Goal: Task Accomplishment & Management: Complete application form

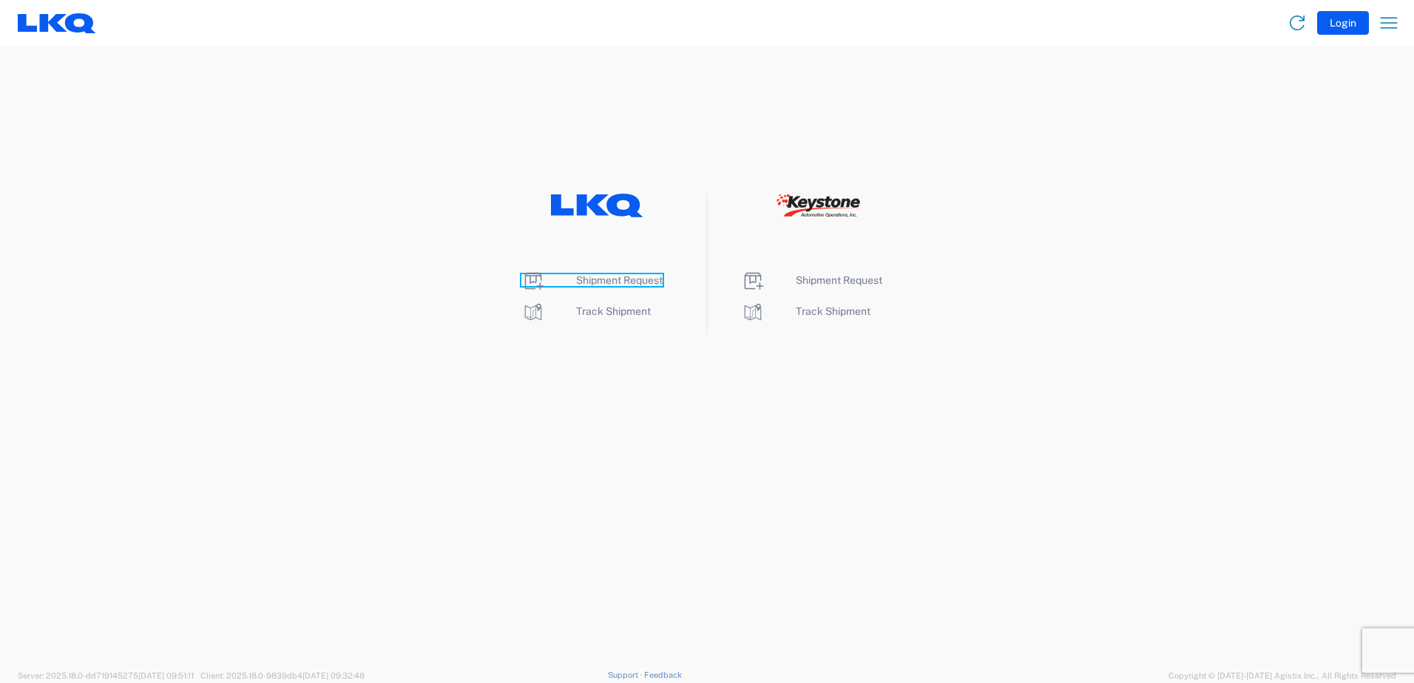
click at [622, 281] on span "Shipment Request" at bounding box center [619, 280] width 87 height 12
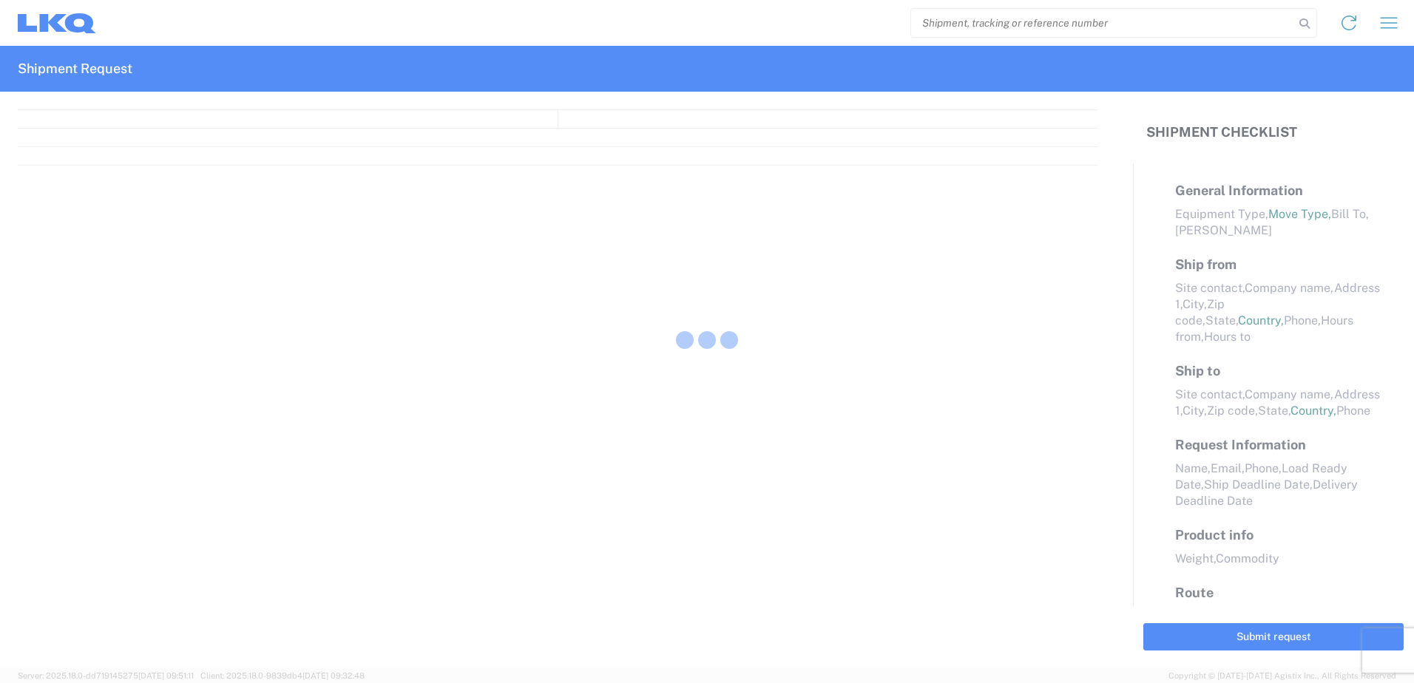
select select "FULL"
select select "LBS"
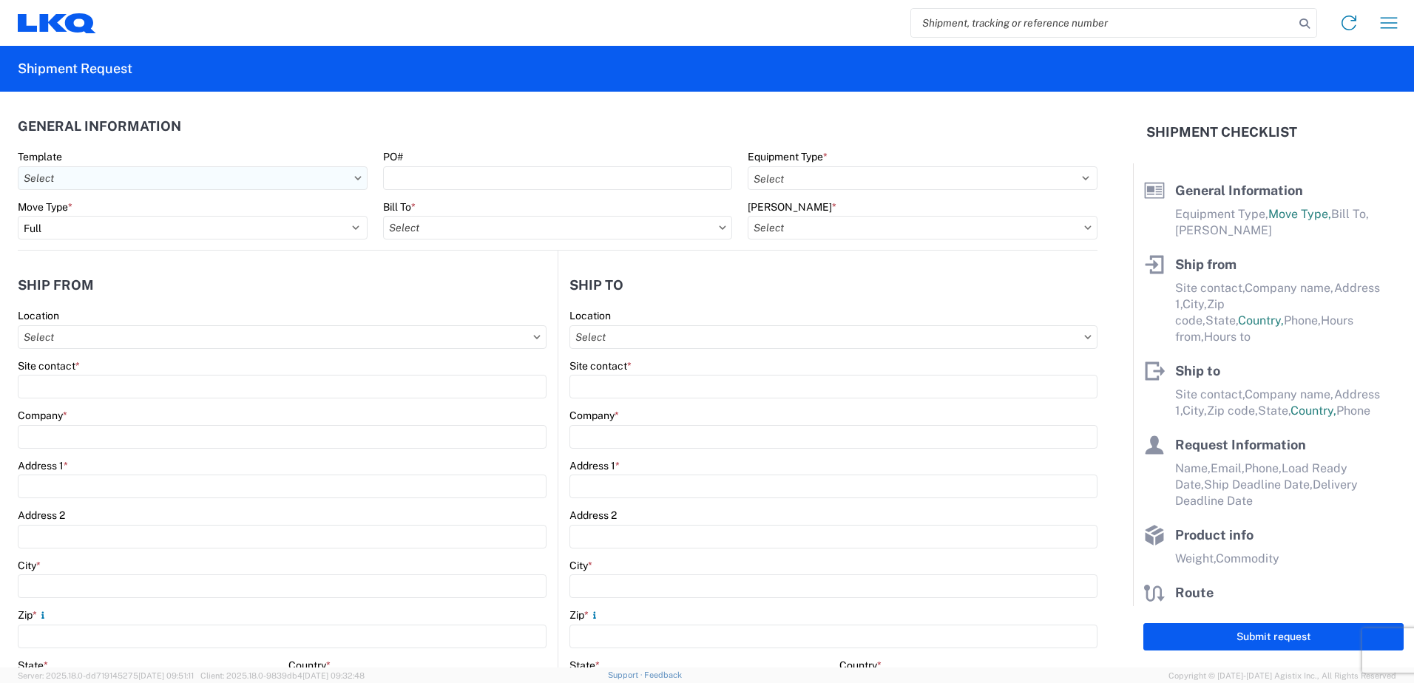
click at [116, 185] on input "Template" at bounding box center [193, 178] width 350 height 24
click at [347, 182] on input "Template" at bounding box center [193, 178] width 350 height 24
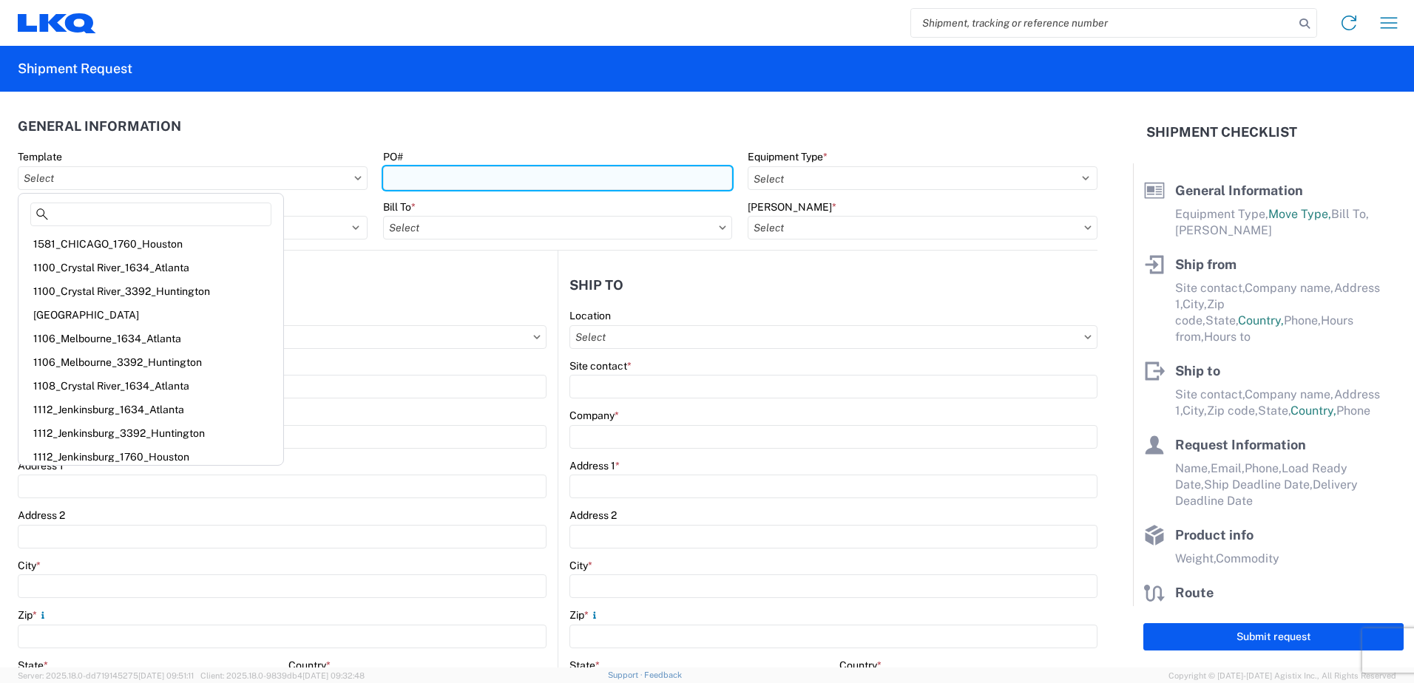
click at [418, 178] on input "PO#" at bounding box center [558, 178] width 350 height 24
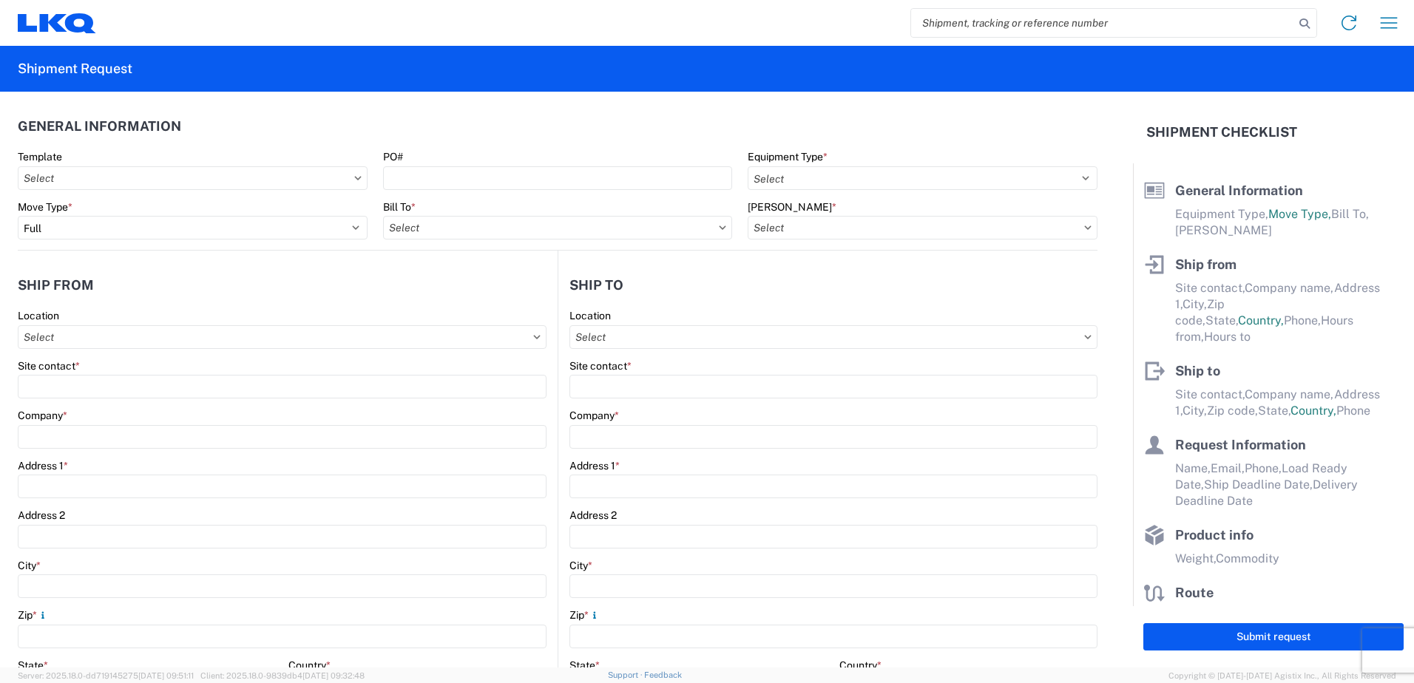
click at [354, 177] on icon at bounding box center [357, 178] width 7 height 4
click at [354, 176] on icon at bounding box center [357, 178] width 7 height 4
click at [320, 174] on input "Template" at bounding box center [193, 178] width 350 height 24
type input "1284"
click at [192, 248] on div "1284_Bloomington_3392_Huntington" at bounding box center [150, 244] width 259 height 24
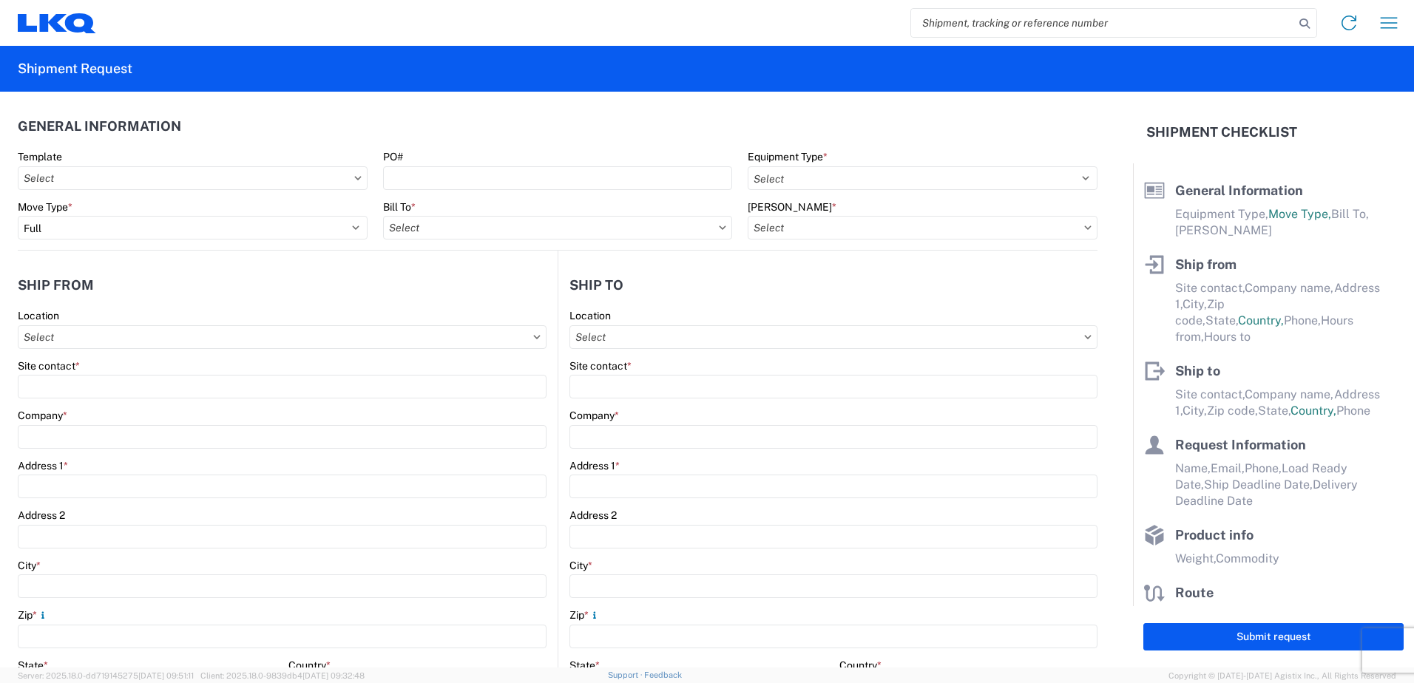
type input "1284_Bloomington_3392_Huntington"
select select
type input "Shipping"
type input "LKQ Pick Your Part - Rialto"
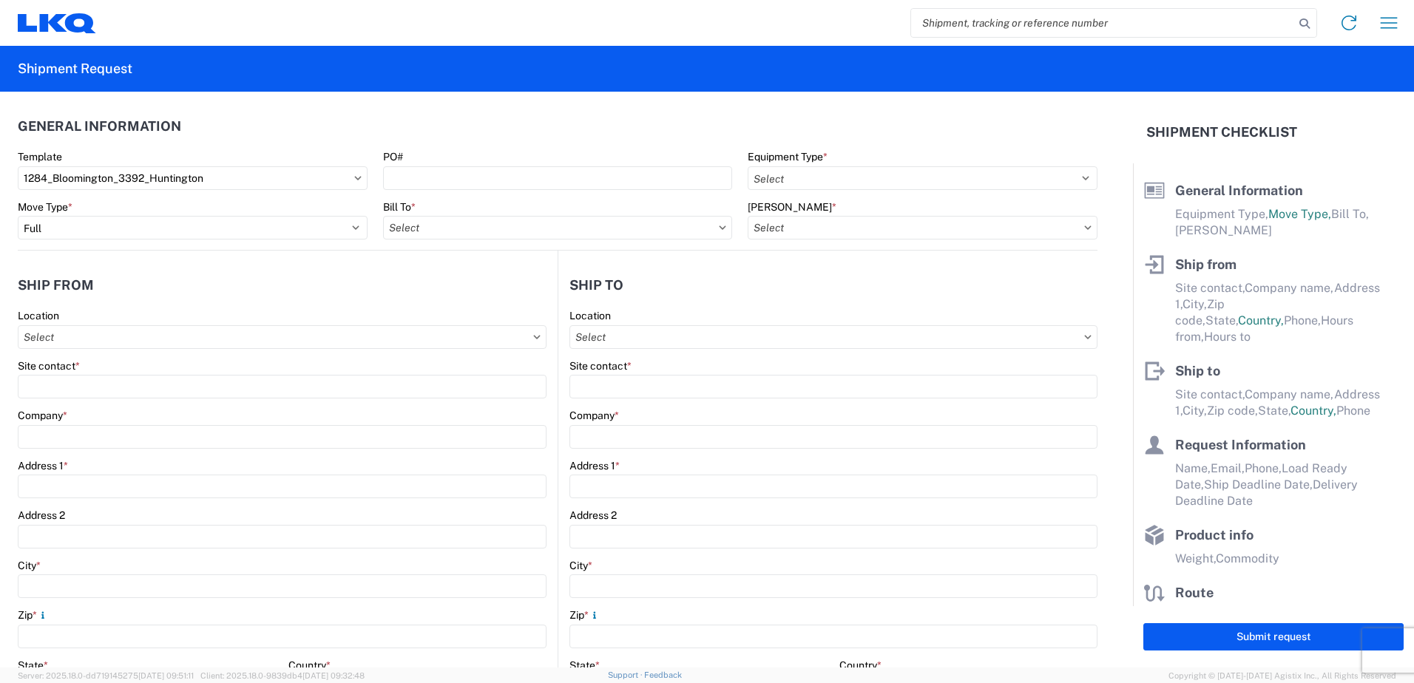
type input "221 E. Santa Ana Avenue"
type input "Bloomington"
type input "92316"
type input "Receiving"
type input "Transmetco"
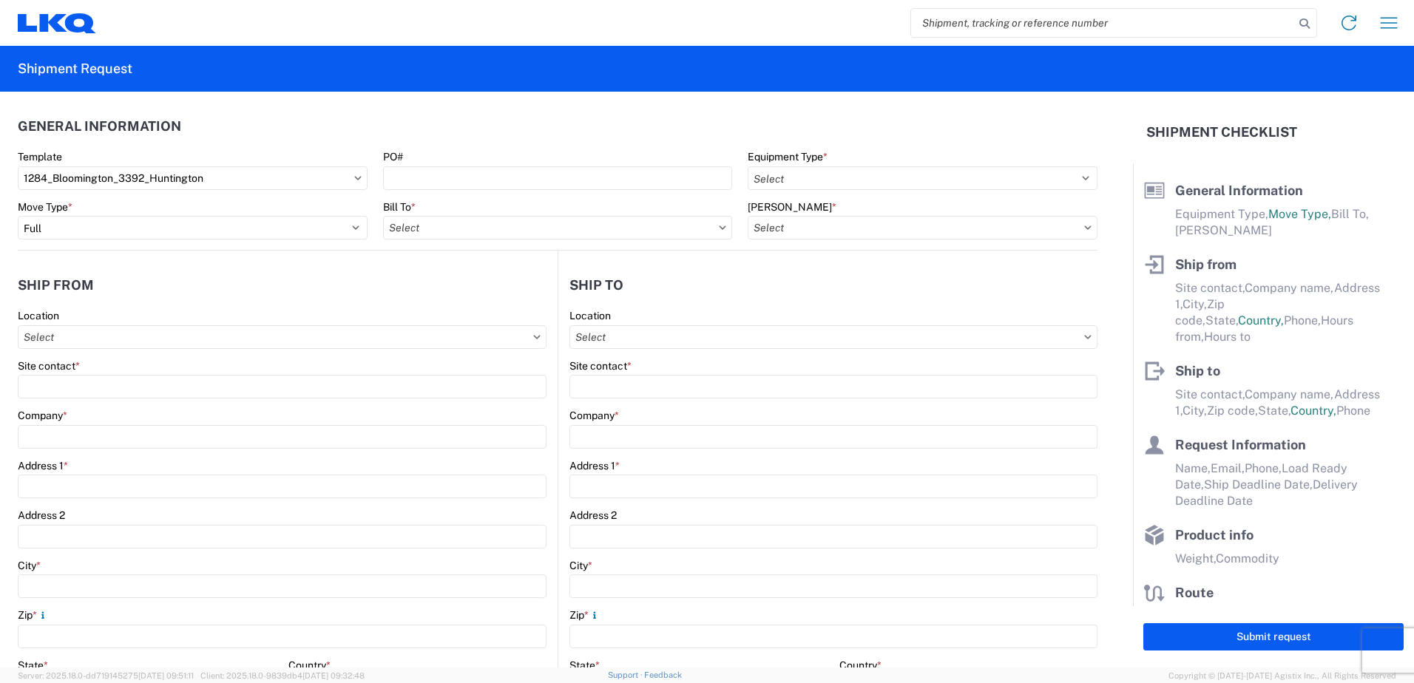
type input "1750 Riverfork Dr E"
type input "Huntington"
type input "46750"
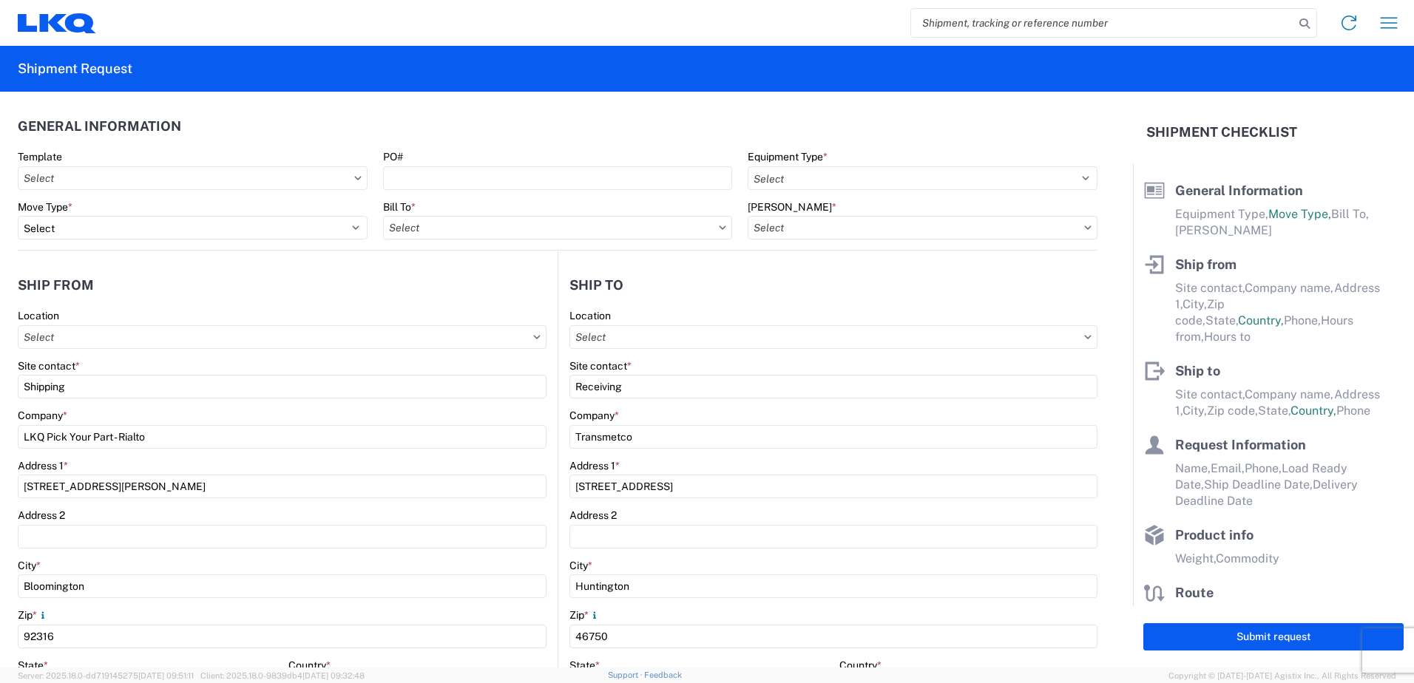
type input "2019-06-14"
type textarea "Transmetco operates production 24/7 but only ships or receives on day shift"
type input "42000"
type input "Wheels"
type input "1"
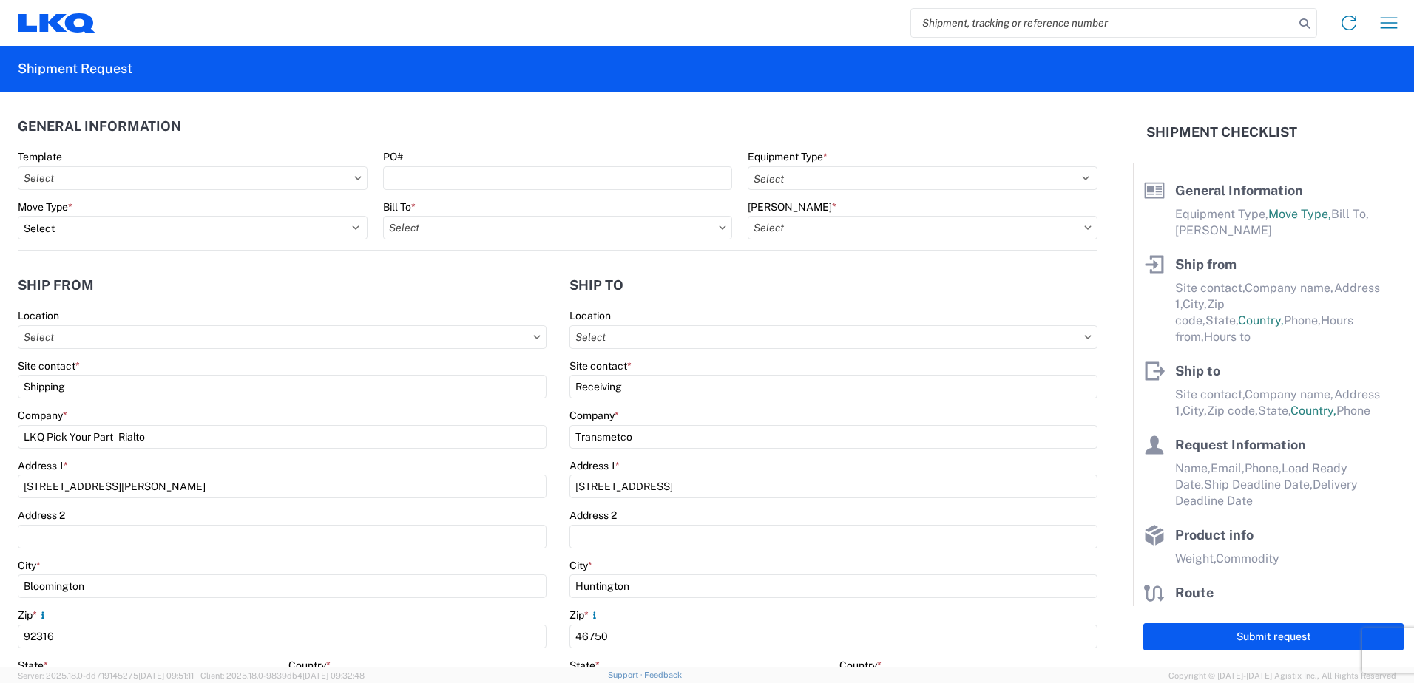
type input "12"
select select "IN"
select select "US"
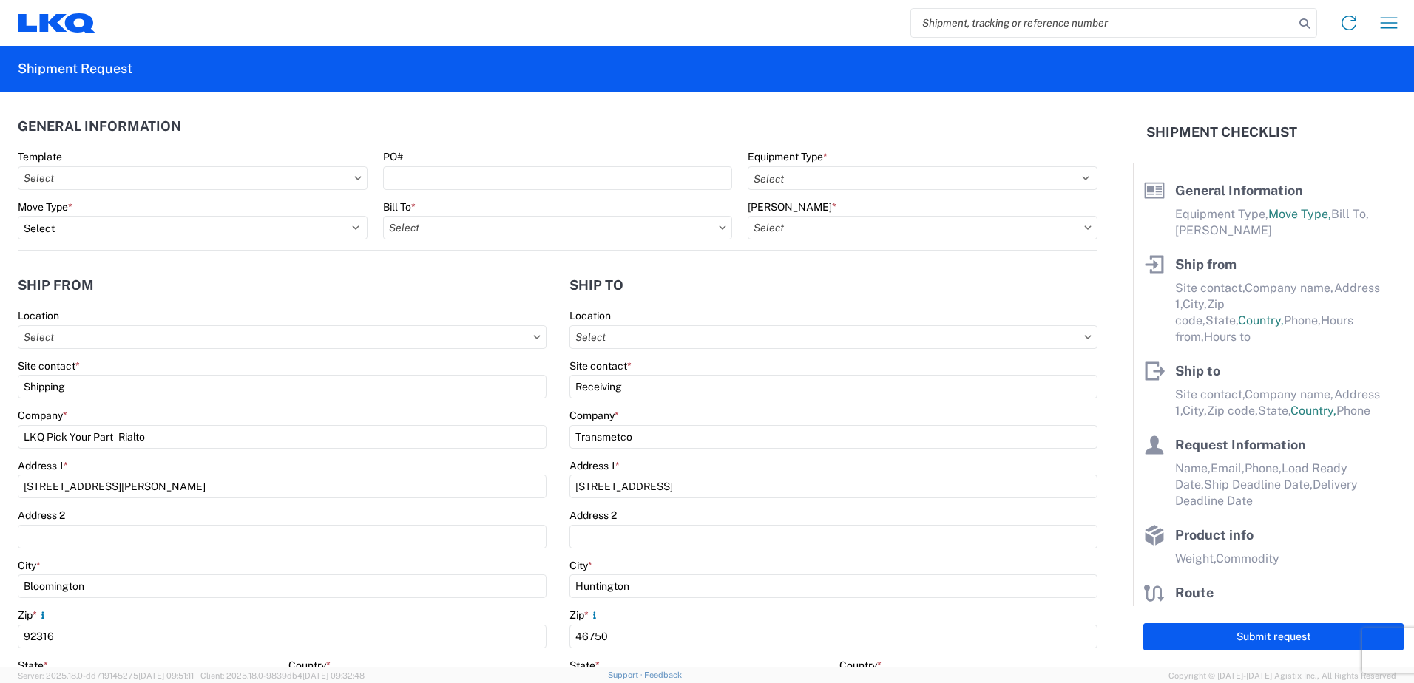
select select "US"
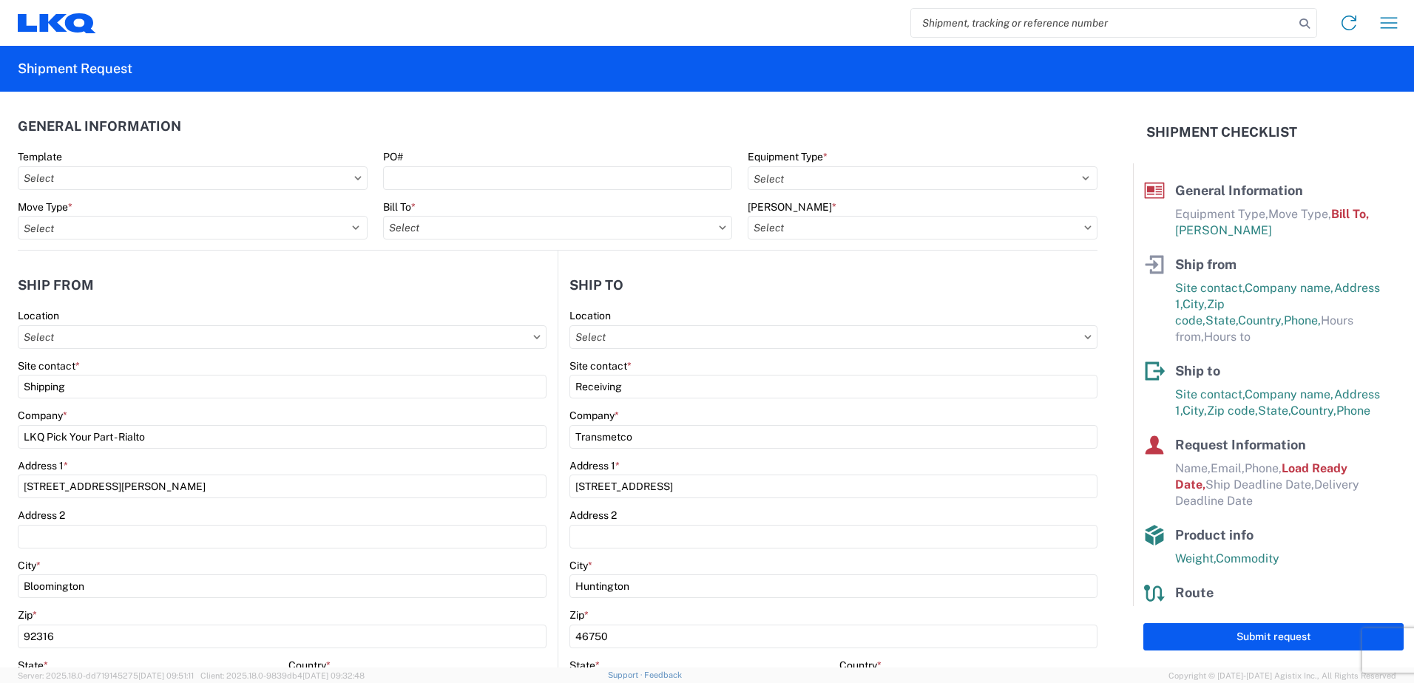
type input "1284 - LKQ Pick Your Part Rialto"
type input "3392 - Transmetco"
type input "3392-3015-50180-0000 - 3392 Freight In - Wheel Cores"
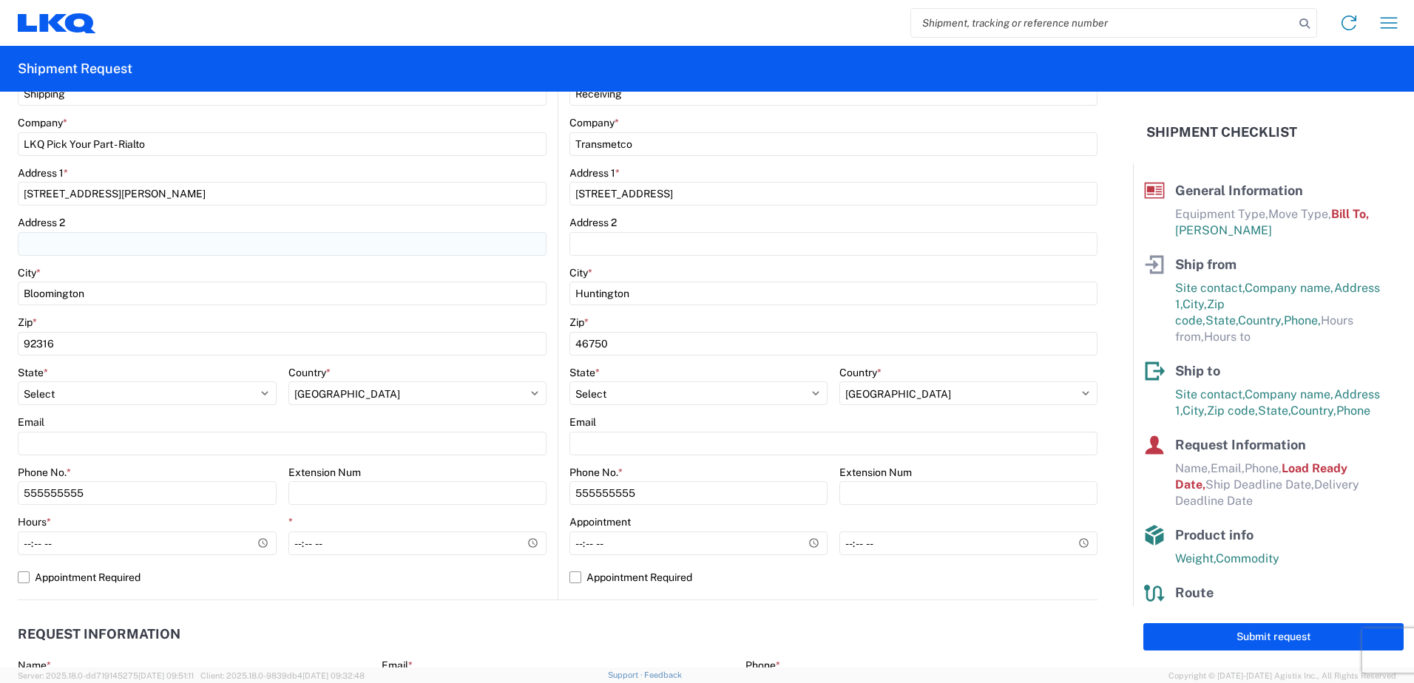
scroll to position [296, 0]
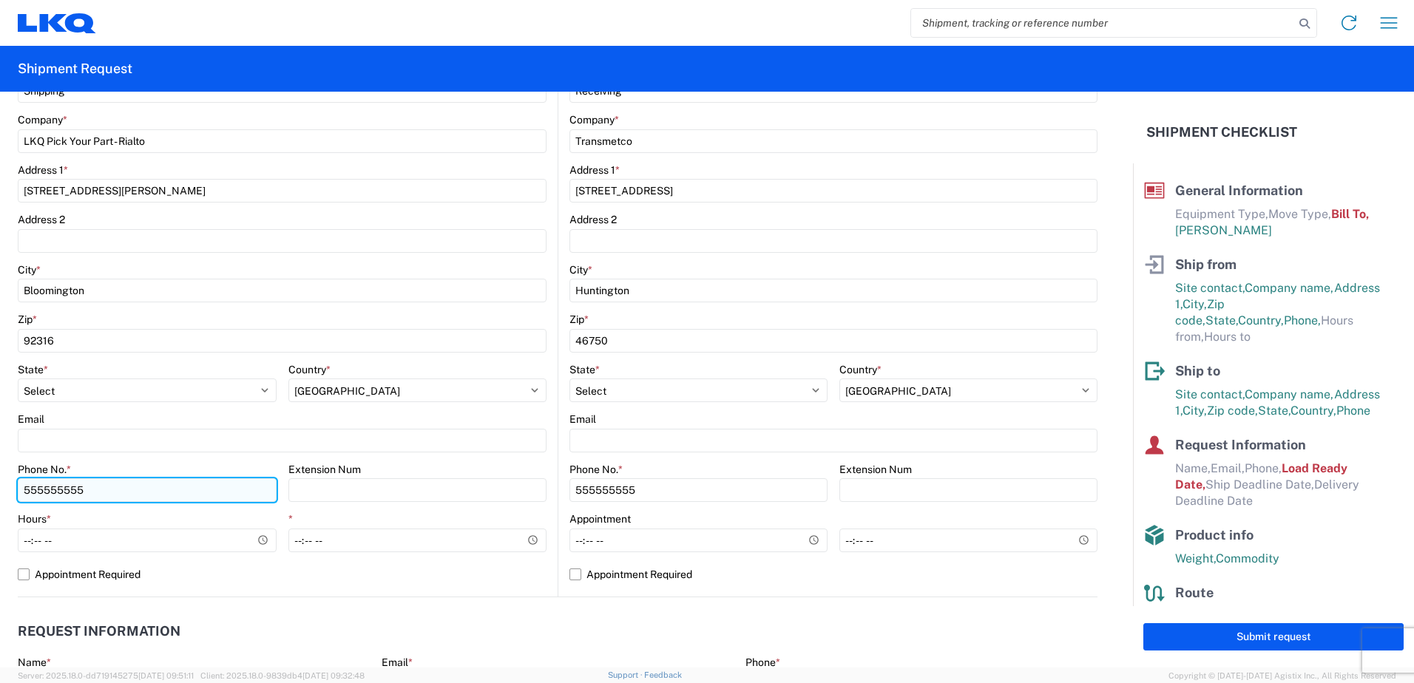
drag, startPoint x: 104, startPoint y: 489, endPoint x: 24, endPoint y: 481, distance: 80.2
click at [24, 481] on input "555555555" at bounding box center [147, 491] width 259 height 24
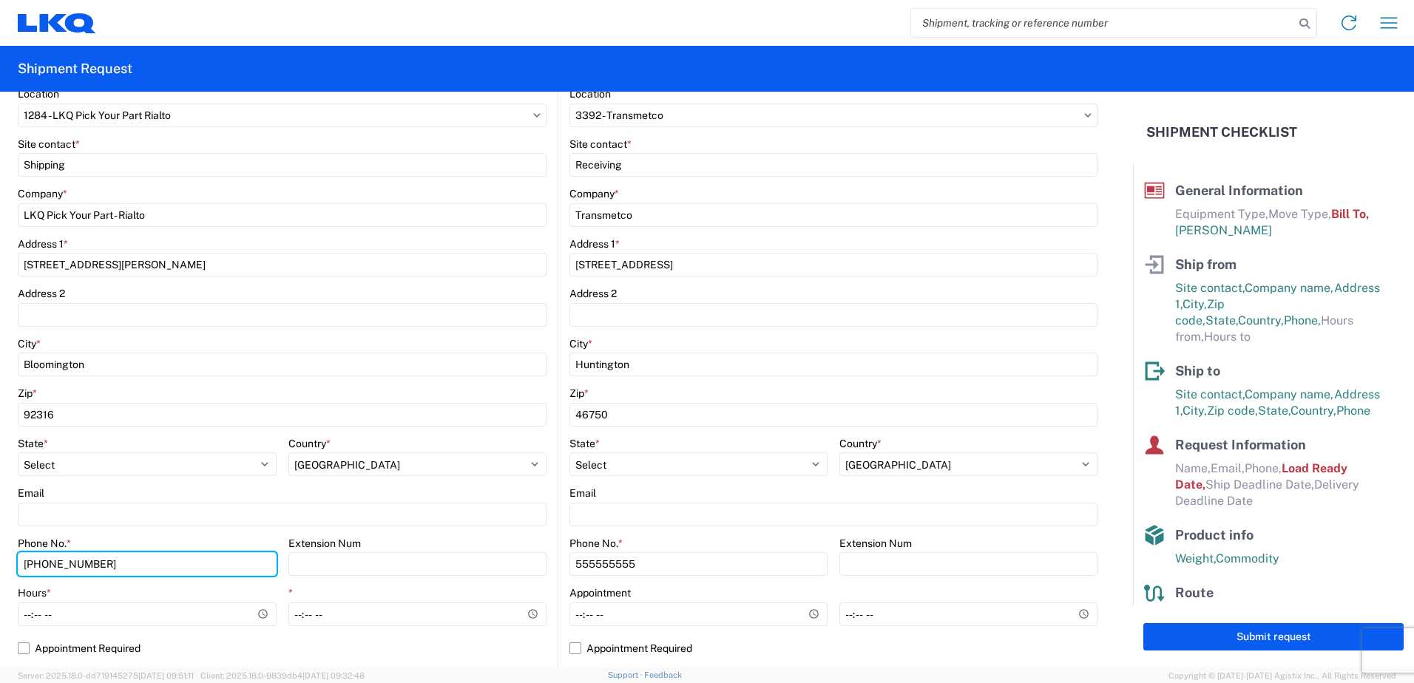
scroll to position [74, 0]
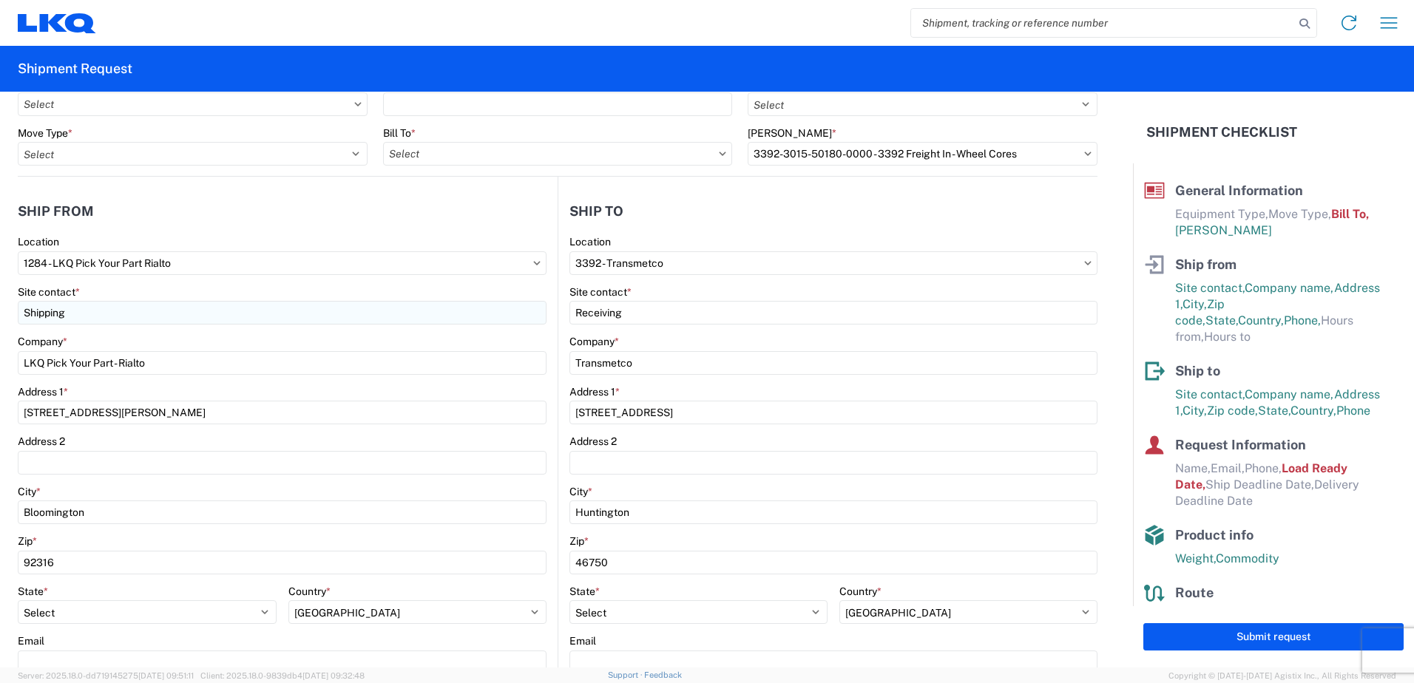
type input "442-262-7489"
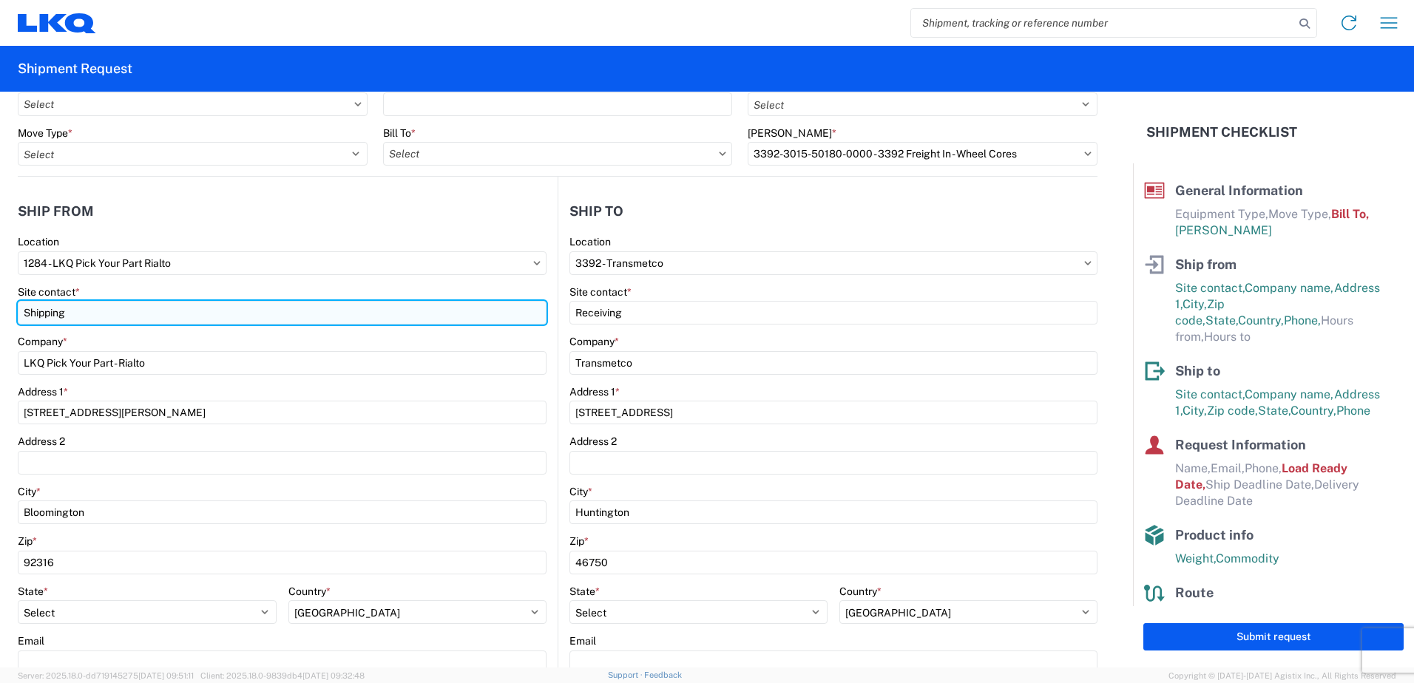
click at [104, 311] on input "Shipping" at bounding box center [282, 313] width 529 height 24
type input "S"
type input "Veronica Chavez"
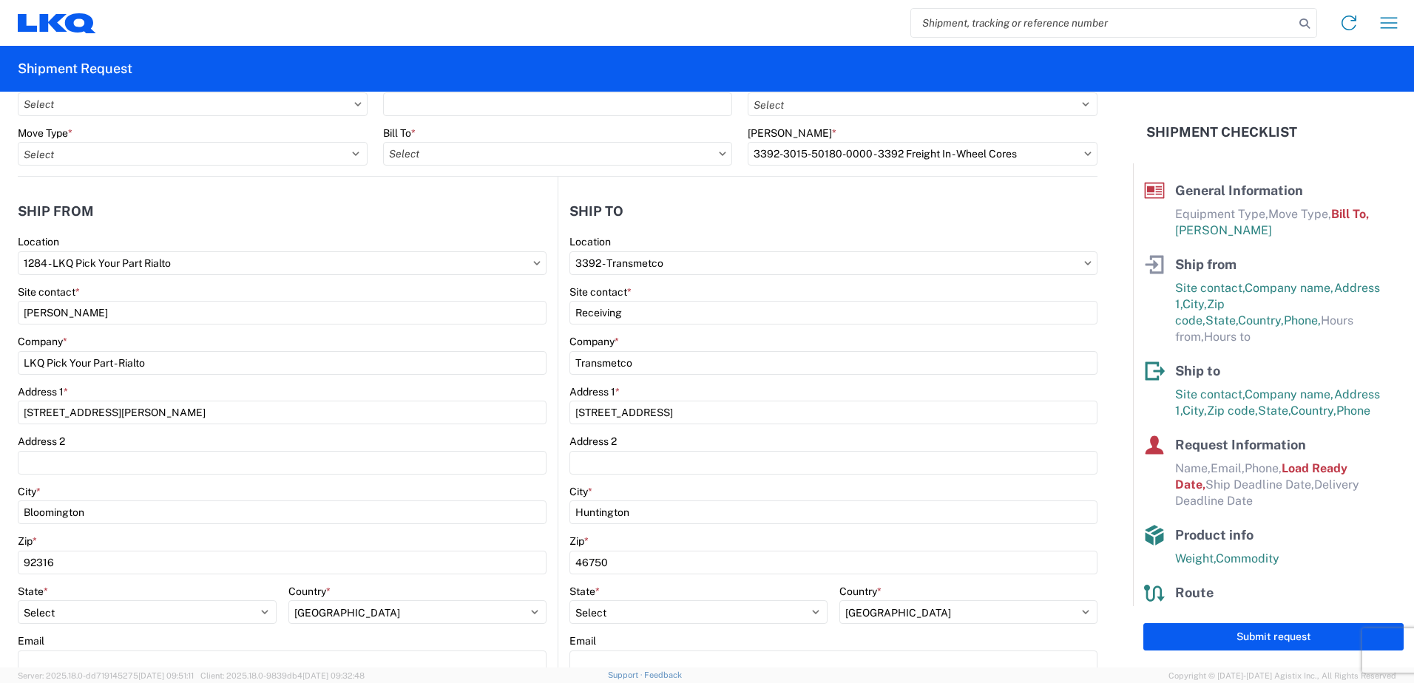
click at [226, 218] on header "Ship from" at bounding box center [288, 211] width 540 height 33
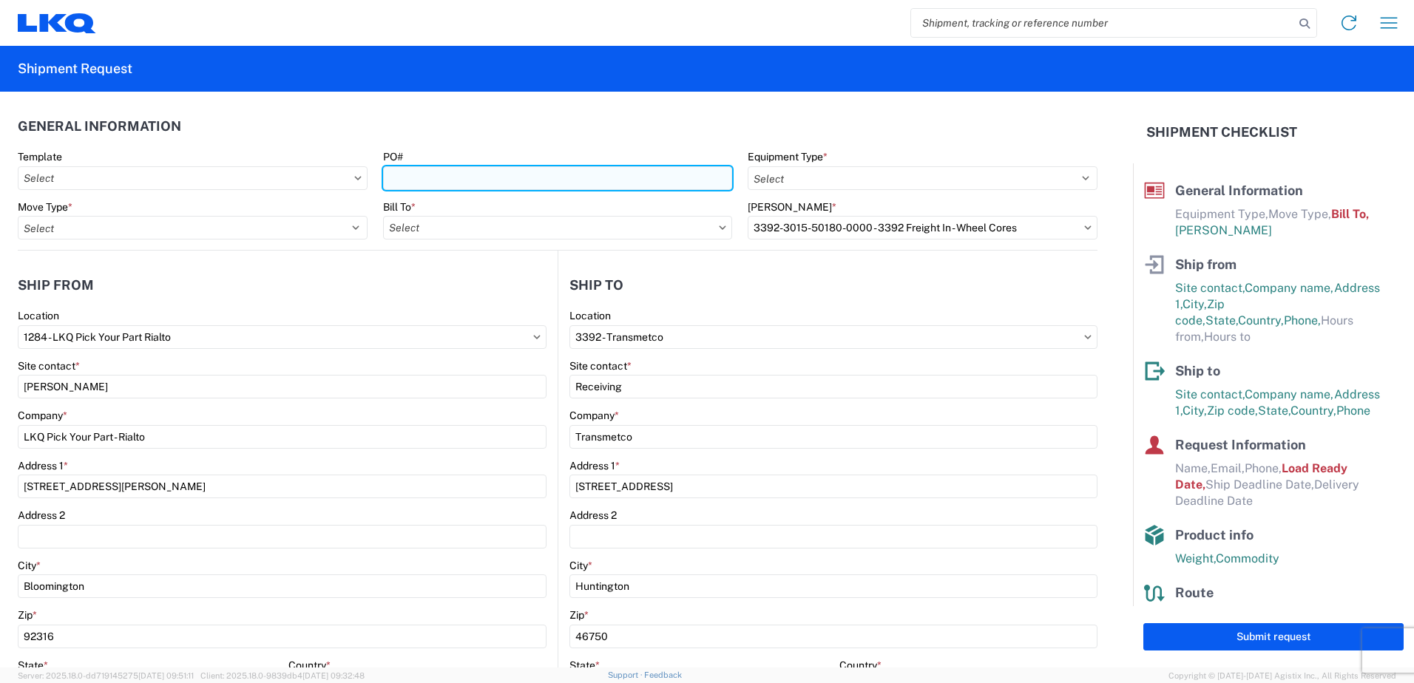
click at [425, 180] on input "PO#" at bounding box center [558, 178] width 350 height 24
type input "T31514"
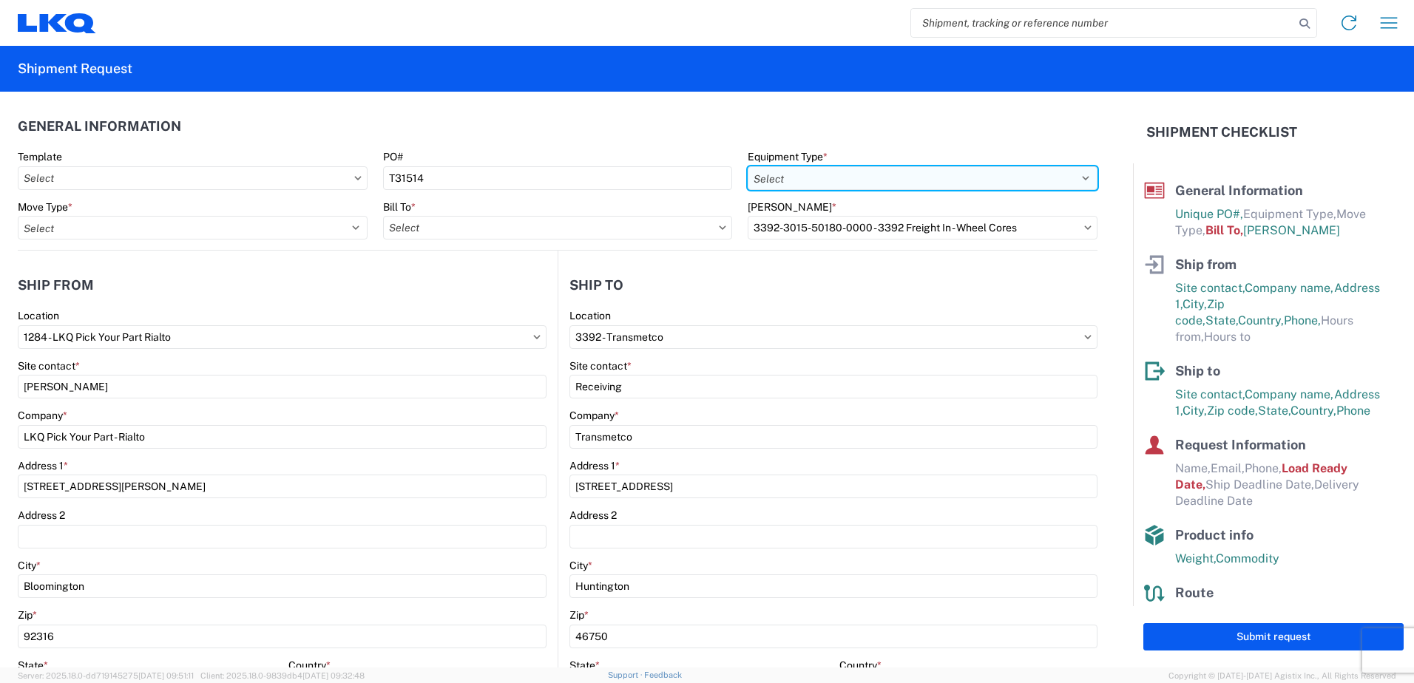
click at [836, 178] on select "Select 53’ Dry Van Flatbed Dropdeck (van) Lowboy (flatbed) Rail" at bounding box center [923, 178] width 350 height 24
select select "STDV"
click at [748, 166] on select "Select 53’ Dry Van Flatbed Dropdeck (van) Lowboy (flatbed) Rail" at bounding box center [923, 178] width 350 height 24
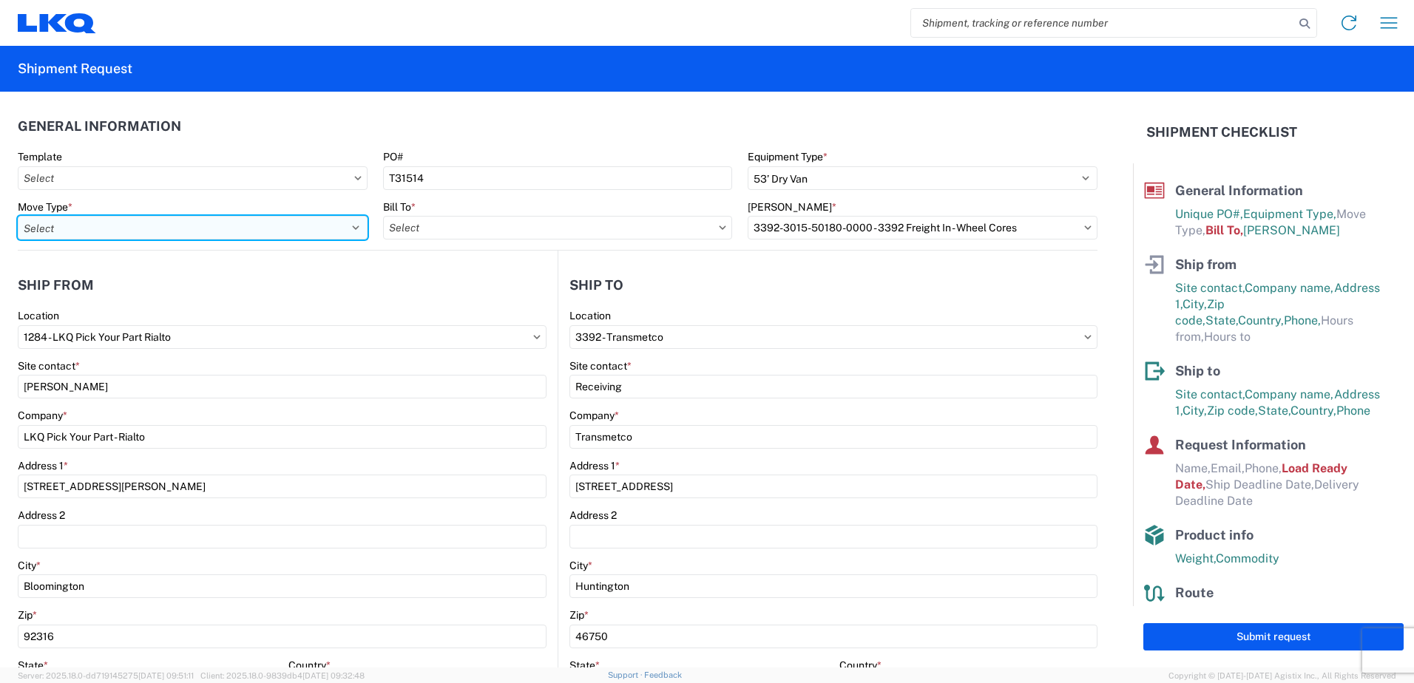
click at [333, 232] on select "Select Full Partial TL" at bounding box center [193, 228] width 350 height 24
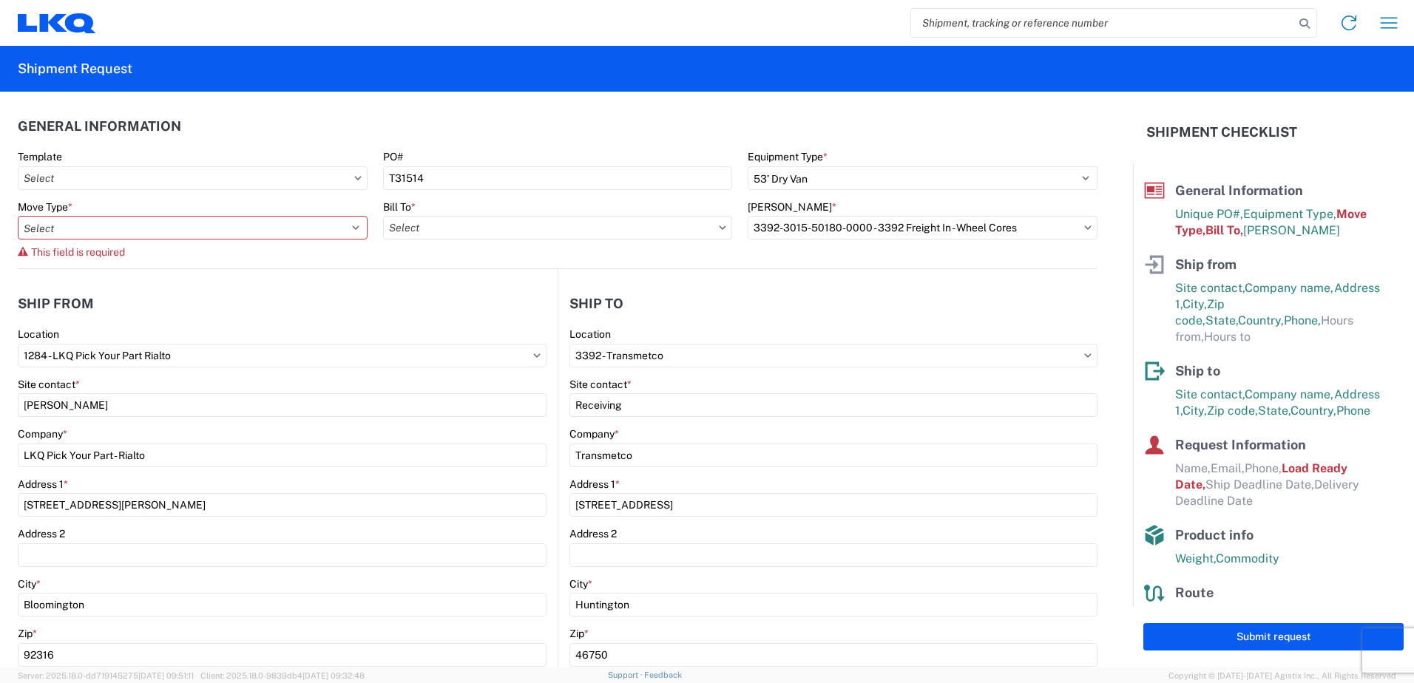
click at [549, 107] on agx-general-info "General Information Template PO# T31514 Equipment Type * Select 53’ Dry Van Fla…" at bounding box center [558, 181] width 1080 height 178
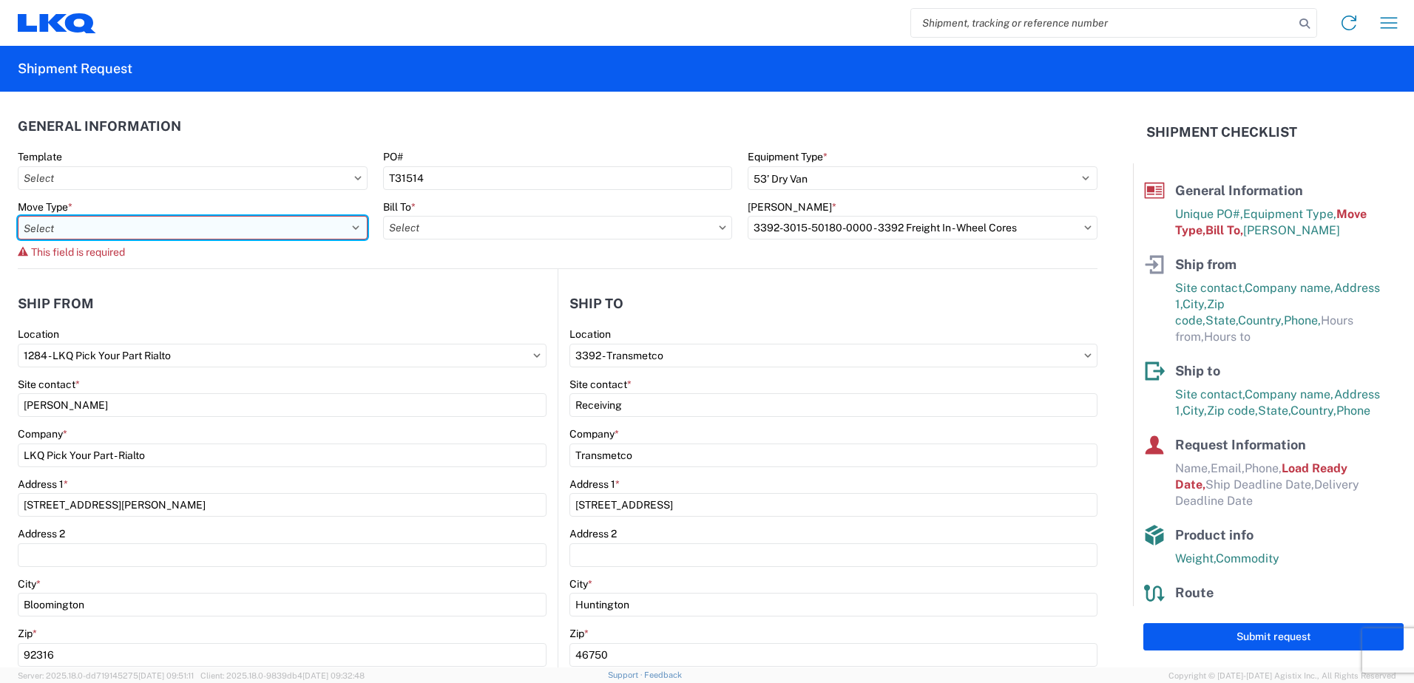
click at [348, 229] on select "Select Full Partial TL" at bounding box center [193, 228] width 350 height 24
select select "FULL"
click at [18, 216] on select "Select Full Partial TL" at bounding box center [193, 228] width 350 height 24
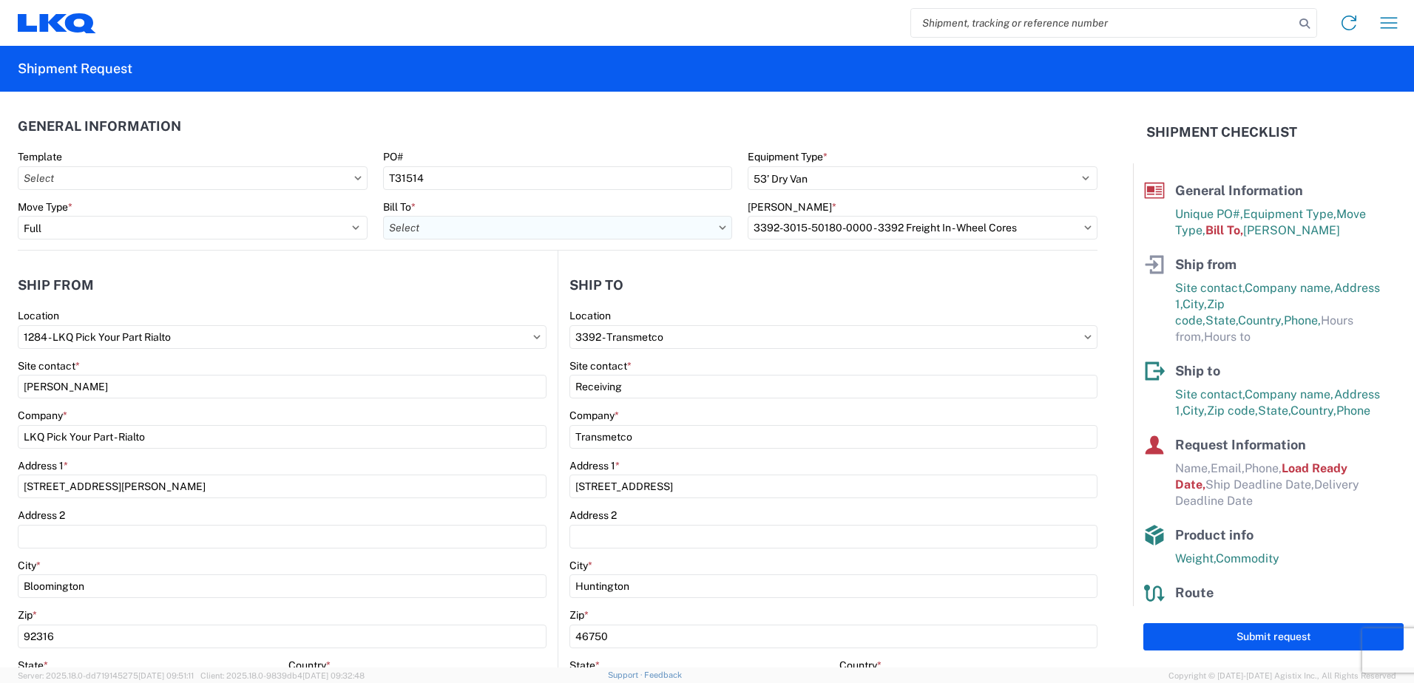
click at [474, 235] on input "Bill To *" at bounding box center [558, 228] width 350 height 24
type input "3392"
click at [467, 296] on div "3392 - Transmetco" at bounding box center [512, 294] width 259 height 24
type input "3392 - Transmetco"
click at [799, 231] on input "Bill Code *" at bounding box center [923, 228] width 350 height 24
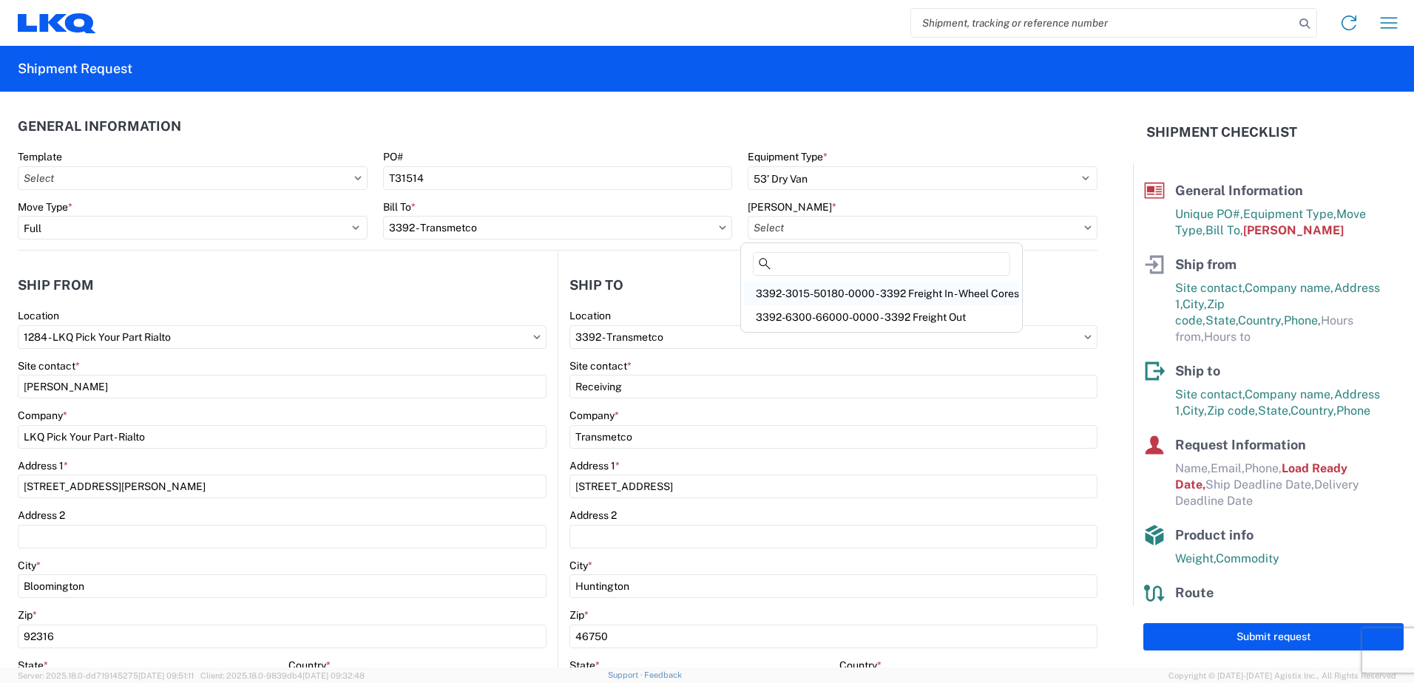
click at [862, 295] on div "3392-3015-50180-0000 - 3392 Freight In - Wheel Cores" at bounding box center [881, 294] width 275 height 24
type input "3392-3015-50180-0000 - 3392 Freight In - Wheel Cores"
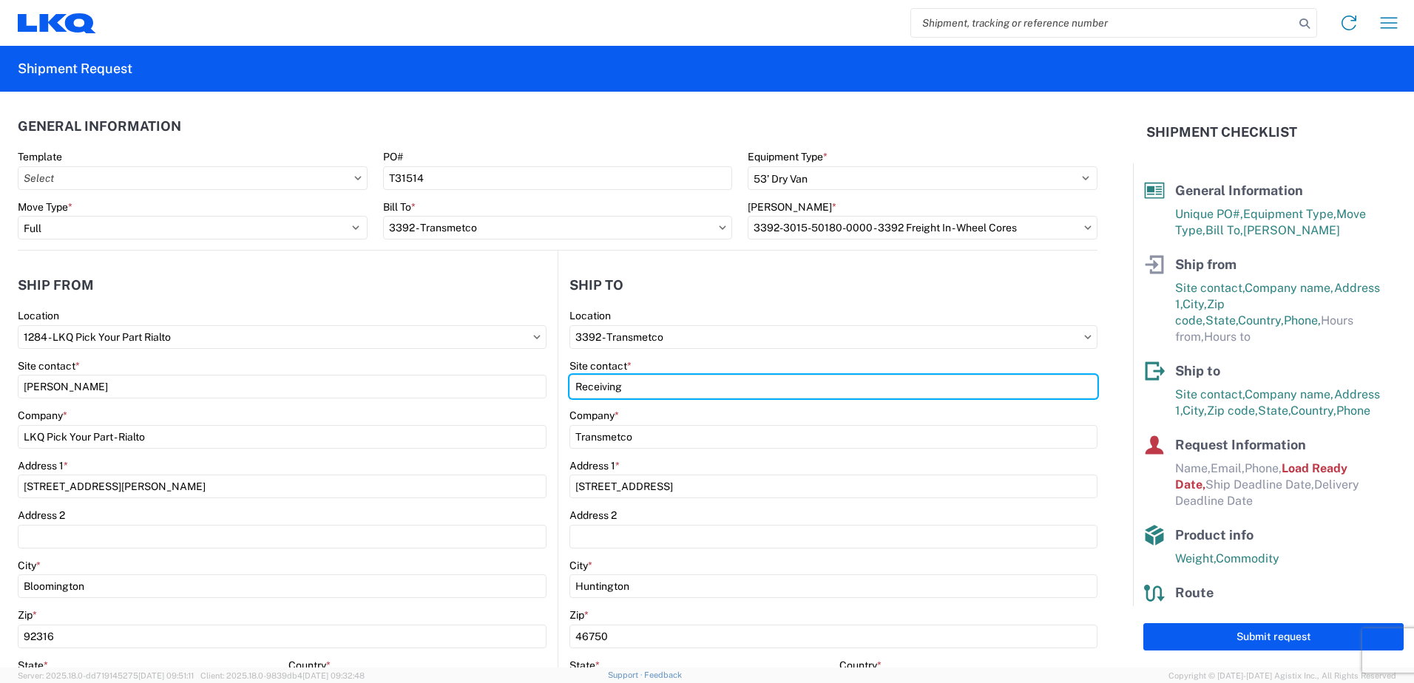
drag, startPoint x: 632, startPoint y: 383, endPoint x: 543, endPoint y: 401, distance: 90.5
click at [543, 401] on div "Ship from 1284 Location 1284 - LKQ Pick Your Part Rialto Site contact * Veronic…" at bounding box center [558, 572] width 1080 height 643
type input "Chris Reynolds"
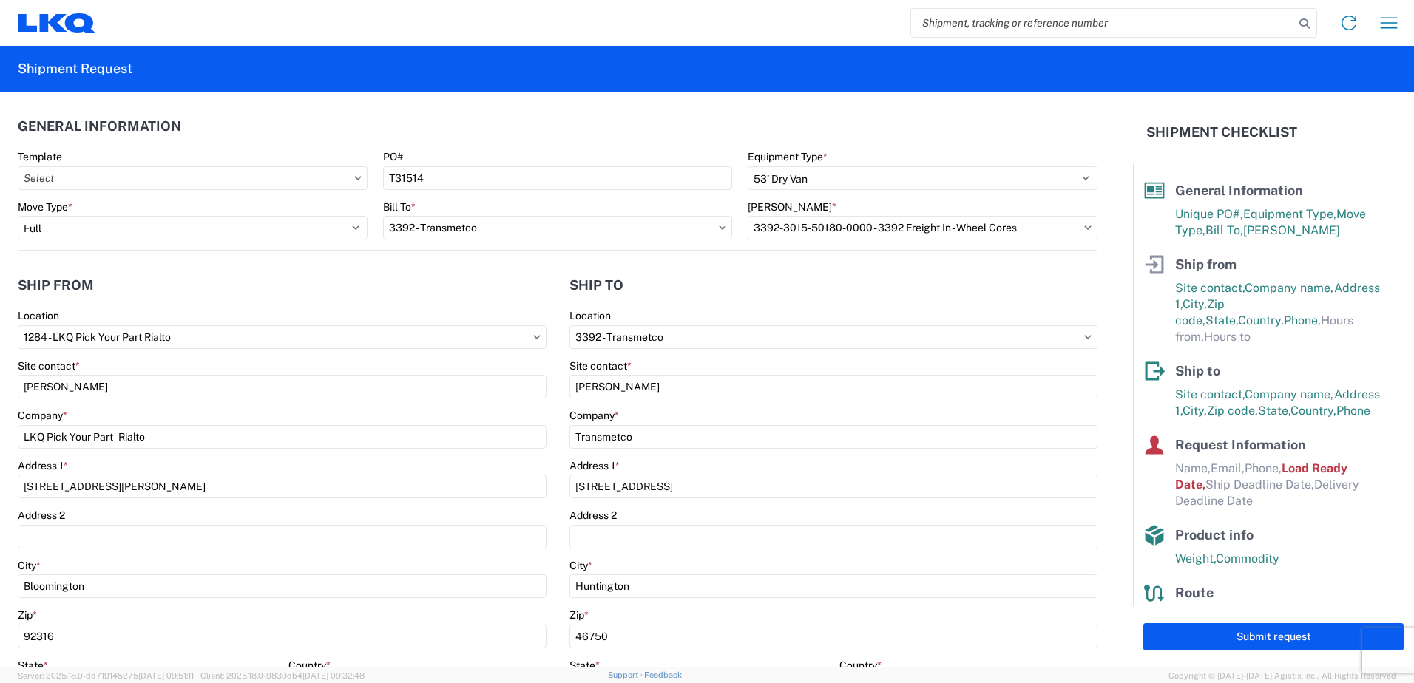
click at [671, 298] on header "Ship to" at bounding box center [827, 284] width 539 height 33
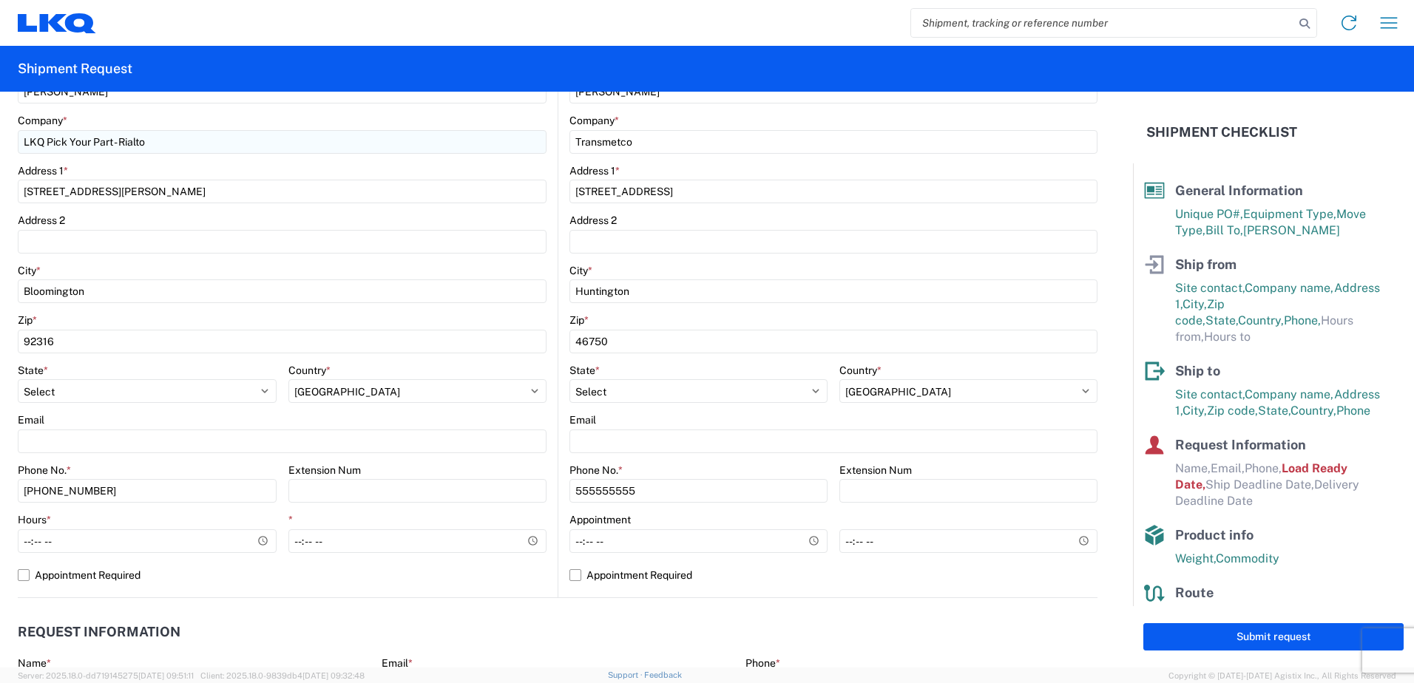
scroll to position [296, 0]
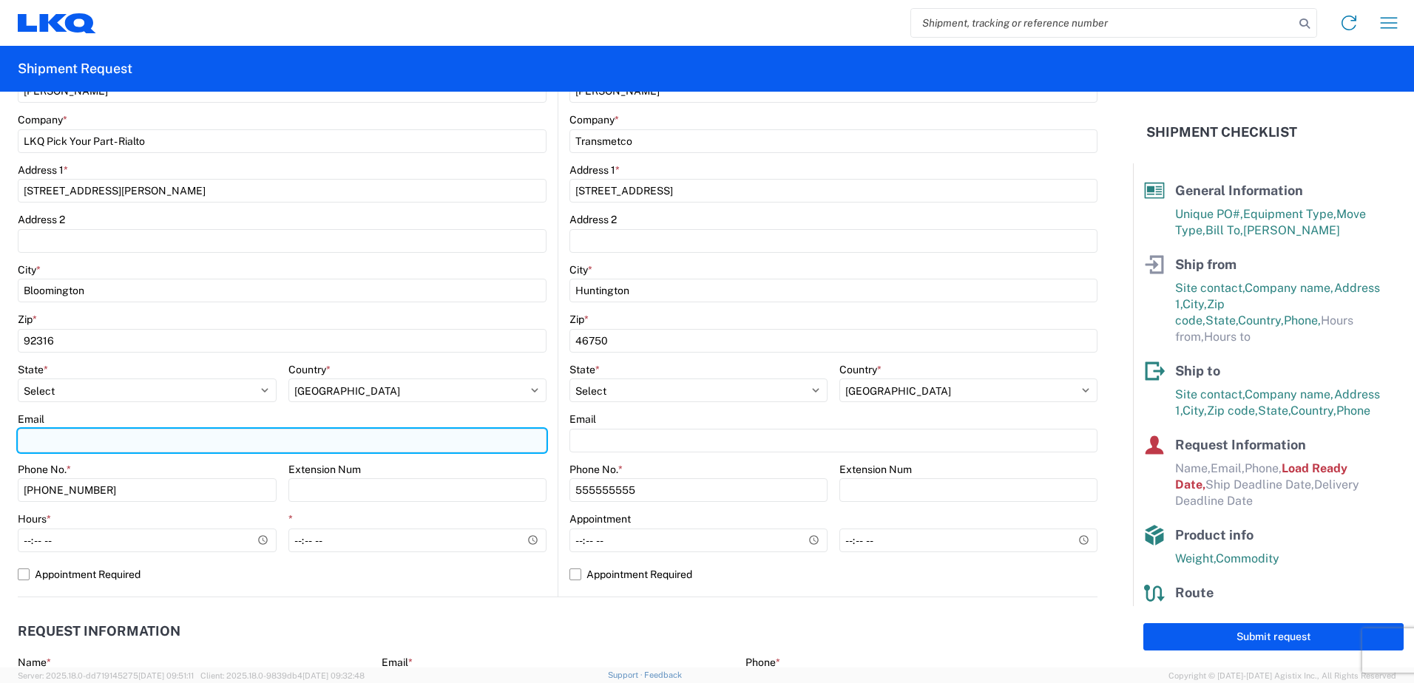
click at [203, 437] on input "Email" at bounding box center [282, 441] width 529 height 24
type input "vxchavez@lkqcorp.com"
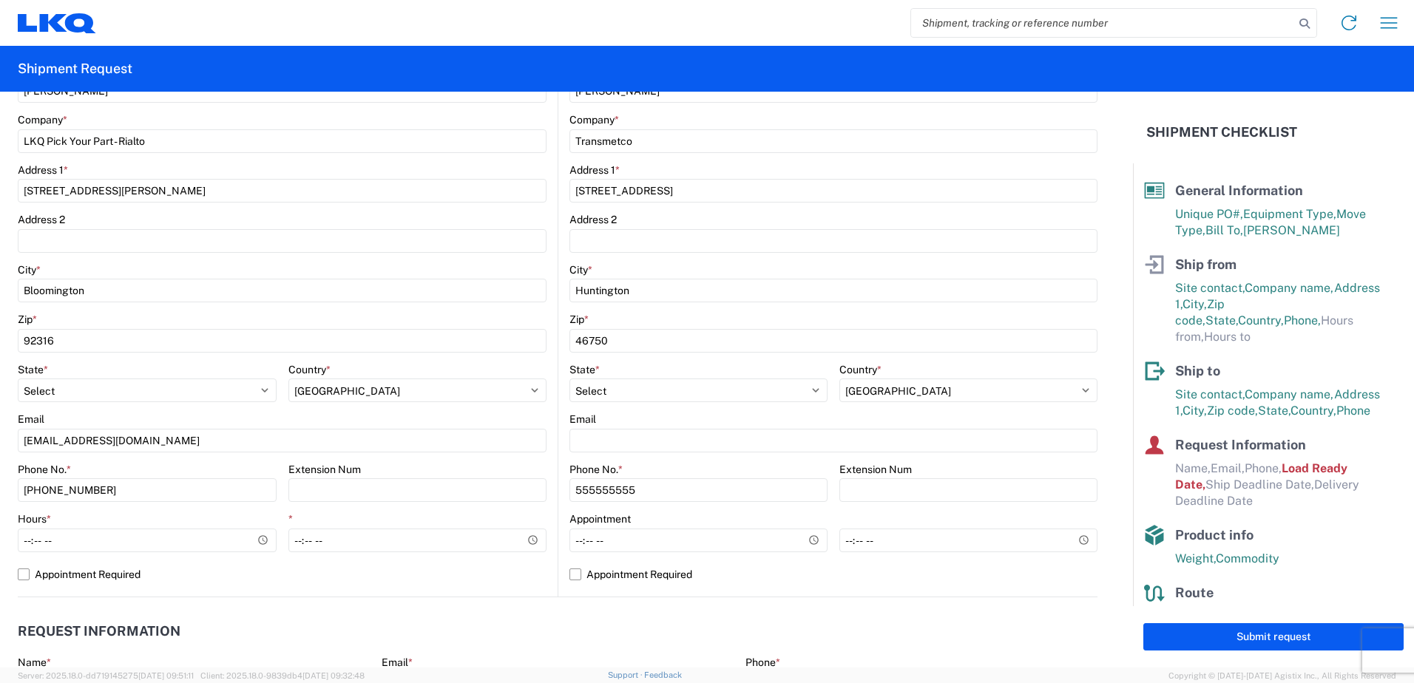
drag, startPoint x: 672, startPoint y: 21, endPoint x: 676, endPoint y: 12, distance: 9.9
click at [675, 14] on div "Home Shipment request Shipment tracking" at bounding box center [752, 23] width 1313 height 36
click at [261, 539] on input "Hours *" at bounding box center [147, 541] width 259 height 24
click at [267, 466] on div "Phone No. *" at bounding box center [147, 469] width 259 height 13
click at [259, 539] on input "07:00" at bounding box center [147, 541] width 259 height 24
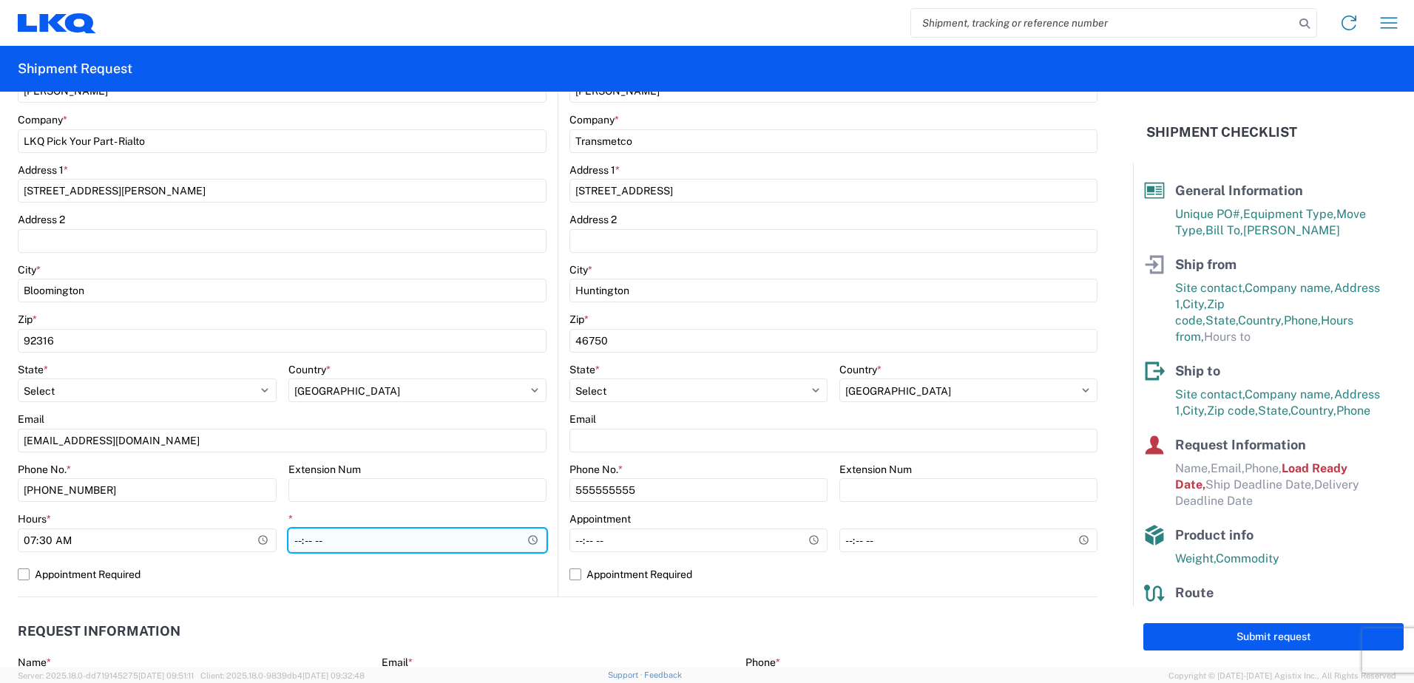
type input "07:30"
click at [529, 541] on input "*" at bounding box center [417, 541] width 259 height 24
type input "12:00"
click at [507, 509] on agx-form-control-wrapper-v2 "Extension Num" at bounding box center [417, 488] width 259 height 50
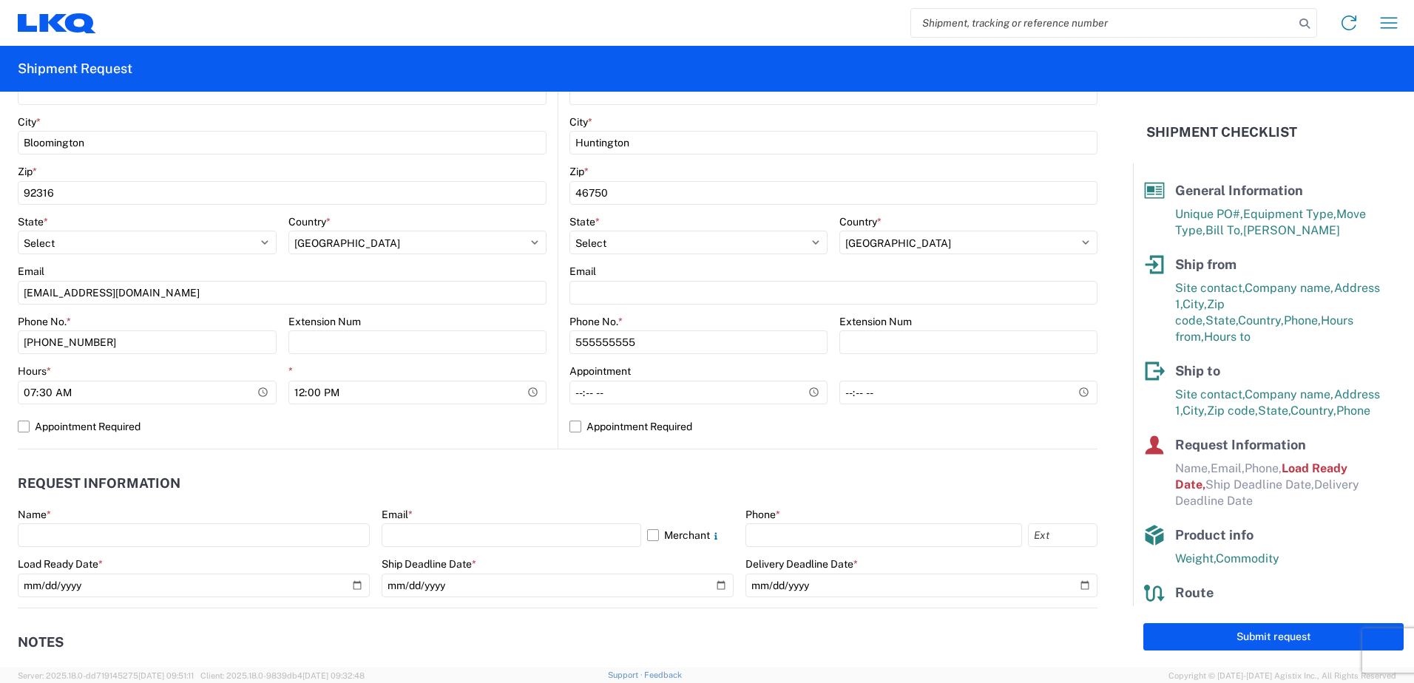
scroll to position [518, 0]
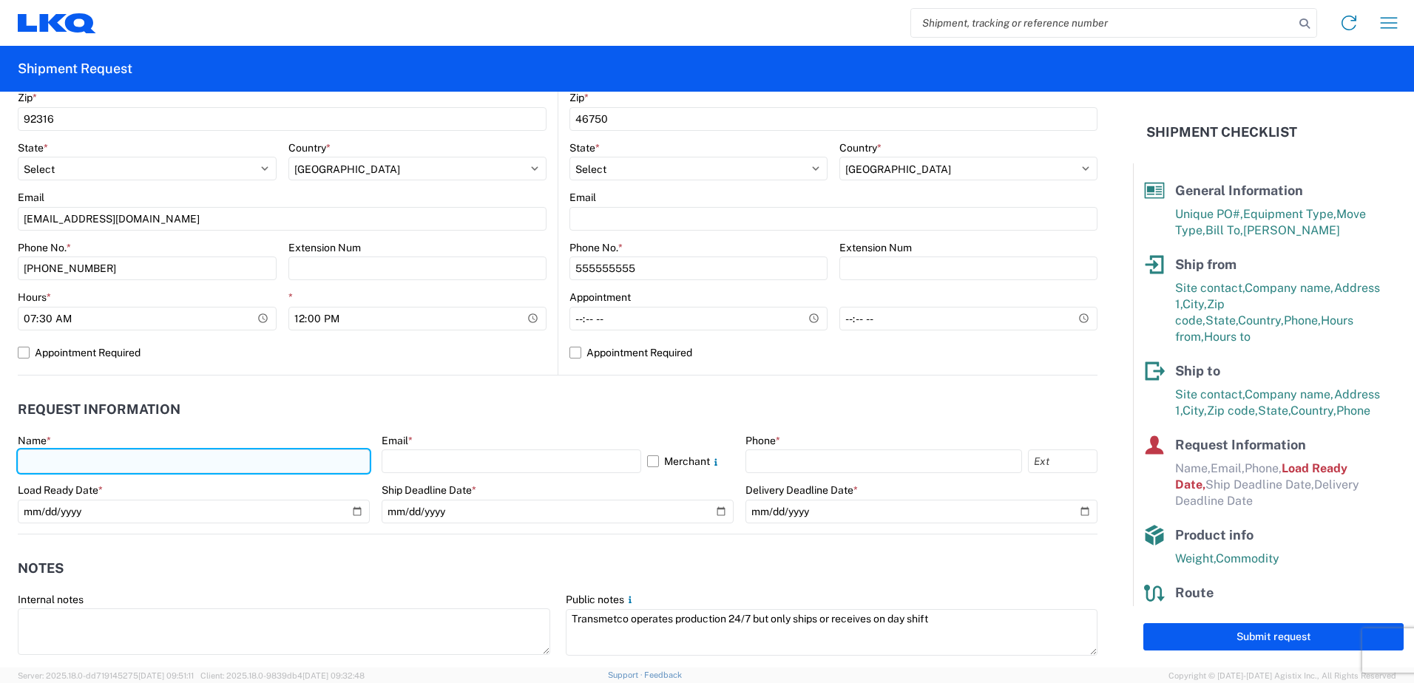
click at [132, 457] on input "text" at bounding box center [194, 462] width 352 height 24
type input "Veronica Chavez"
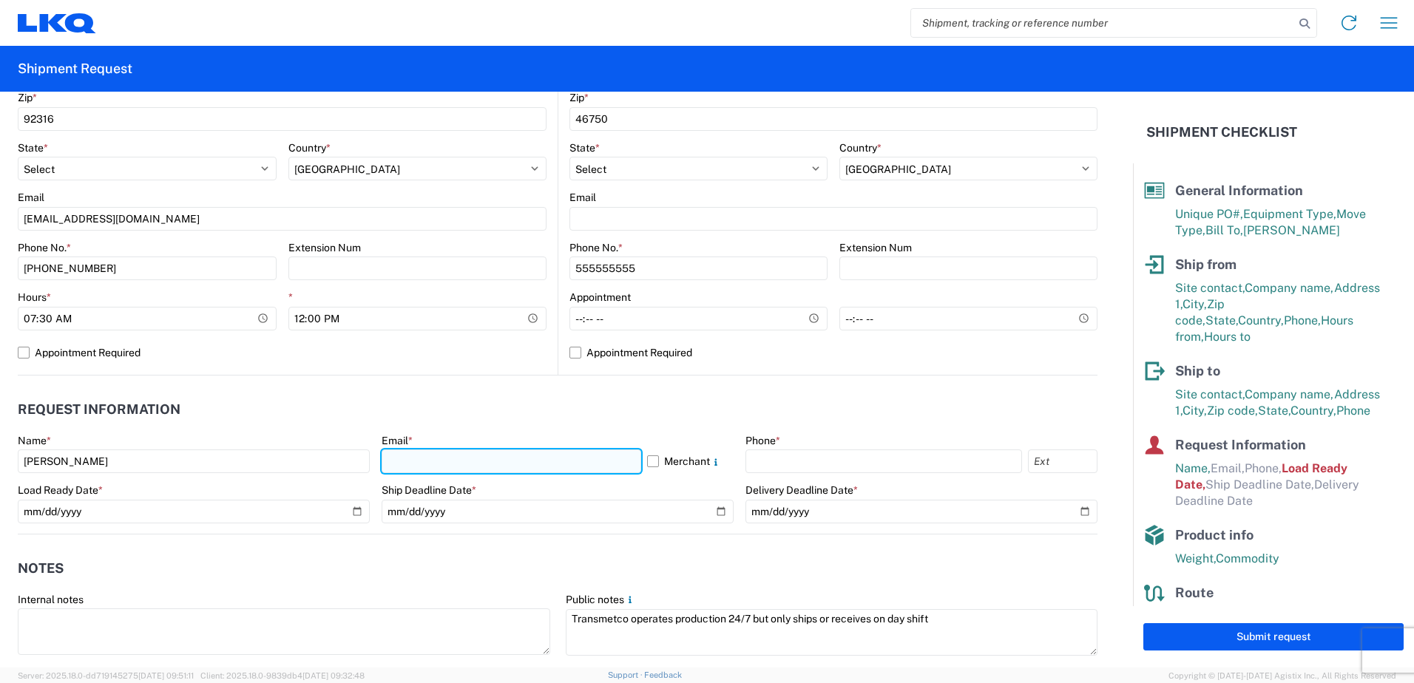
click at [427, 470] on input "text" at bounding box center [512, 462] width 260 height 24
type input "vxchavez@lkqcorp.com"
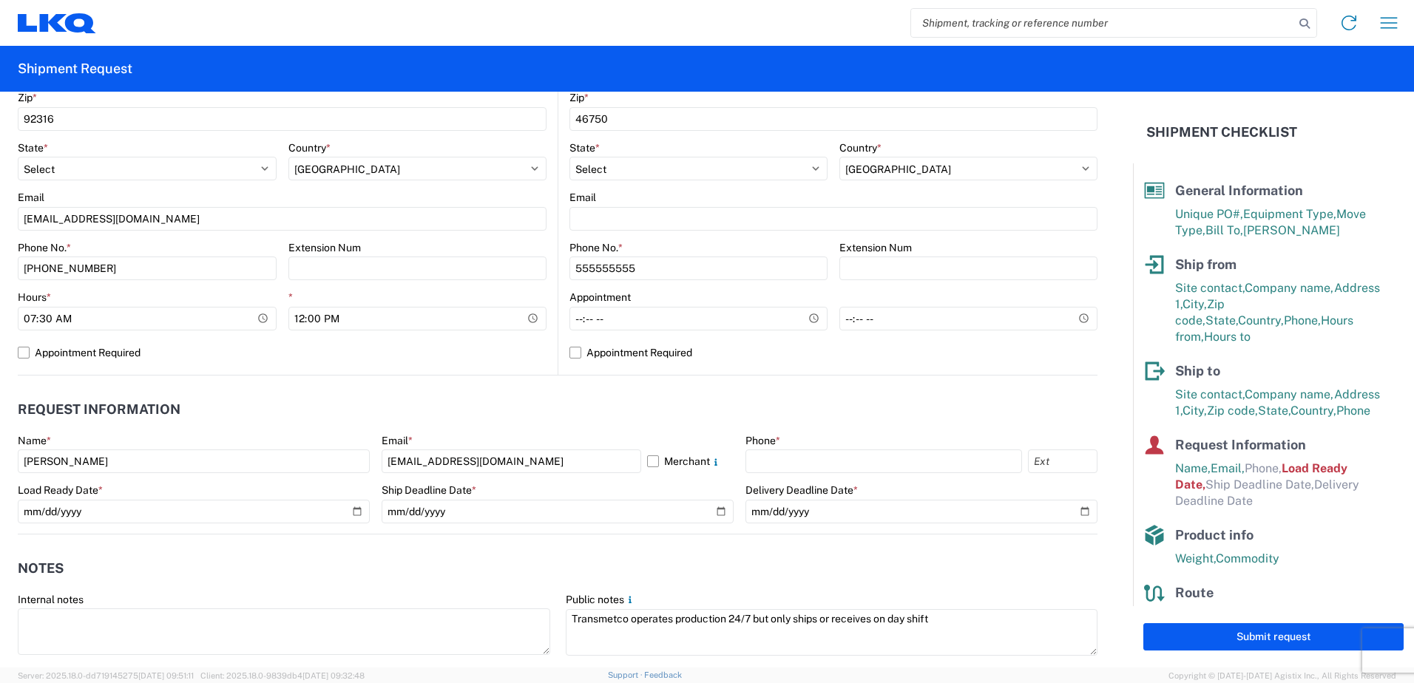
click at [578, 413] on header "Request Information" at bounding box center [558, 409] width 1080 height 33
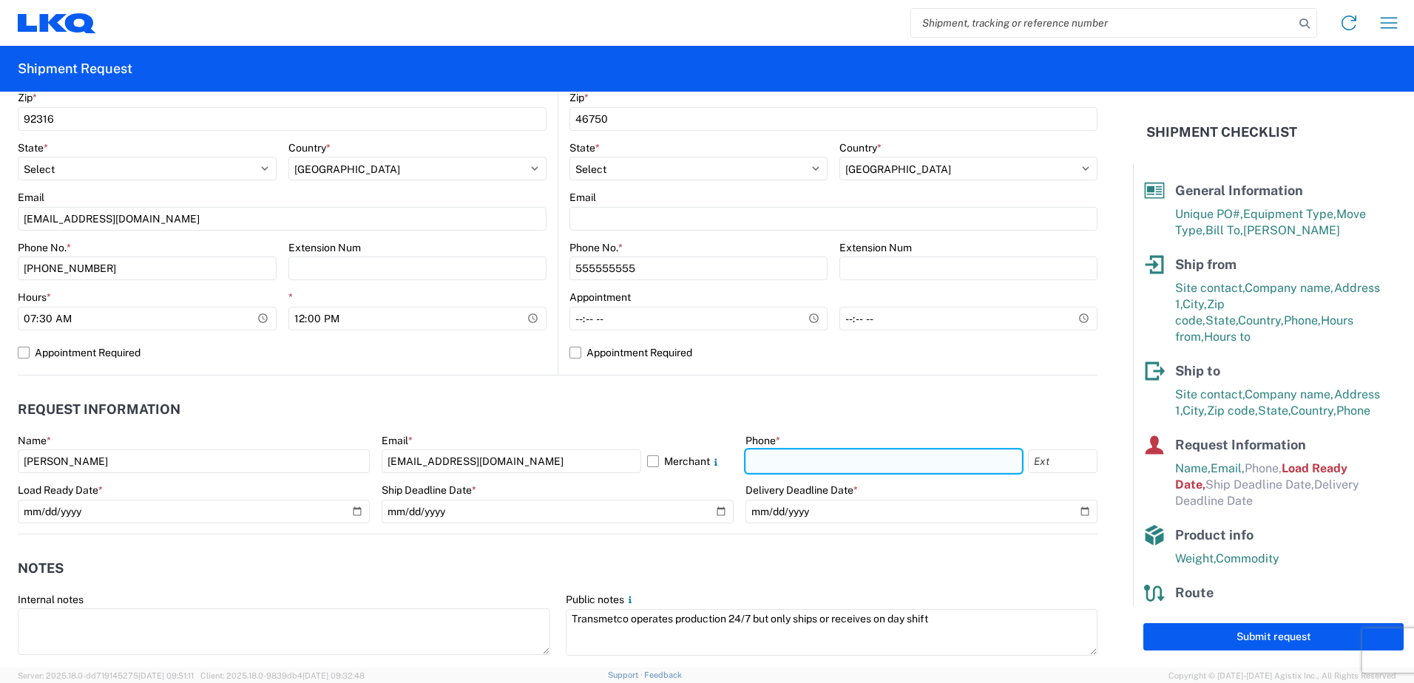
click at [761, 460] on input "text" at bounding box center [884, 462] width 277 height 24
type input "442-262-7489"
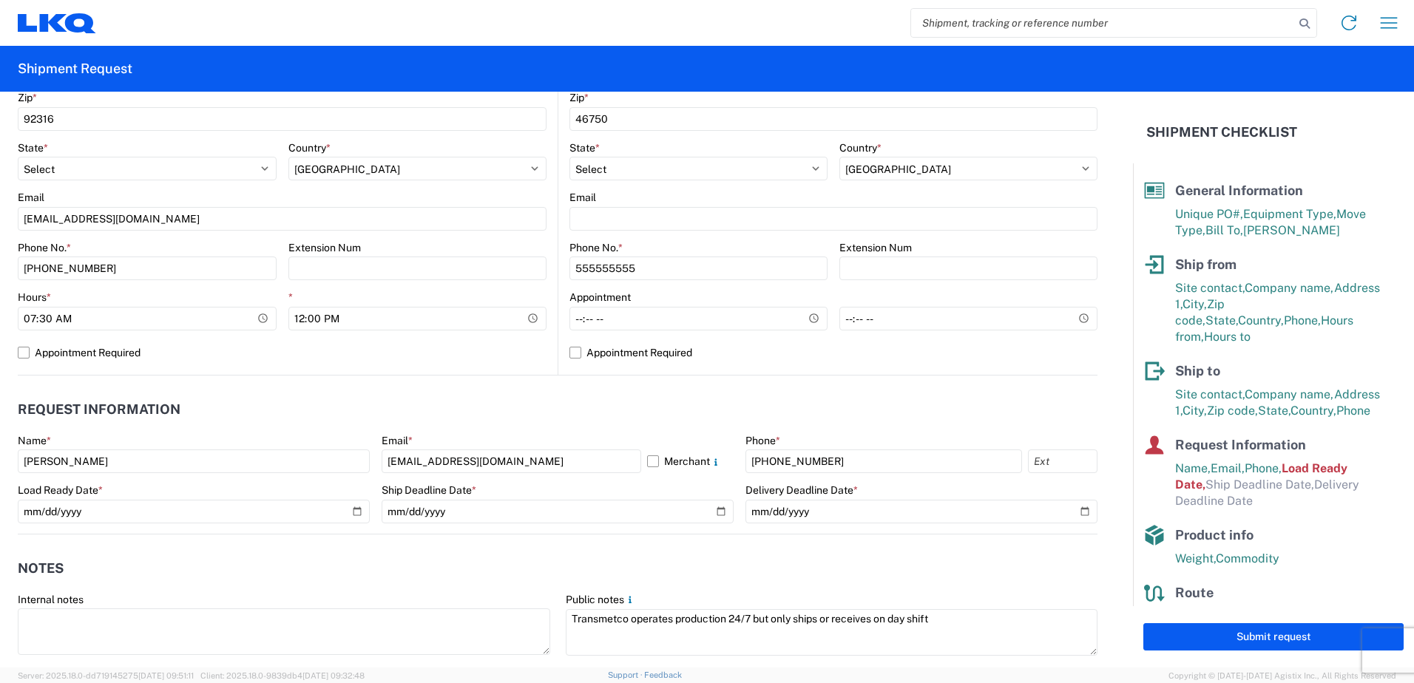
click at [713, 399] on header "Request Information" at bounding box center [558, 409] width 1080 height 33
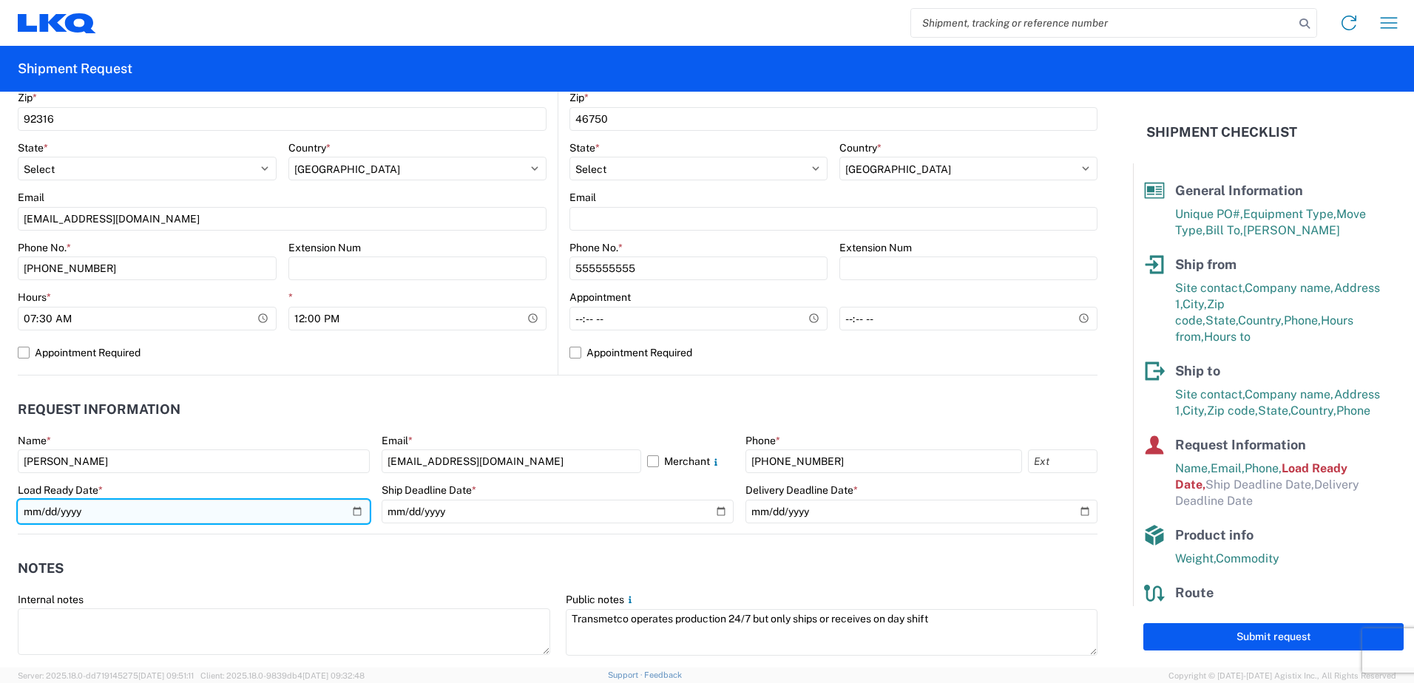
click at [355, 507] on input "2019-06-14" at bounding box center [194, 512] width 352 height 24
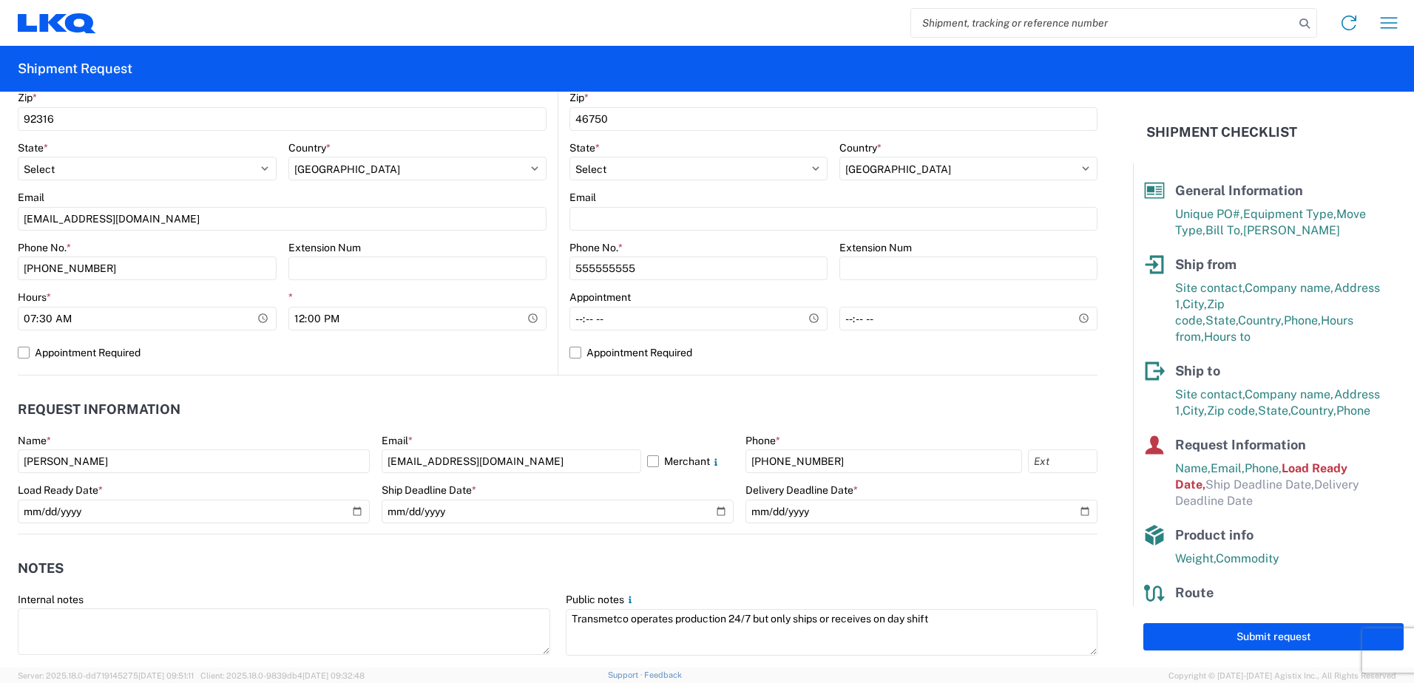
click at [339, 415] on header "Request Information" at bounding box center [558, 409] width 1080 height 33
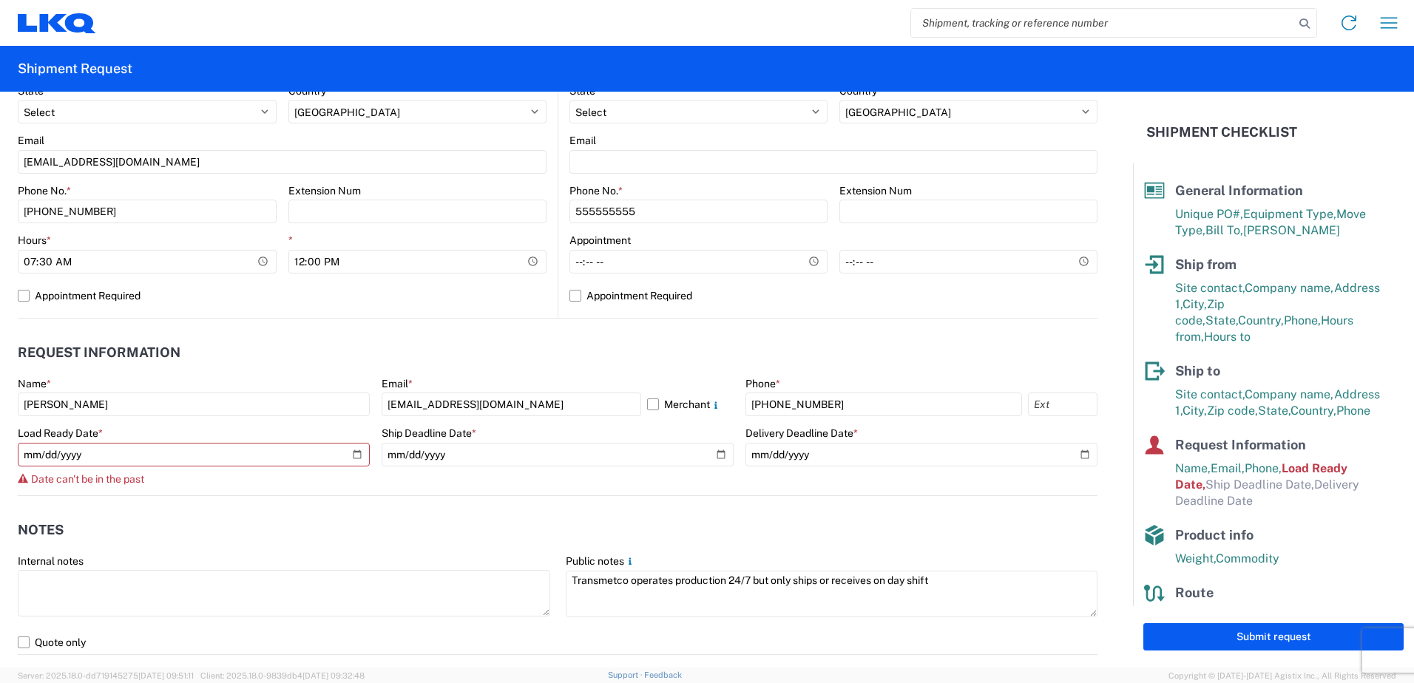
scroll to position [592, 0]
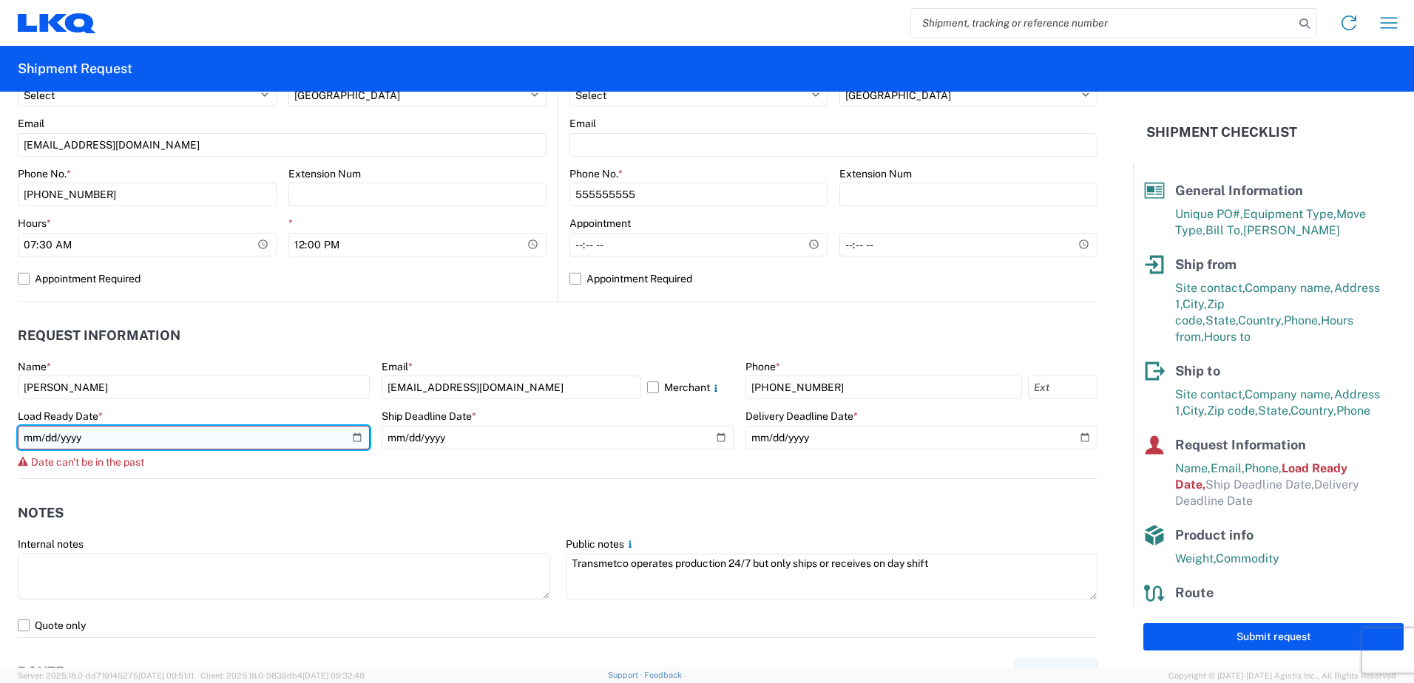
click at [353, 437] on input "2019-06-14" at bounding box center [194, 438] width 352 height 24
type input "2025-09-12"
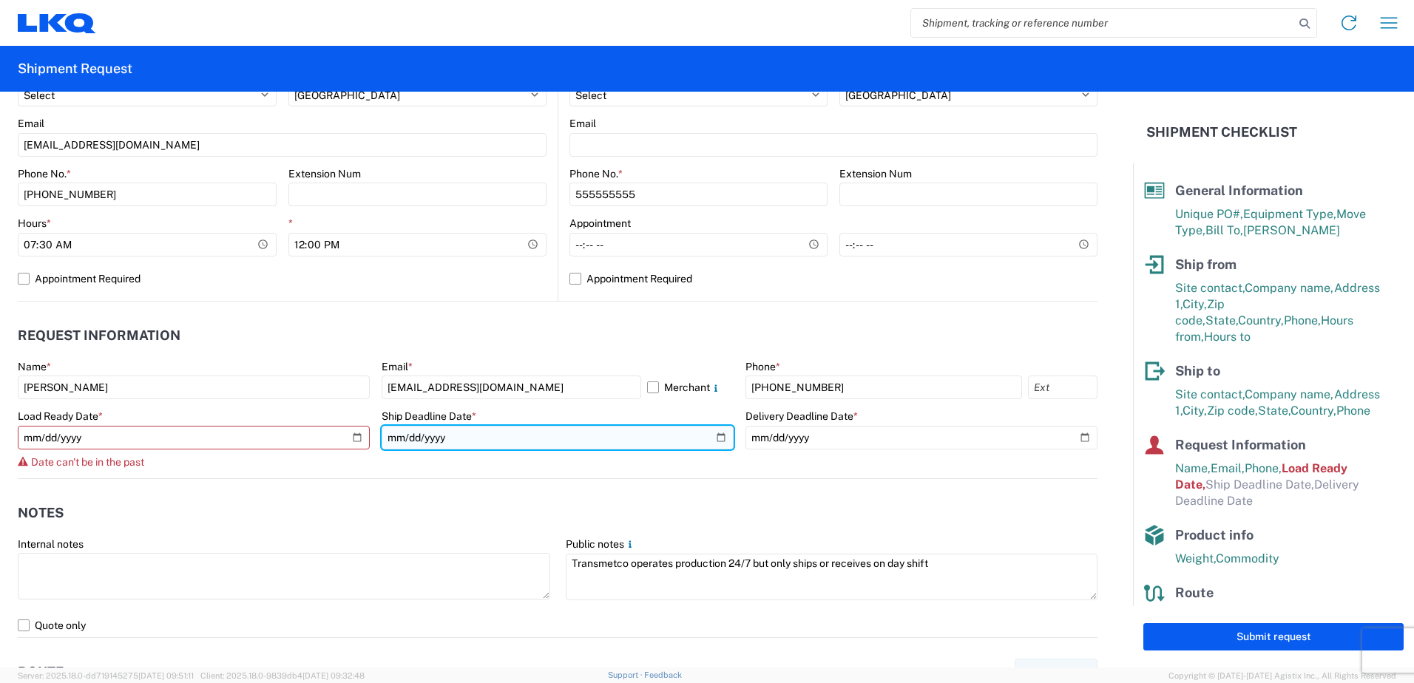
click at [711, 434] on input "date" at bounding box center [558, 438] width 352 height 24
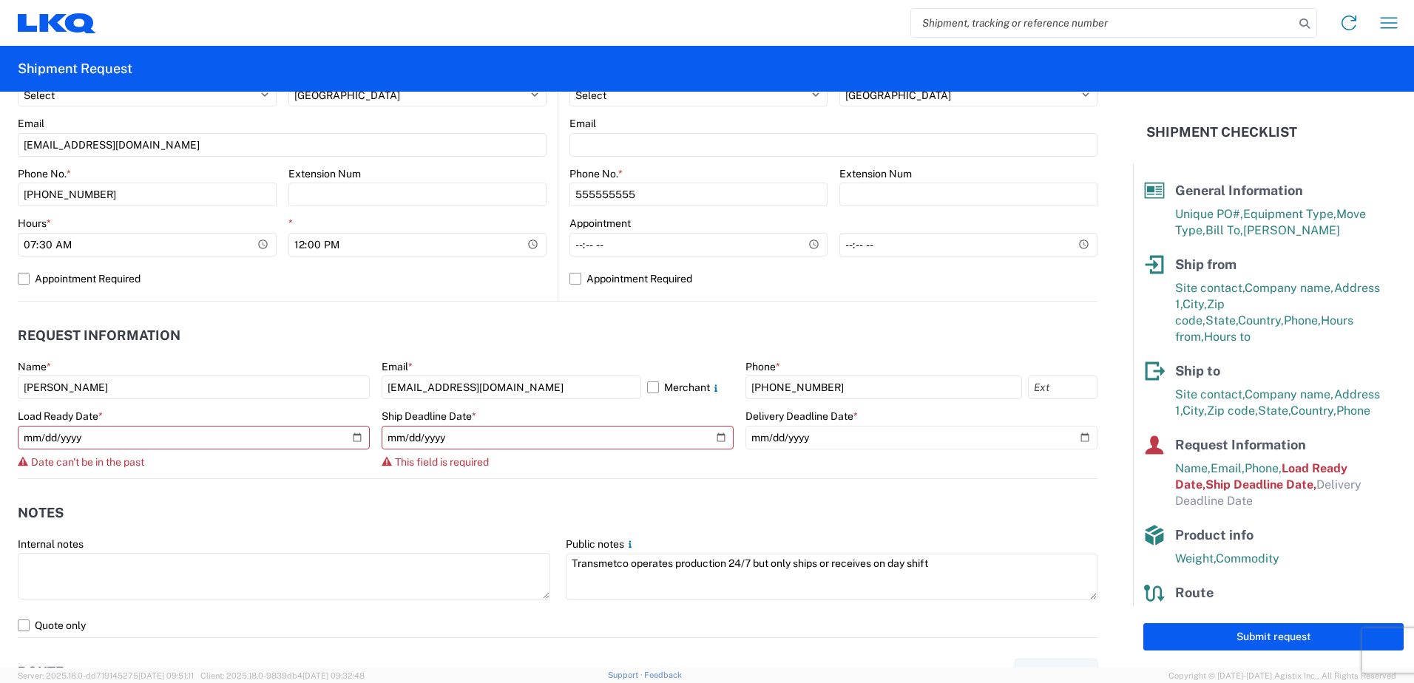
click at [314, 465] on div "Date can't be in the past" at bounding box center [194, 462] width 352 height 12
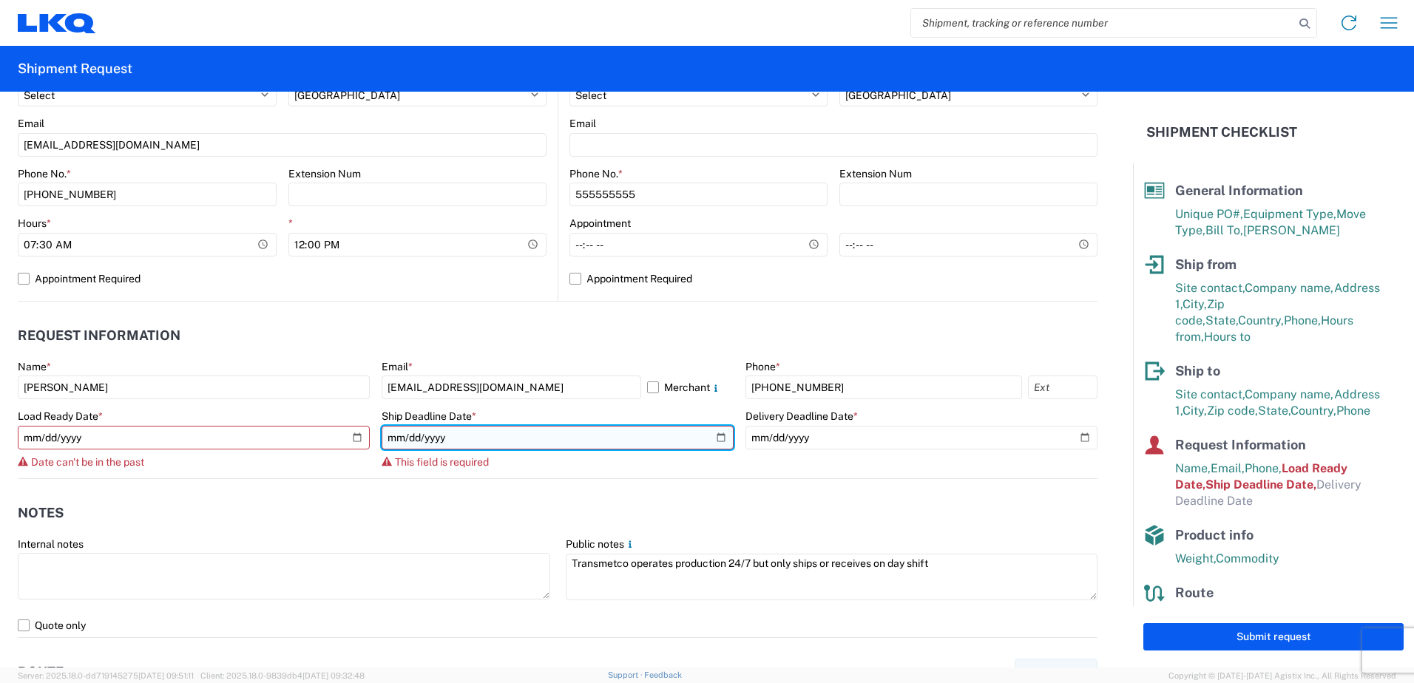
click at [716, 439] on input "date" at bounding box center [558, 438] width 352 height 24
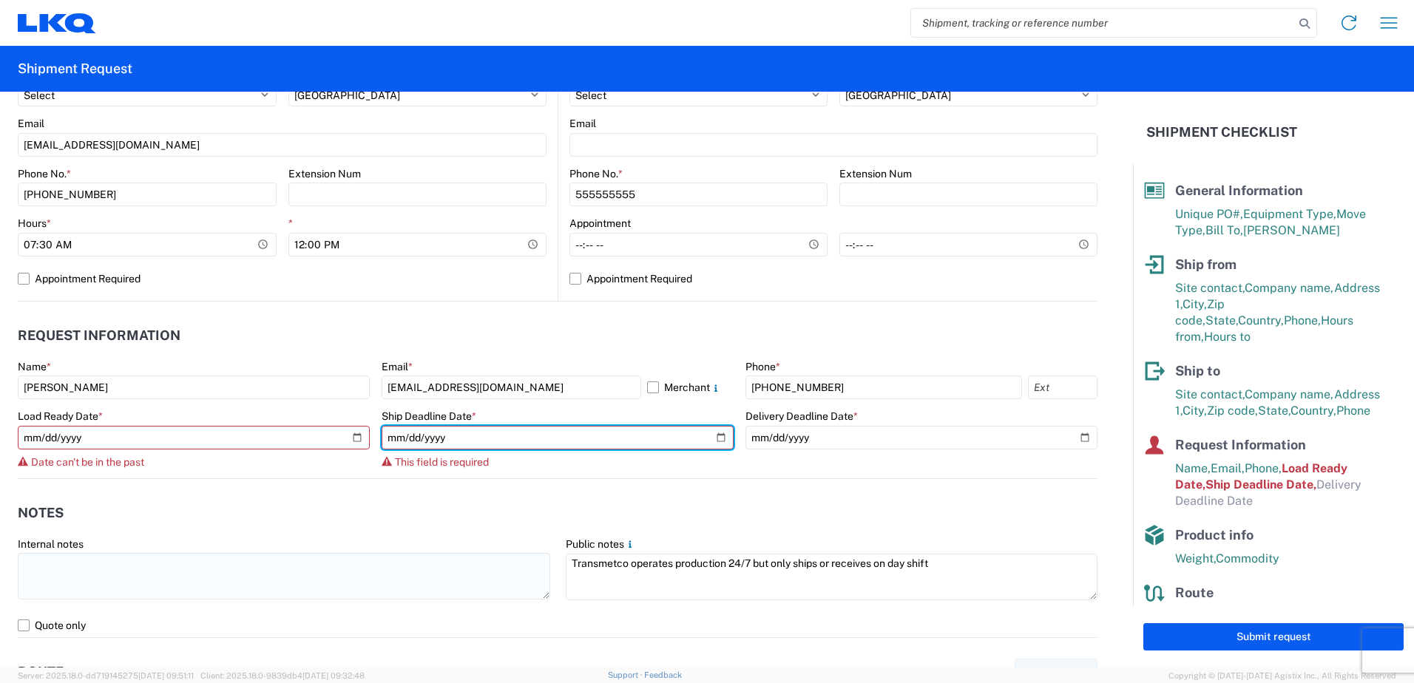
type input "2025-09-16"
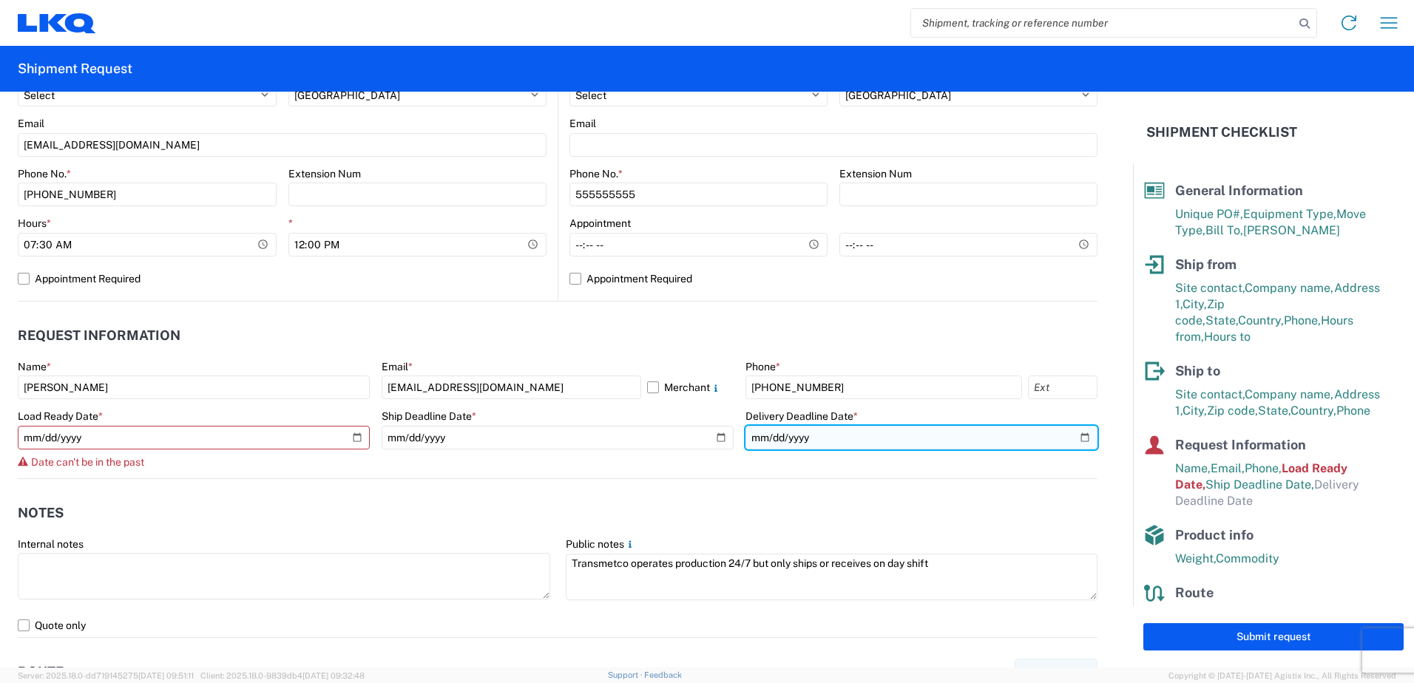
click at [1075, 436] on input "date" at bounding box center [922, 438] width 352 height 24
type input "2025-09-22"
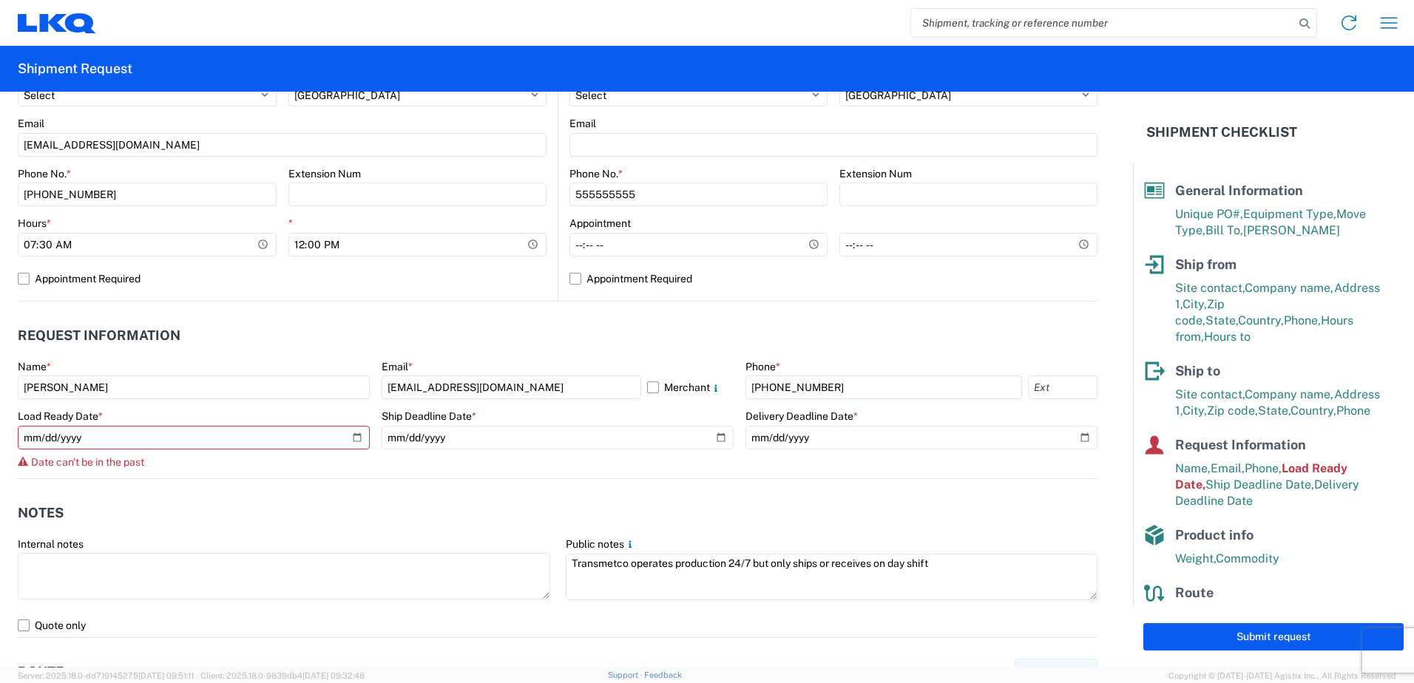
click at [763, 329] on header "Request Information" at bounding box center [558, 336] width 1080 height 33
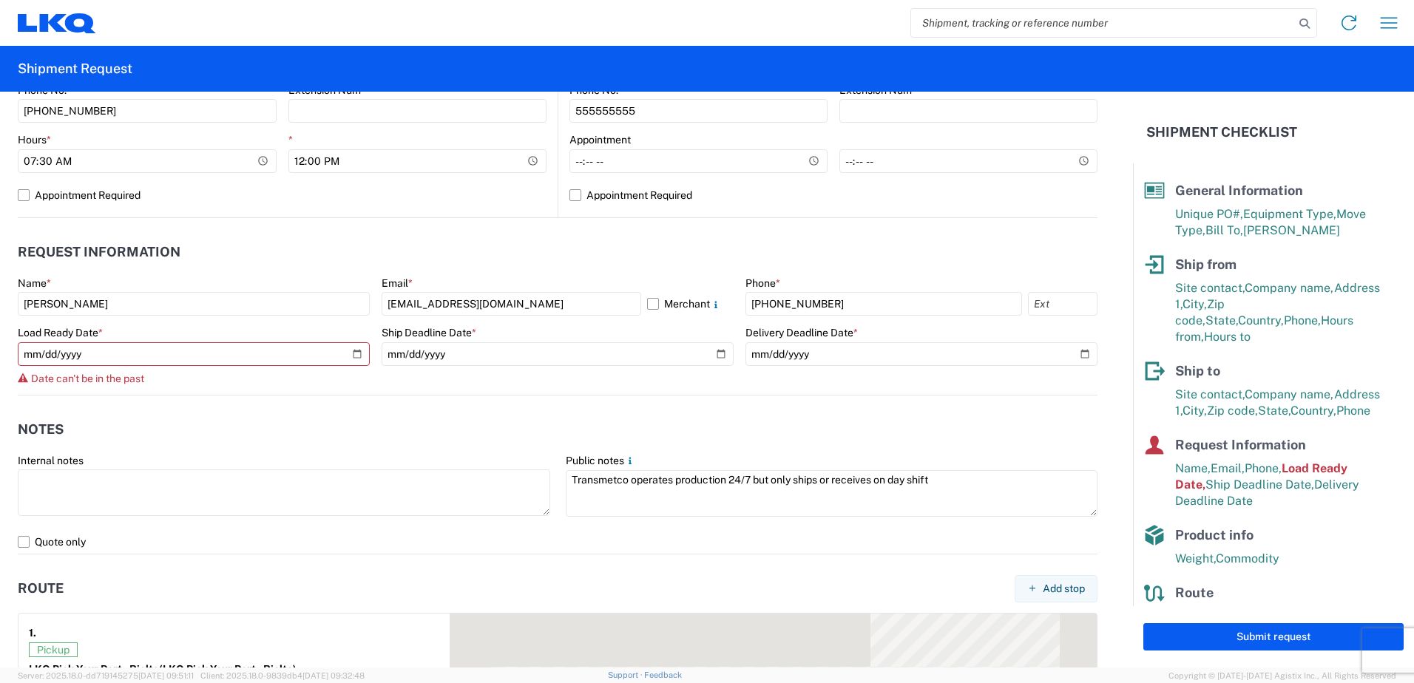
scroll to position [740, 0]
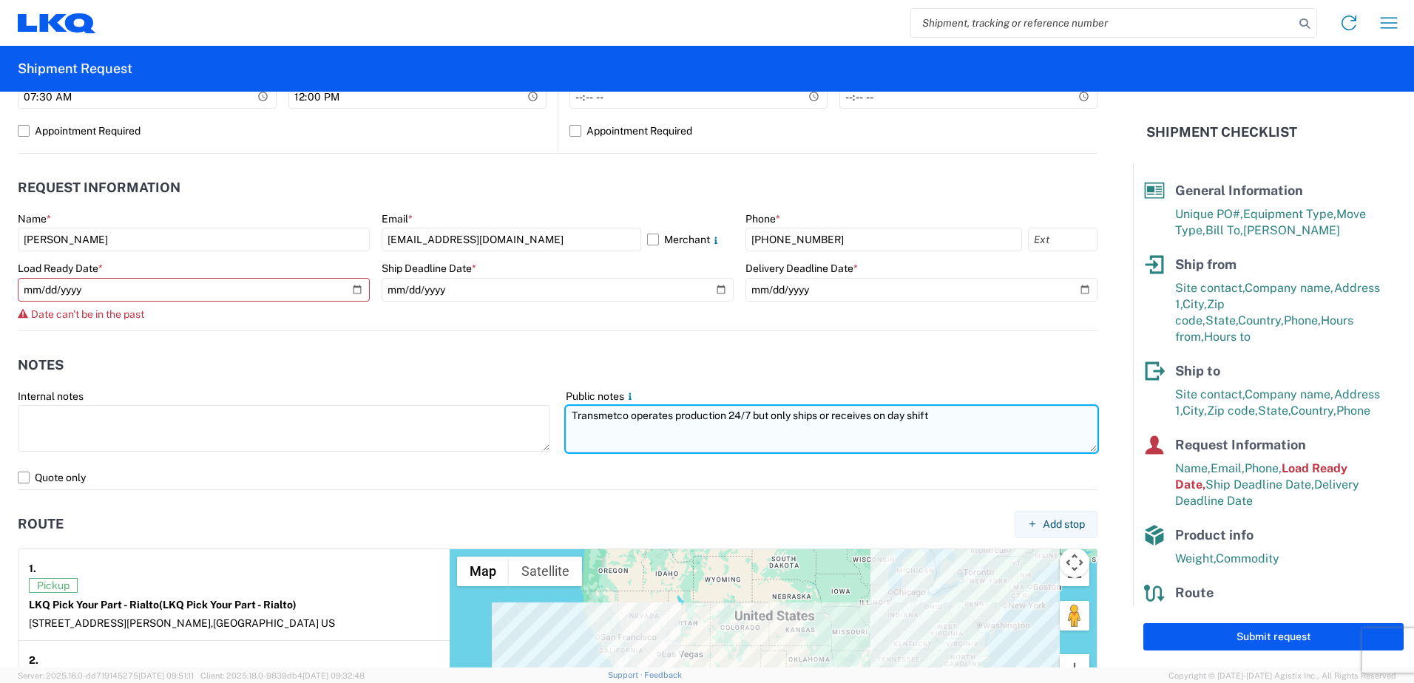
drag, startPoint x: 934, startPoint y: 417, endPoint x: 561, endPoint y: 419, distance: 372.8
click at [566, 419] on textarea "Transmetco operates production 24/7 but only ships or receives on day shift" at bounding box center [832, 429] width 533 height 47
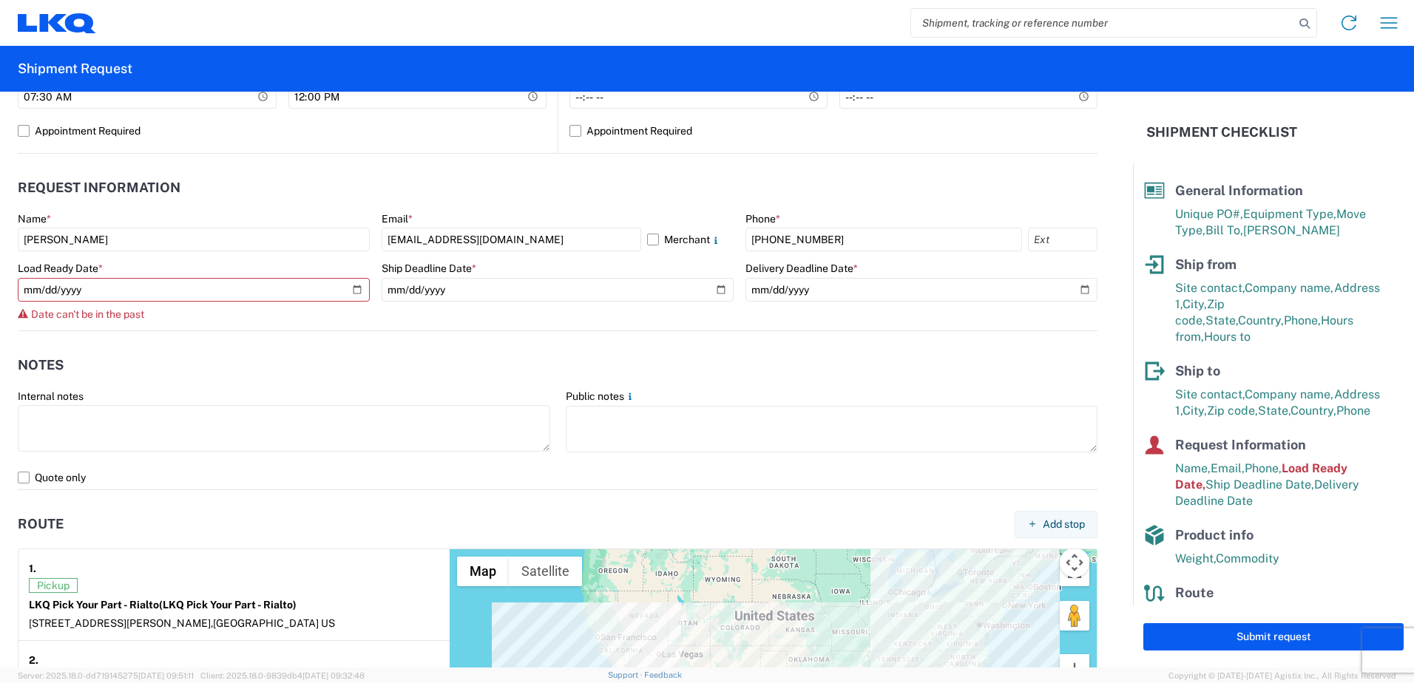
click at [587, 354] on header "Notes" at bounding box center [558, 365] width 1080 height 33
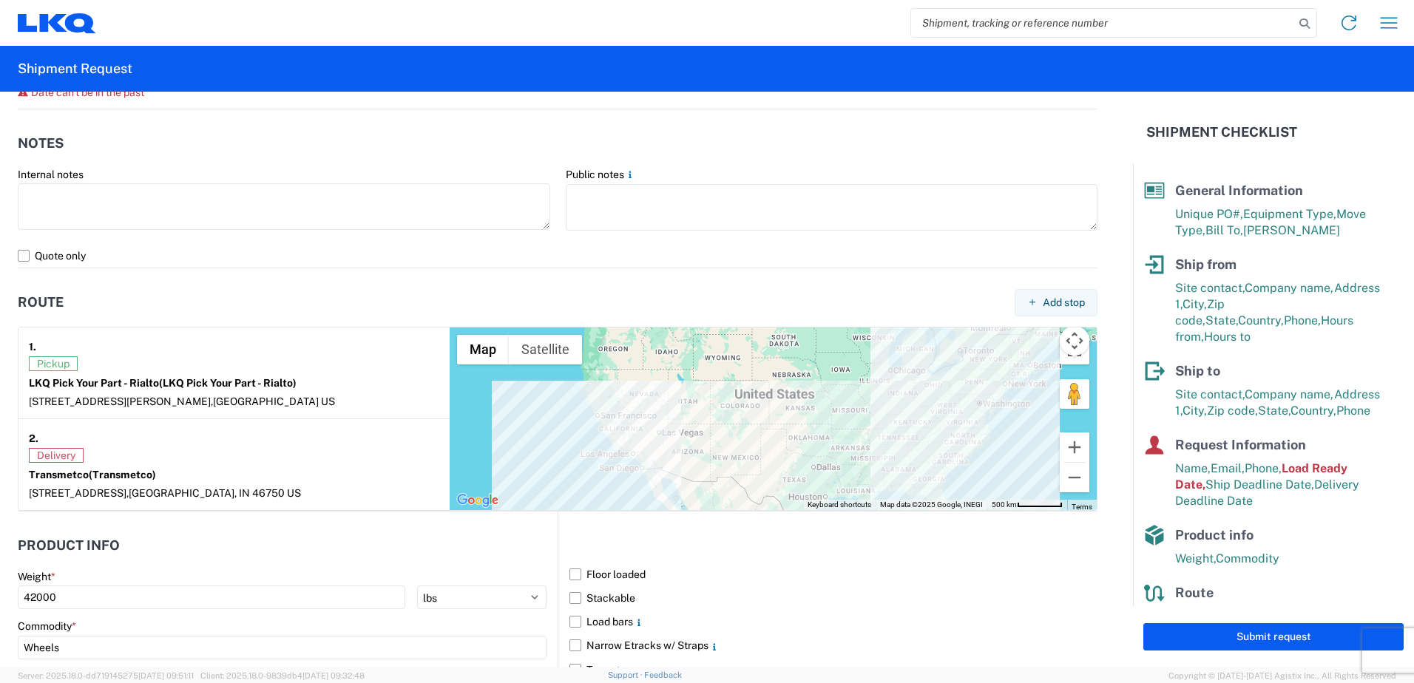
scroll to position [592, 0]
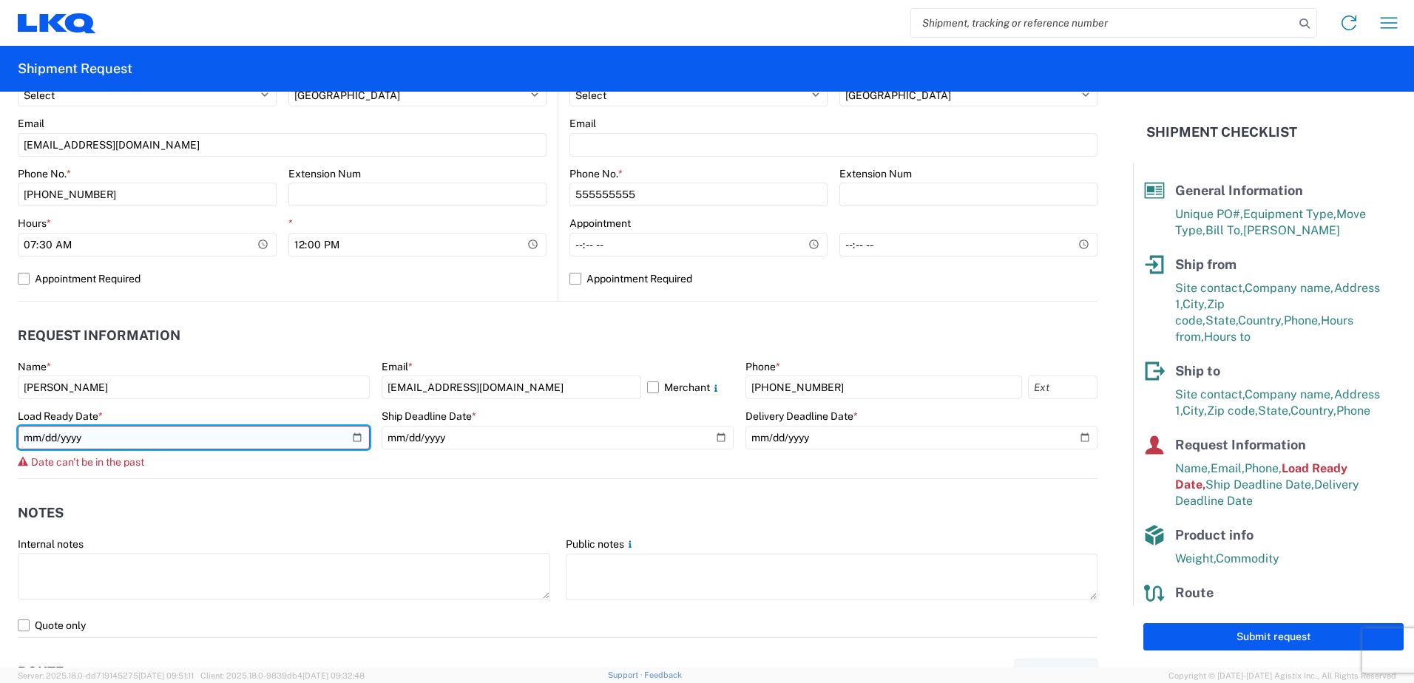
click at [133, 439] on input "2025-09-12" at bounding box center [194, 438] width 352 height 24
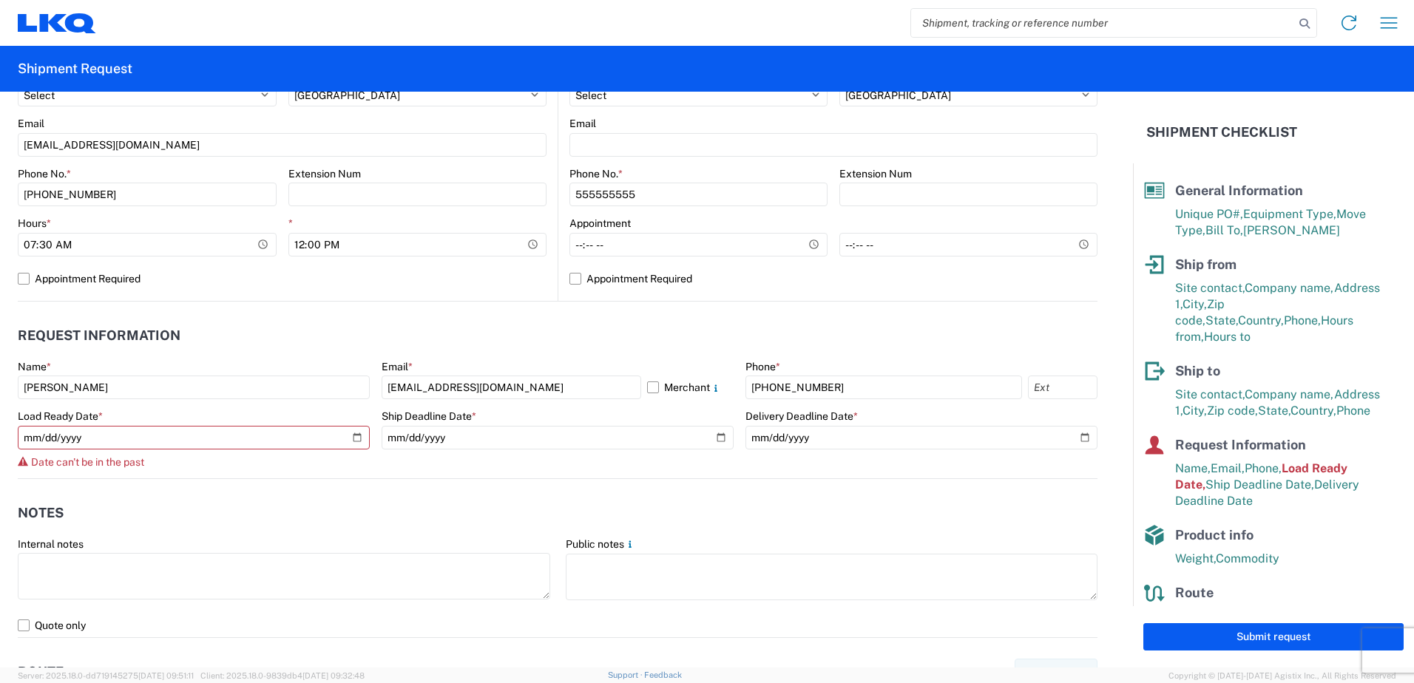
click at [346, 469] on agx-form-control-wrapper-v2 "Load Ready Date * 2025-09-12 Date can't be in the past" at bounding box center [194, 444] width 352 height 69
click at [346, 468] on agx-form-control-wrapper-v2 "Load Ready Date * 2025-09-12 Date can't be in the past" at bounding box center [194, 444] width 352 height 69
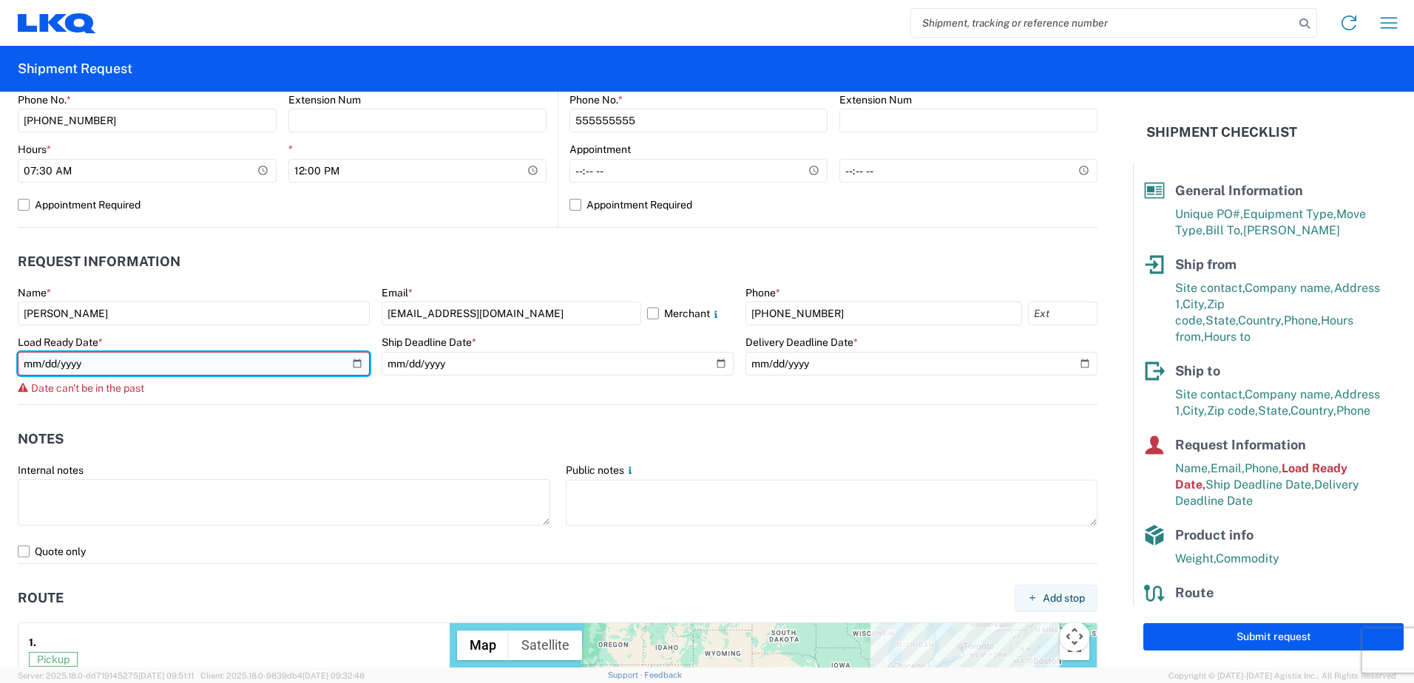
click at [351, 368] on input "2025-09-12" at bounding box center [194, 364] width 352 height 24
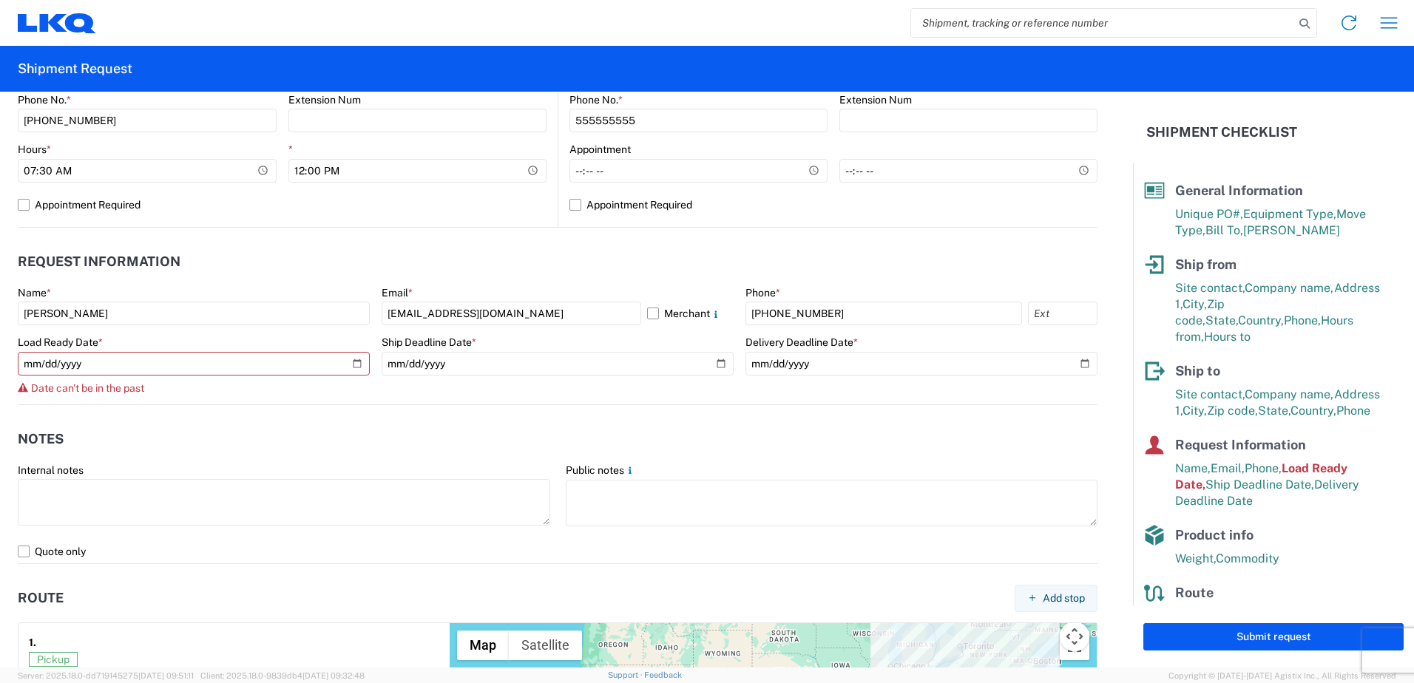
click at [257, 396] on agx-form-control-wrapper-v2 "Load Ready Date * 2025-09-12 Date can't be in the past" at bounding box center [194, 370] width 352 height 69
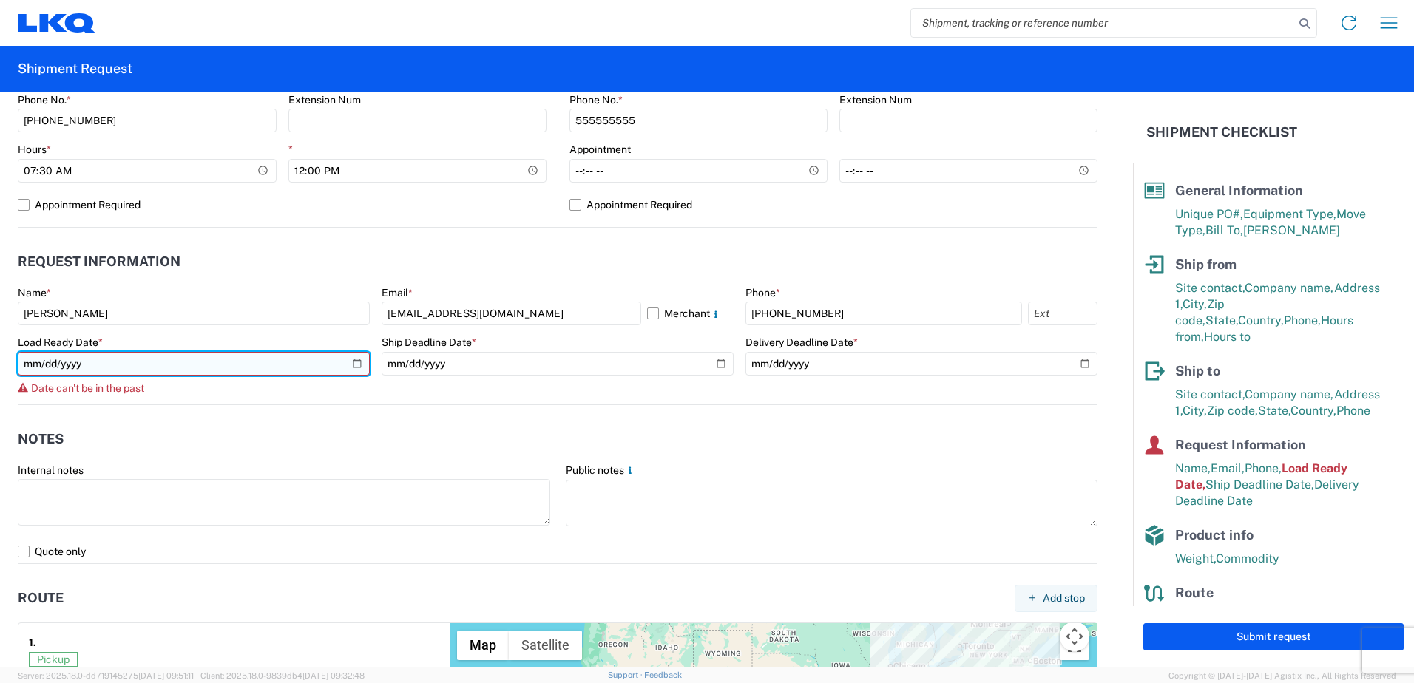
click at [355, 359] on input "2025-09-12" at bounding box center [194, 364] width 352 height 24
type input "2025-09-13"
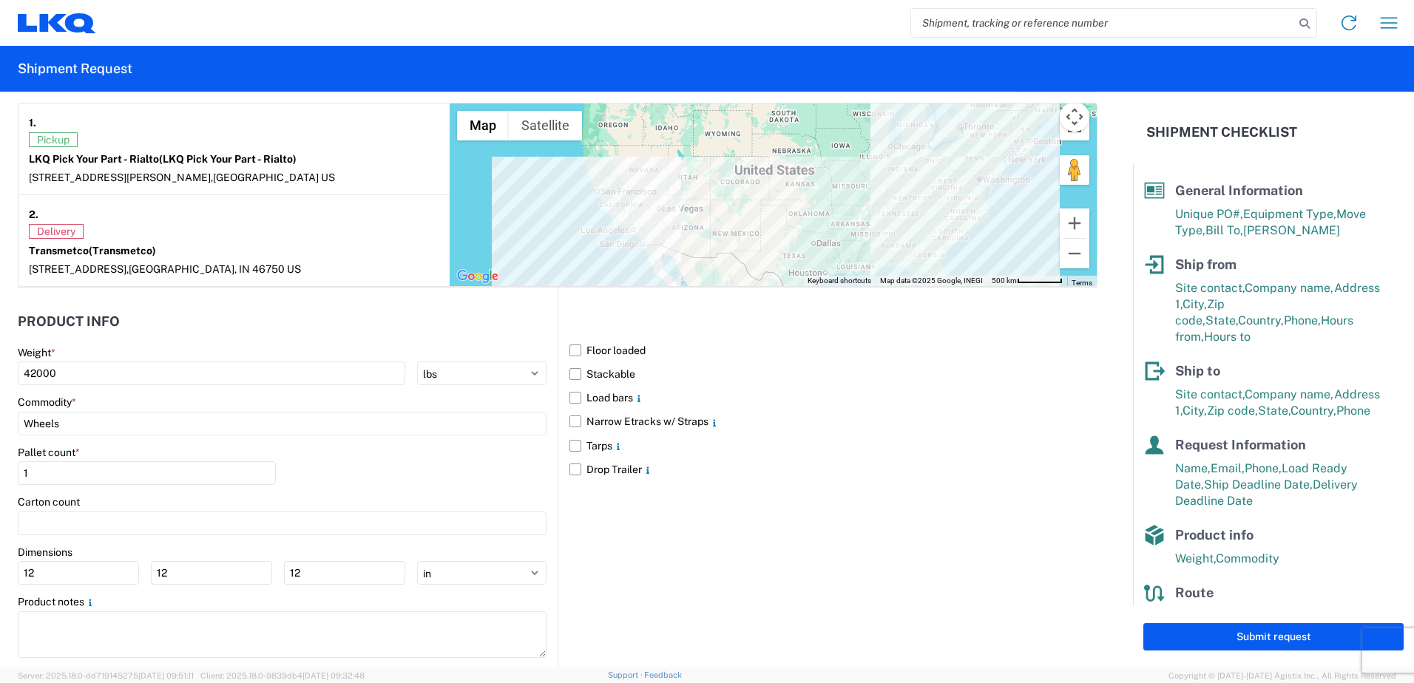
scroll to position [1183, 0]
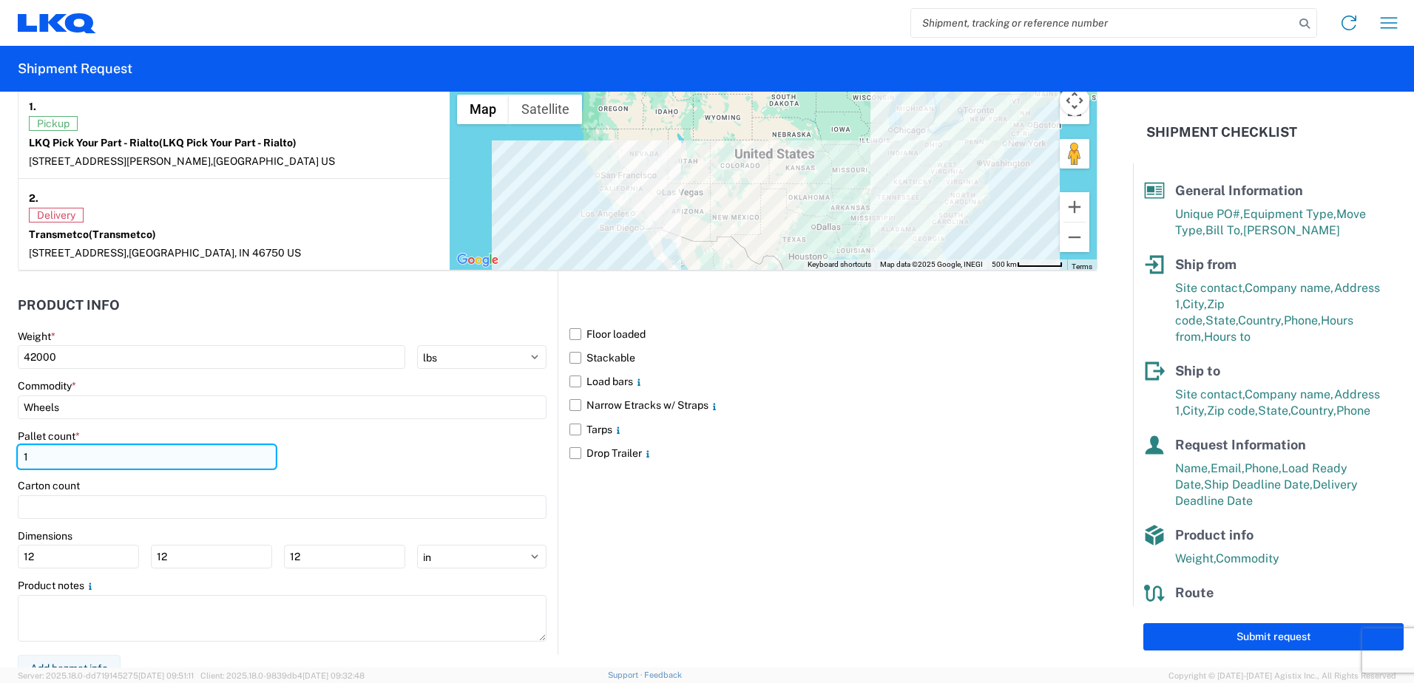
click at [42, 458] on input "1" at bounding box center [147, 457] width 258 height 24
type input "44"
click at [381, 452] on div "Pallet count * 44" at bounding box center [282, 455] width 529 height 50
click at [572, 360] on label "Stackable" at bounding box center [833, 358] width 528 height 24
click at [0, 0] on input "Stackable" at bounding box center [0, 0] width 0 height 0
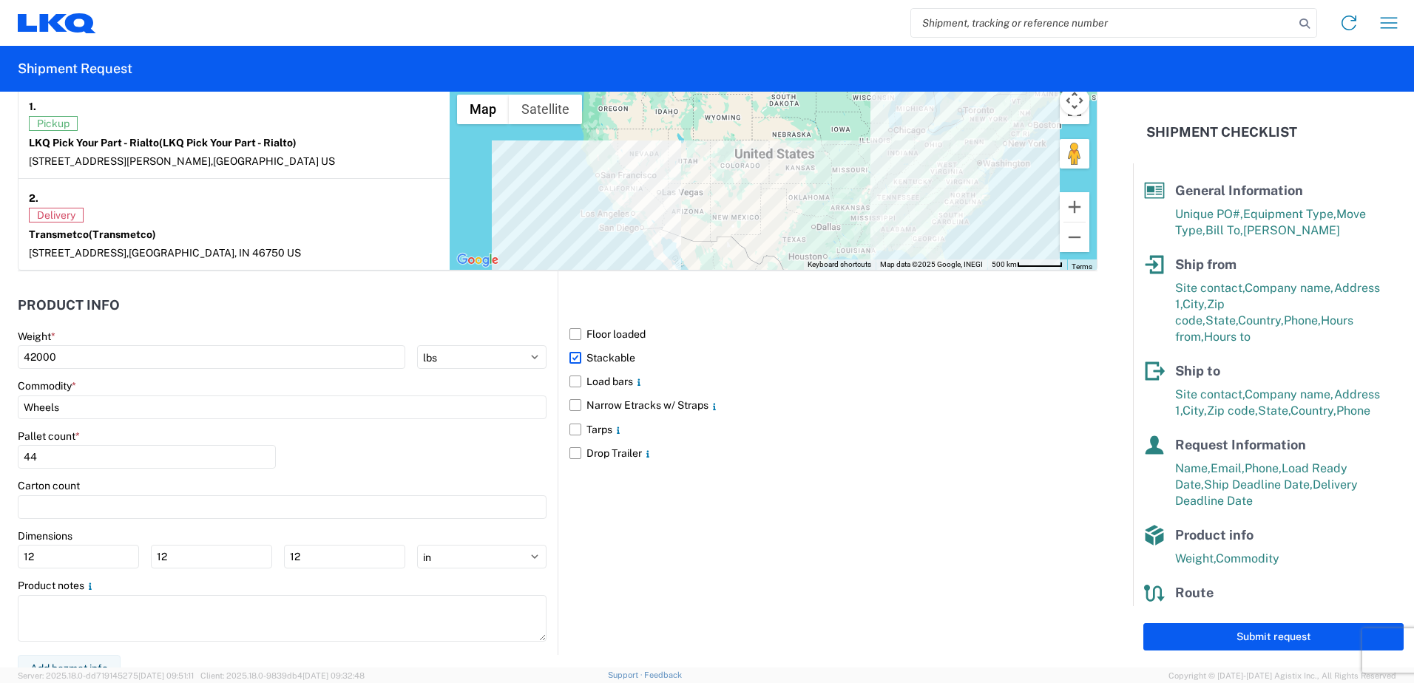
scroll to position [1198, 0]
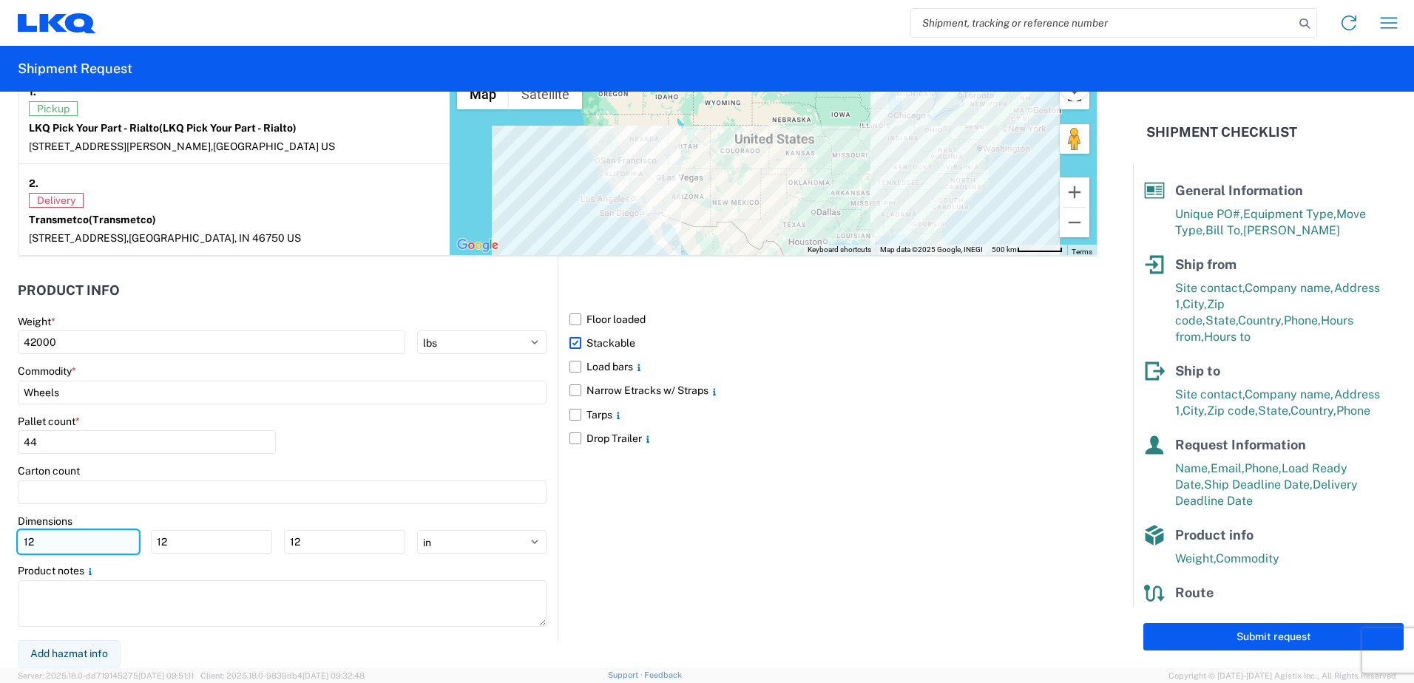
click at [129, 545] on input "12" at bounding box center [78, 542] width 121 height 24
click at [491, 548] on select "ft in cm" at bounding box center [481, 542] width 129 height 24
click at [315, 565] on div "Product notes" at bounding box center [282, 570] width 529 height 13
click at [50, 546] on input "12" at bounding box center [78, 542] width 121 height 24
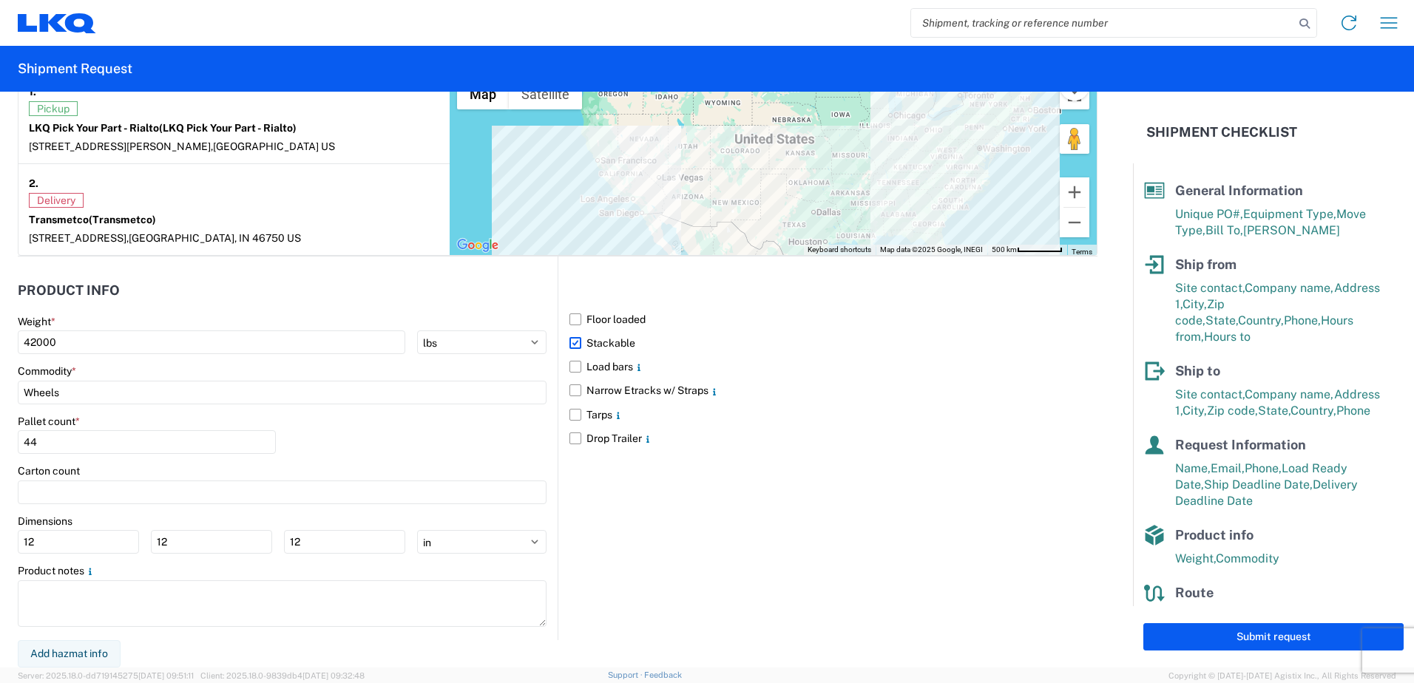
click at [152, 518] on div "Dimensions" at bounding box center [282, 521] width 529 height 13
click at [484, 544] on select "ft in cm" at bounding box center [481, 542] width 129 height 24
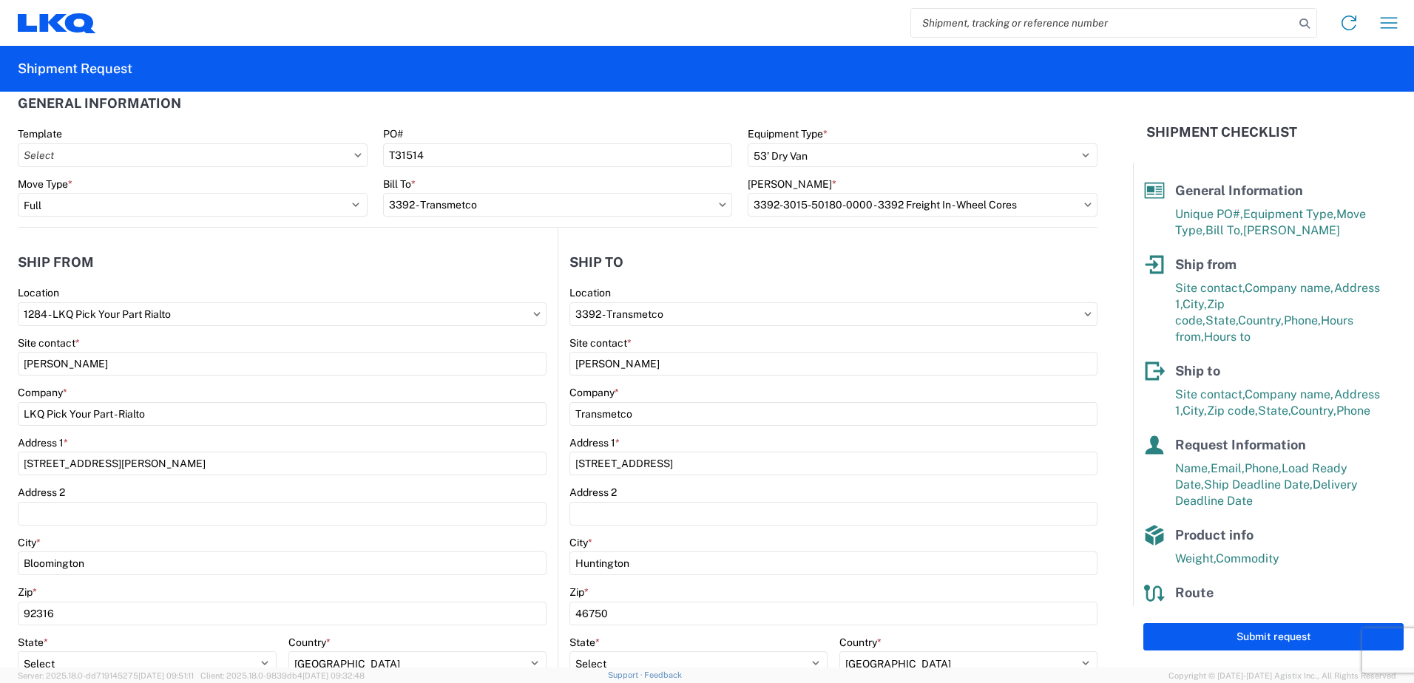
scroll to position [0, 0]
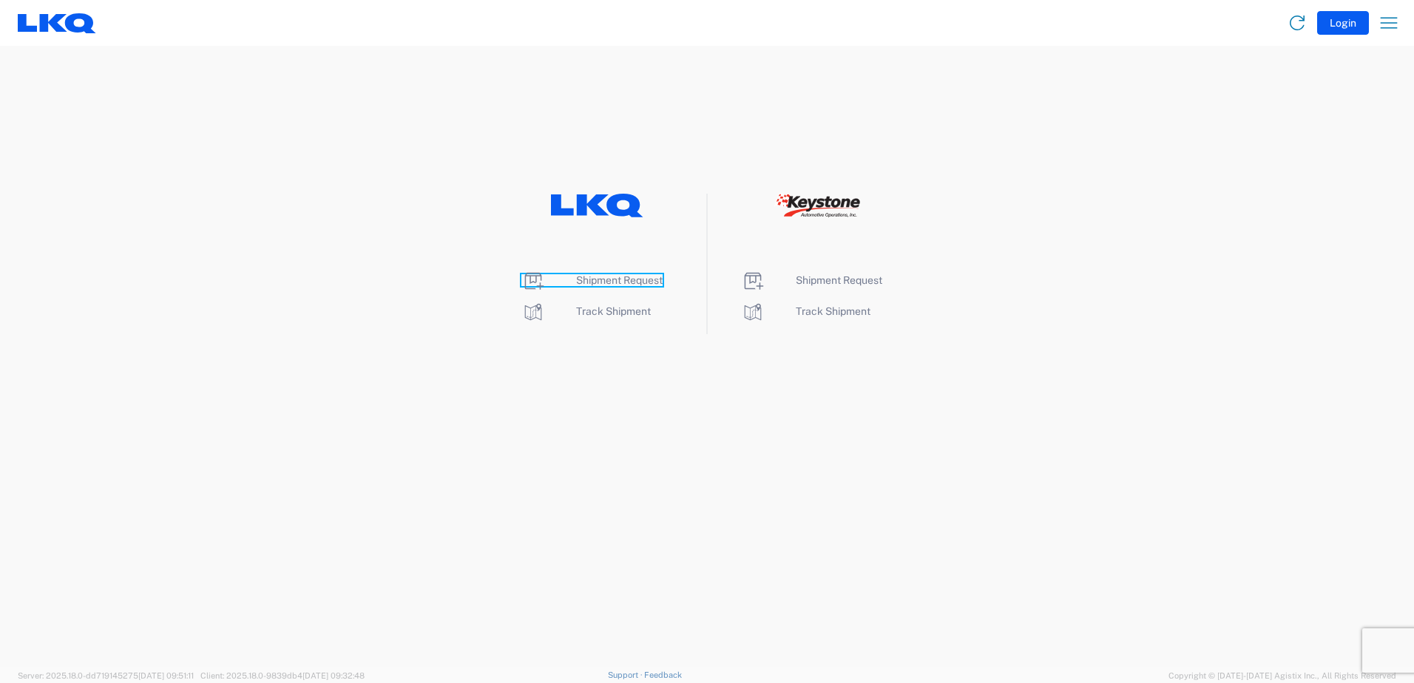
click at [638, 282] on span "Shipment Request" at bounding box center [619, 280] width 87 height 12
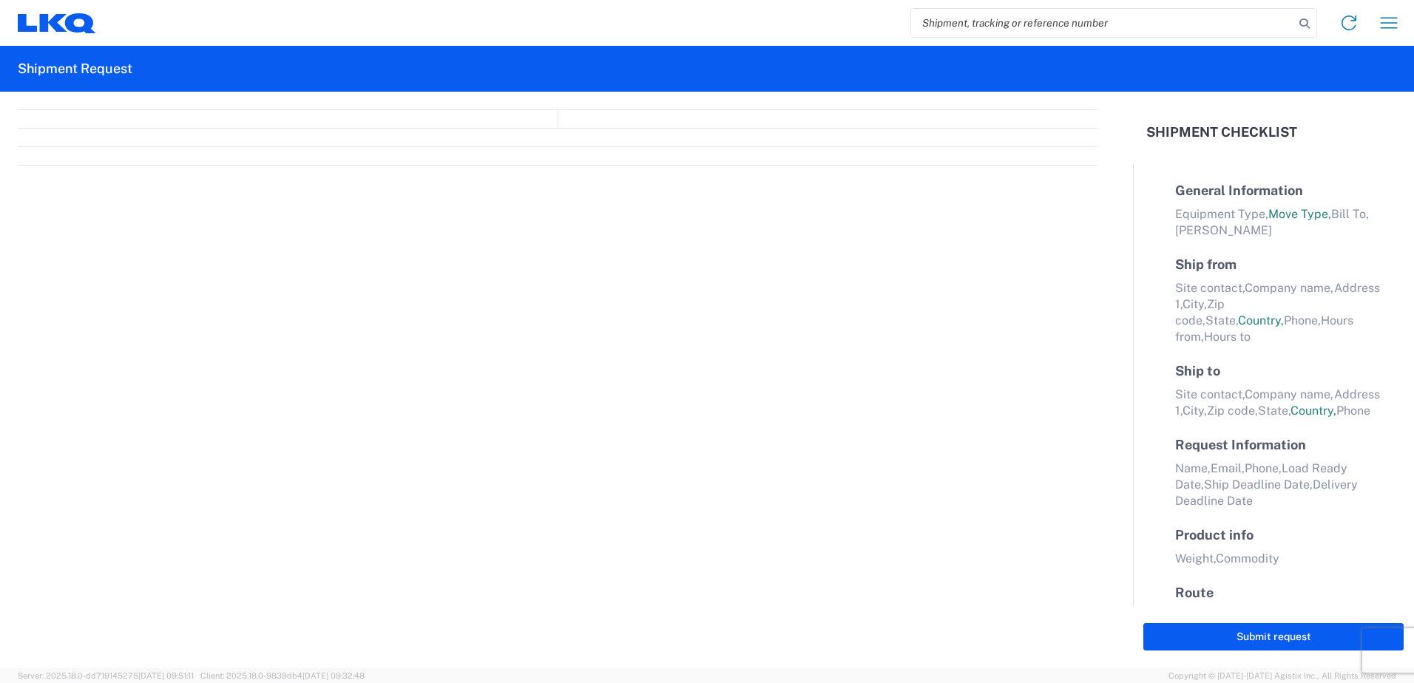
select select "FULL"
select select "LBS"
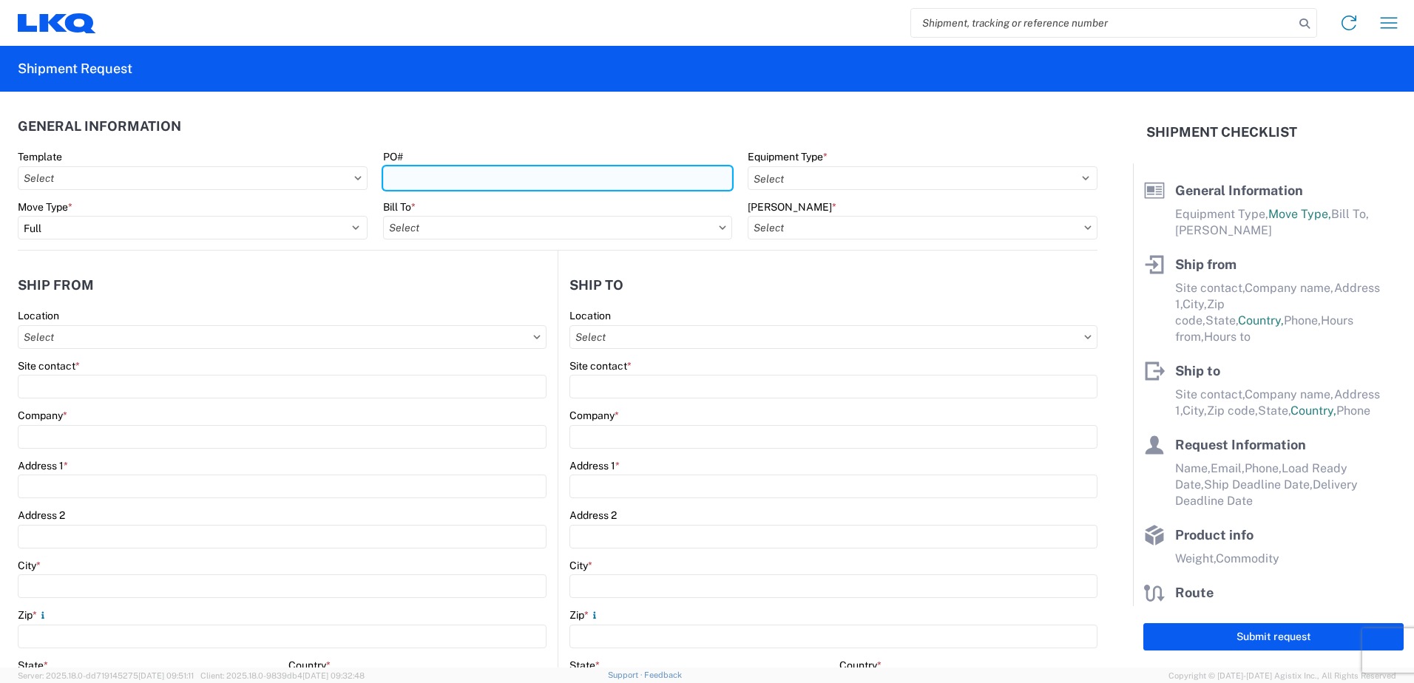
click at [436, 183] on input "PO#" at bounding box center [558, 178] width 350 height 24
type input "T31514"
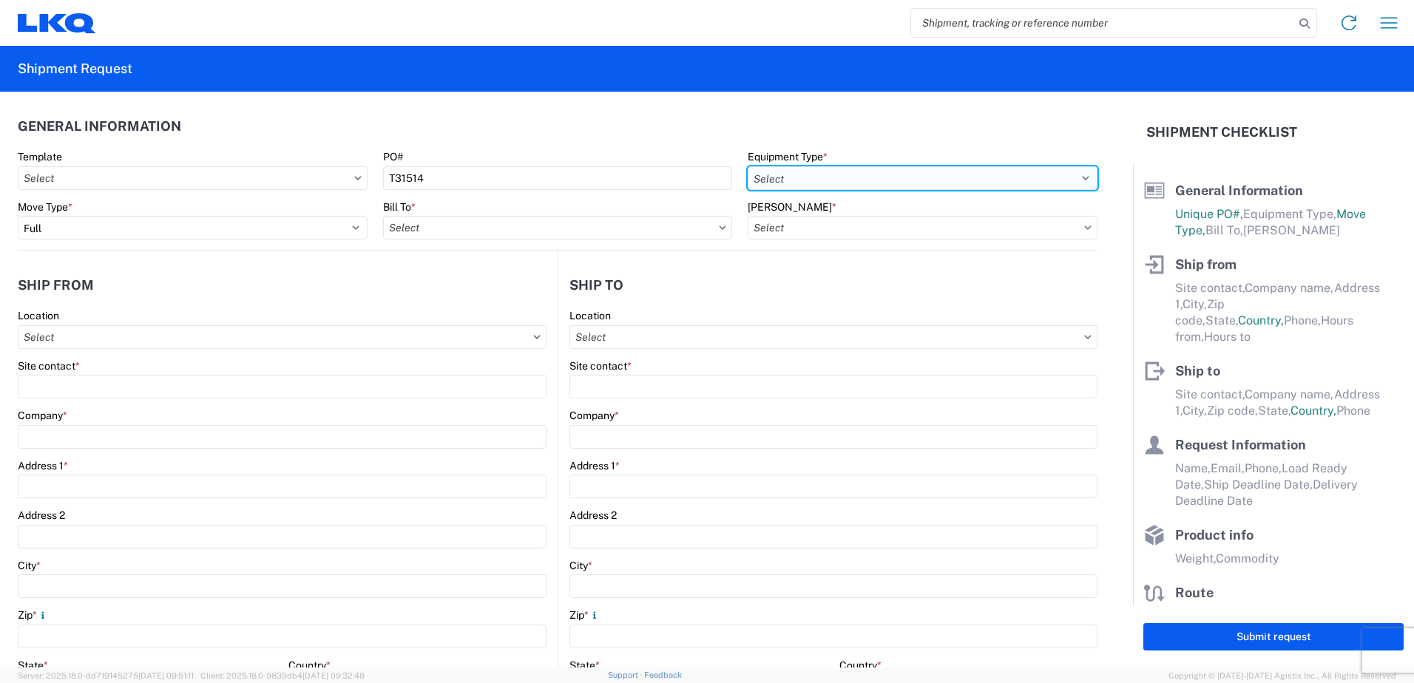
click at [800, 178] on select "Select 53’ Dry Van Flatbed Dropdeck (van) Lowboy (flatbed) Rail" at bounding box center [923, 178] width 350 height 24
select select "STDV"
click at [748, 166] on select "Select 53’ Dry Van Flatbed Dropdeck (van) Lowboy (flatbed) Rail" at bounding box center [923, 178] width 350 height 24
click at [594, 229] on input "Bill To *" at bounding box center [558, 228] width 350 height 24
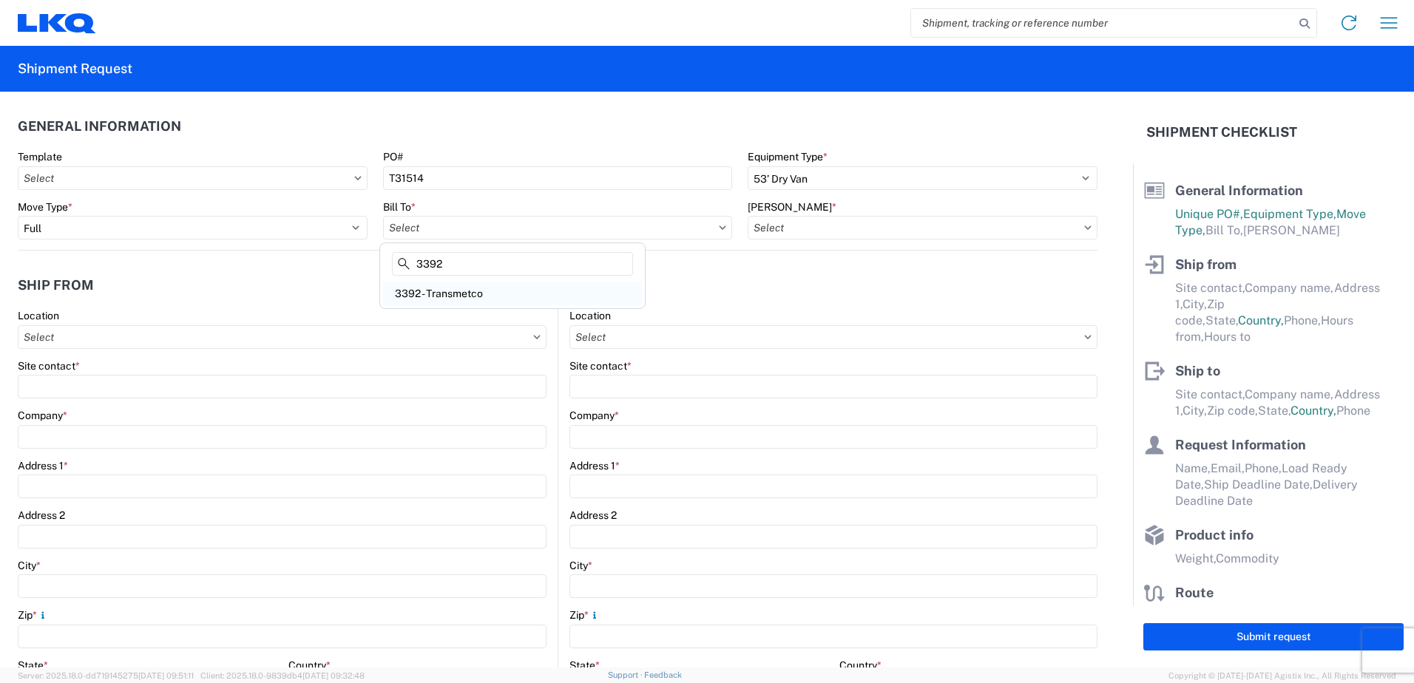
type input "3392"
click at [496, 299] on div "3392 - Transmetco" at bounding box center [512, 294] width 259 height 24
type input "3392 - Transmetco"
click at [800, 230] on input "[PERSON_NAME] *" at bounding box center [923, 228] width 350 height 24
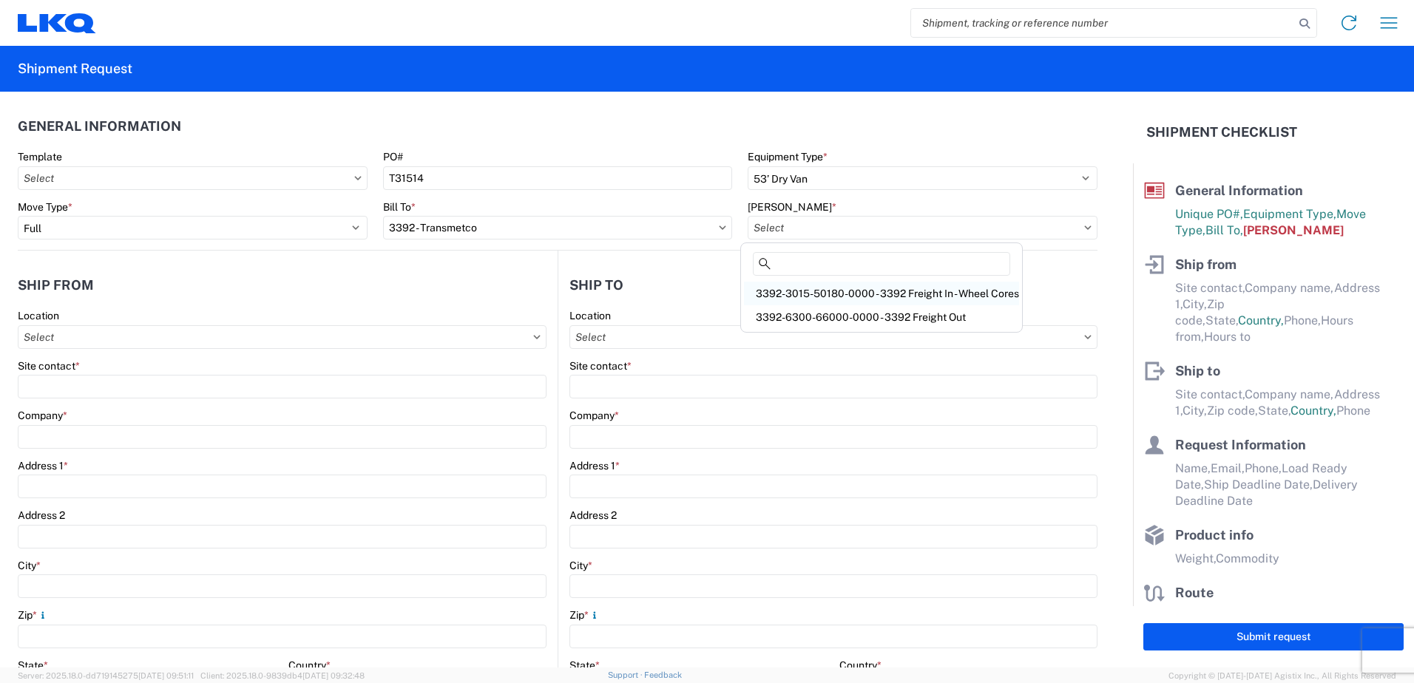
click at [822, 291] on div "3392-3015-50180-0000 - 3392 Freight In - Wheel Cores" at bounding box center [881, 294] width 275 height 24
type input "3392-3015-50180-0000 - 3392 Freight In - Wheel Cores"
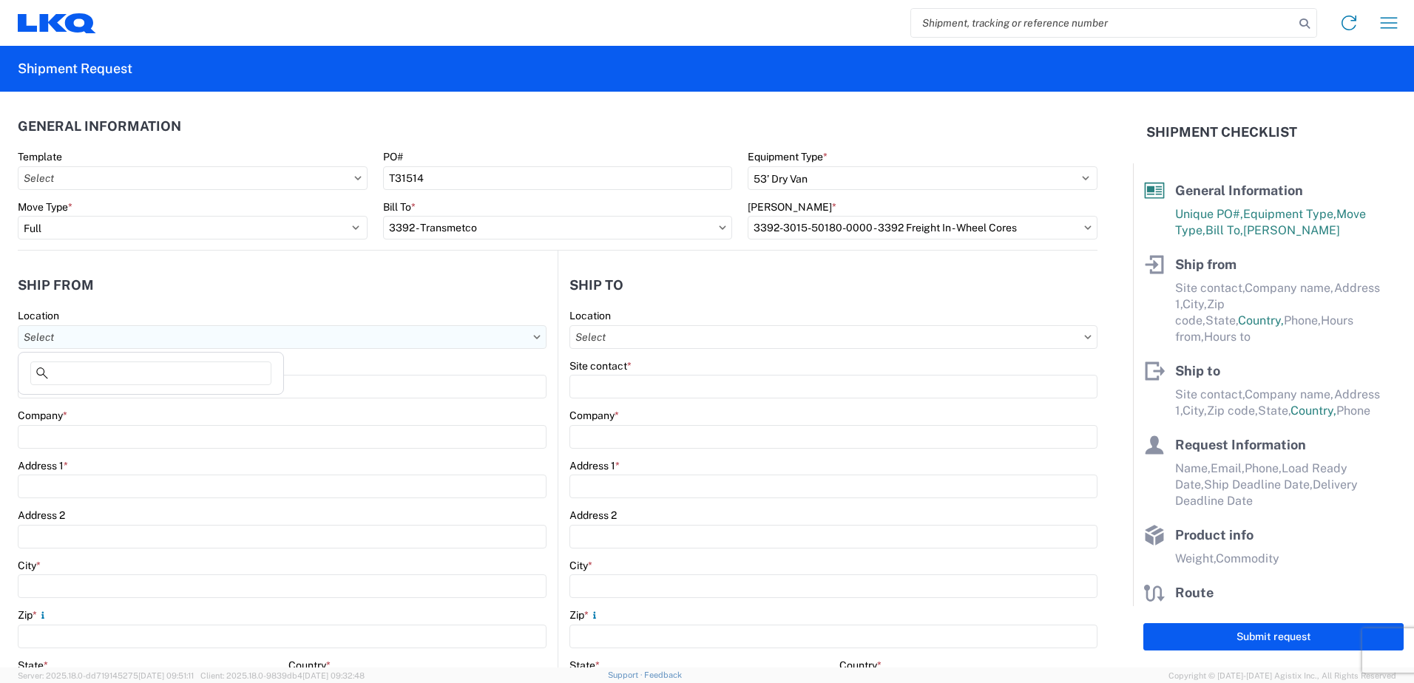
click at [234, 348] on input "Location" at bounding box center [282, 337] width 529 height 24
type input "1284"
click at [161, 402] on div "1284 - LKQ Pick Your Part Rialto" at bounding box center [150, 403] width 259 height 24
type input "1284 - LKQ Pick Your Part Rialto"
type input "LKQ Corporation"
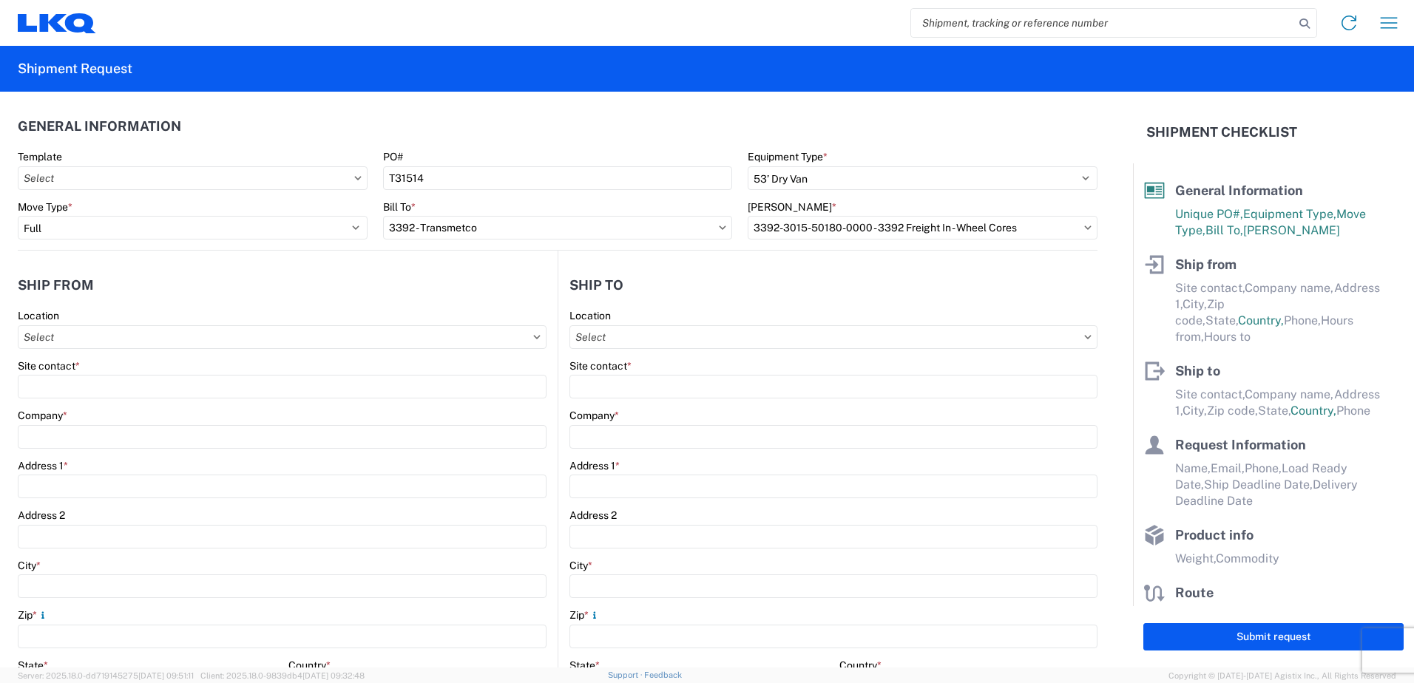
type input "221 E Santa Ana Avenue"
type input "Bloomington"
type input "92316"
select select "CA"
select select "US"
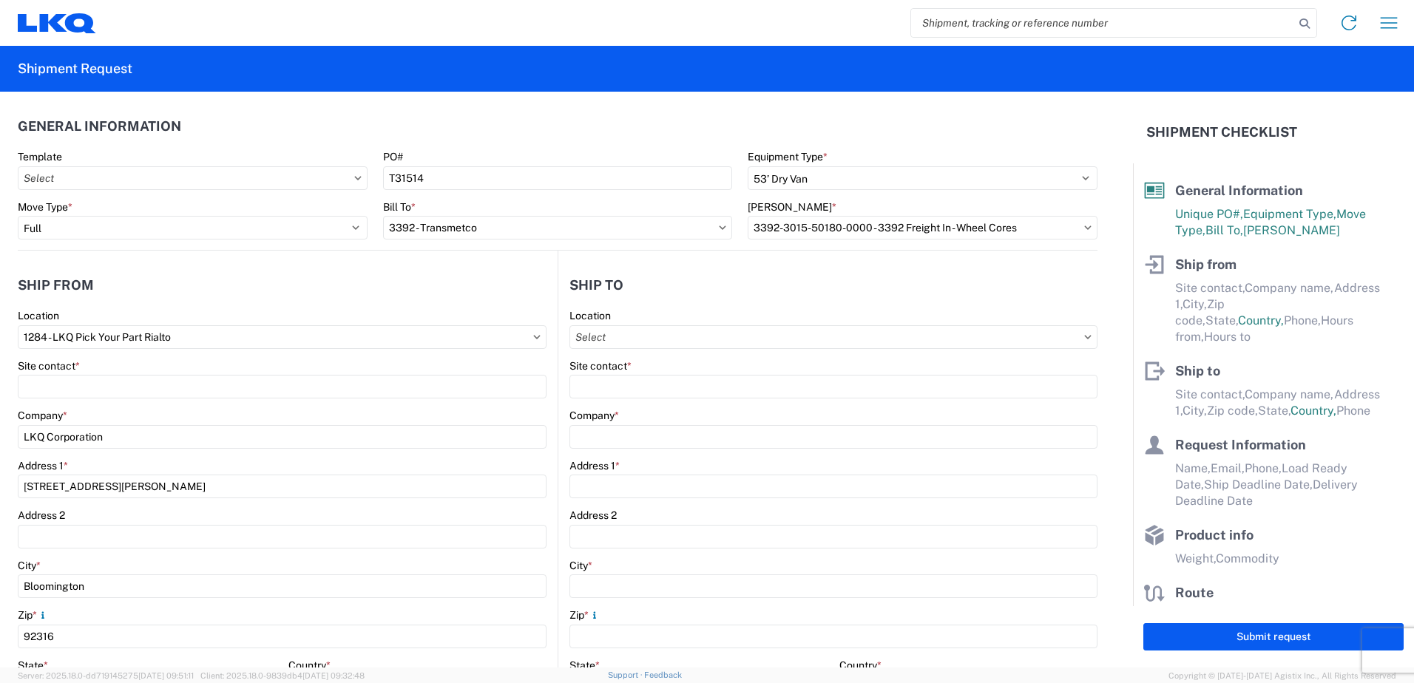
type input "07:00"
type input "17:00"
click at [606, 337] on input "Location" at bounding box center [833, 337] width 528 height 24
type input "3392"
click at [634, 394] on div "3392 - Transmetco" at bounding box center [697, 403] width 259 height 24
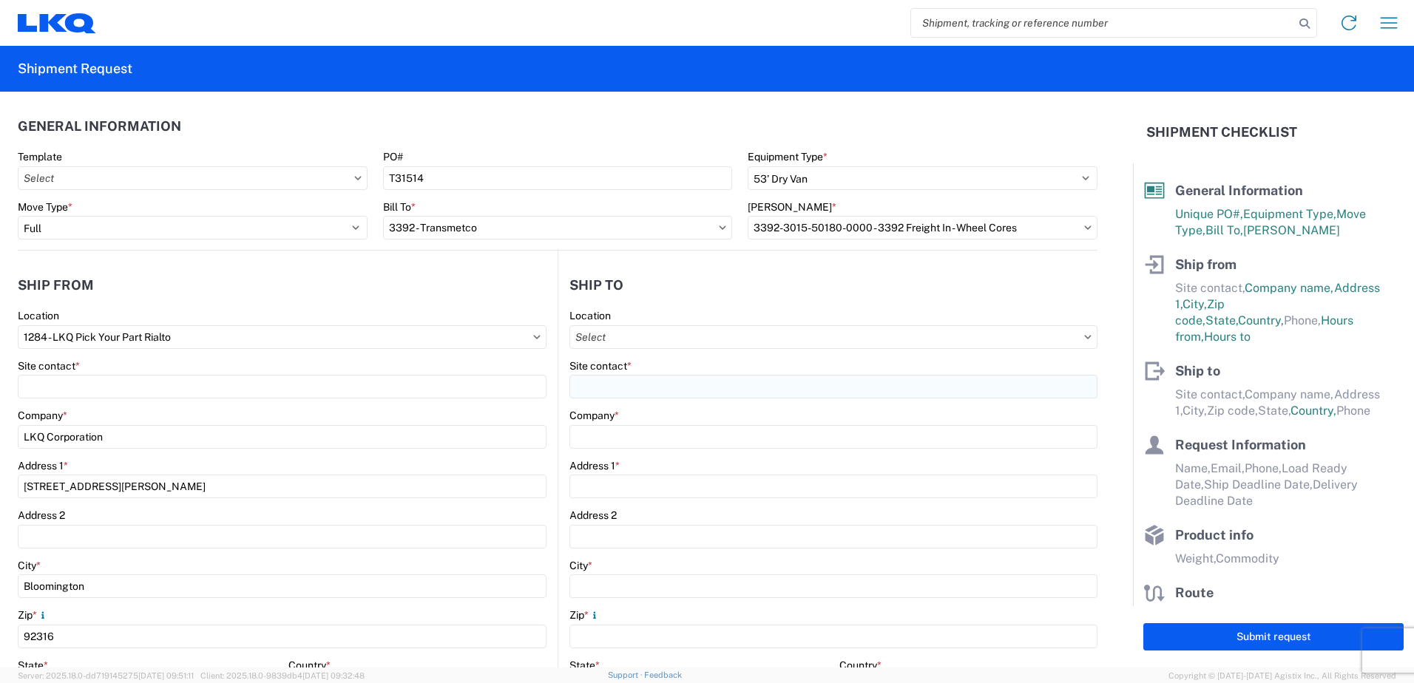
type input "3392 - Transmetco"
type input "LKQ Corporation"
type input "1750 Riverfork Dr"
type input "Huntington"
type input "46750"
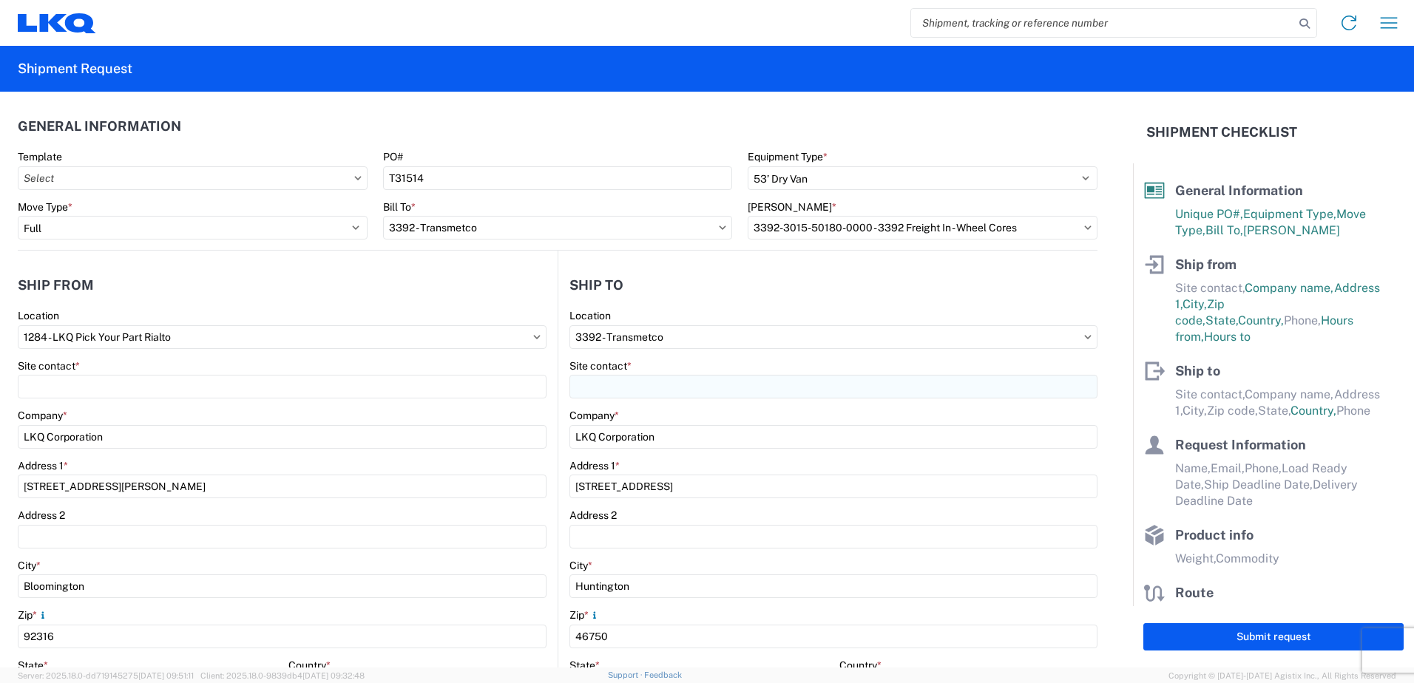
select select "US"
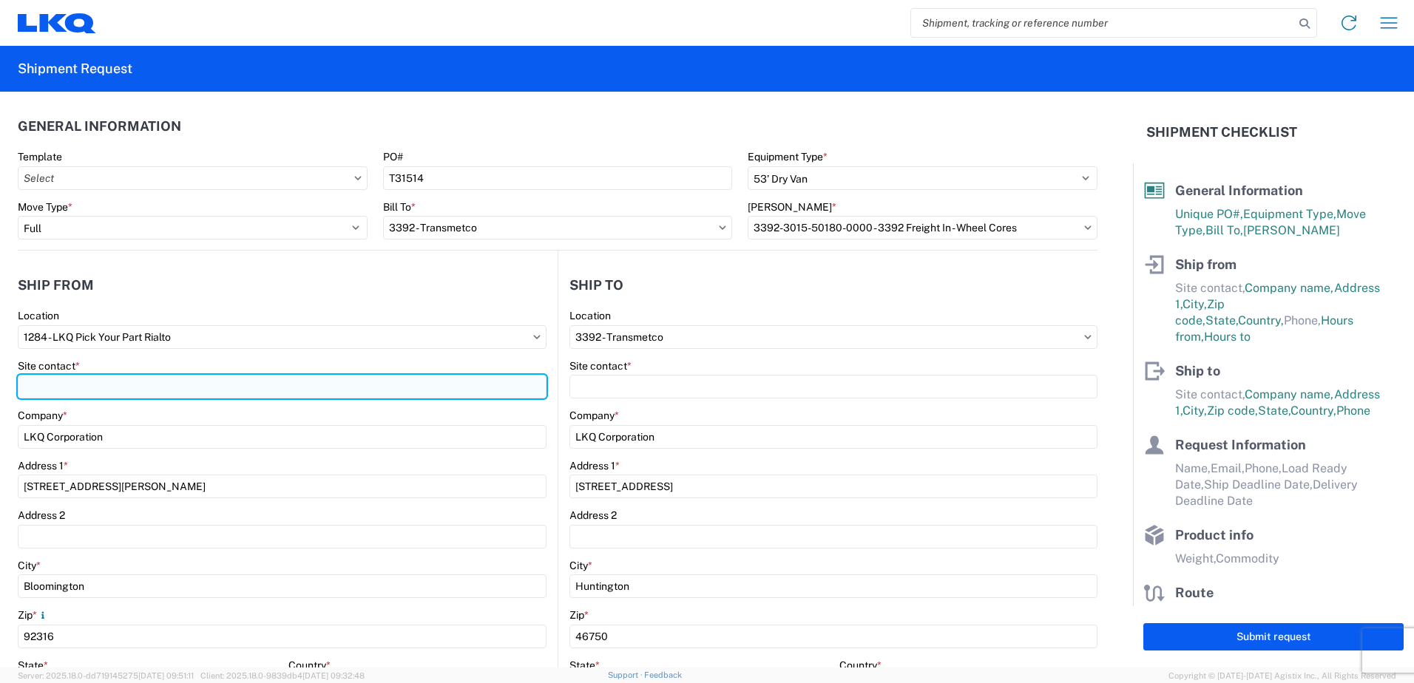
click at [163, 388] on input "Site contact *" at bounding box center [282, 387] width 529 height 24
type input "Veronica Chavez"
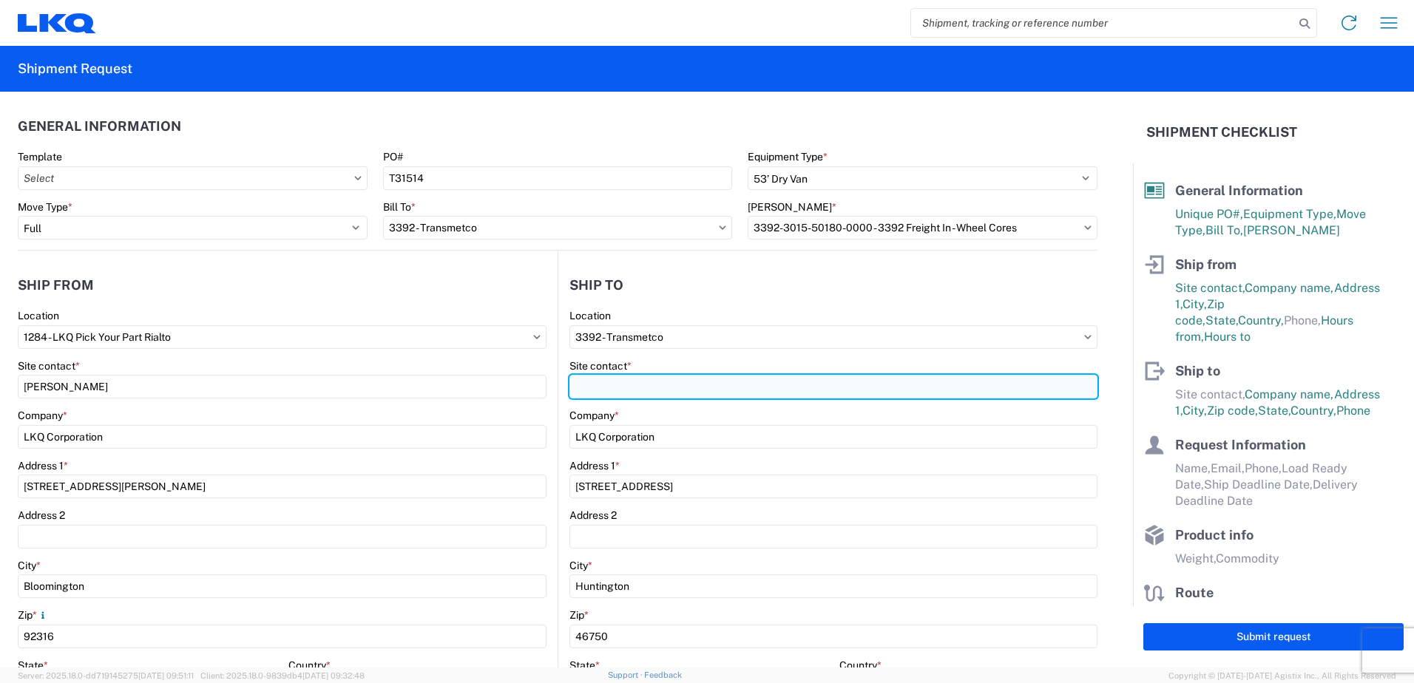
click at [607, 388] on input "Site contact *" at bounding box center [833, 387] width 528 height 24
type input "Chris Reynolds"
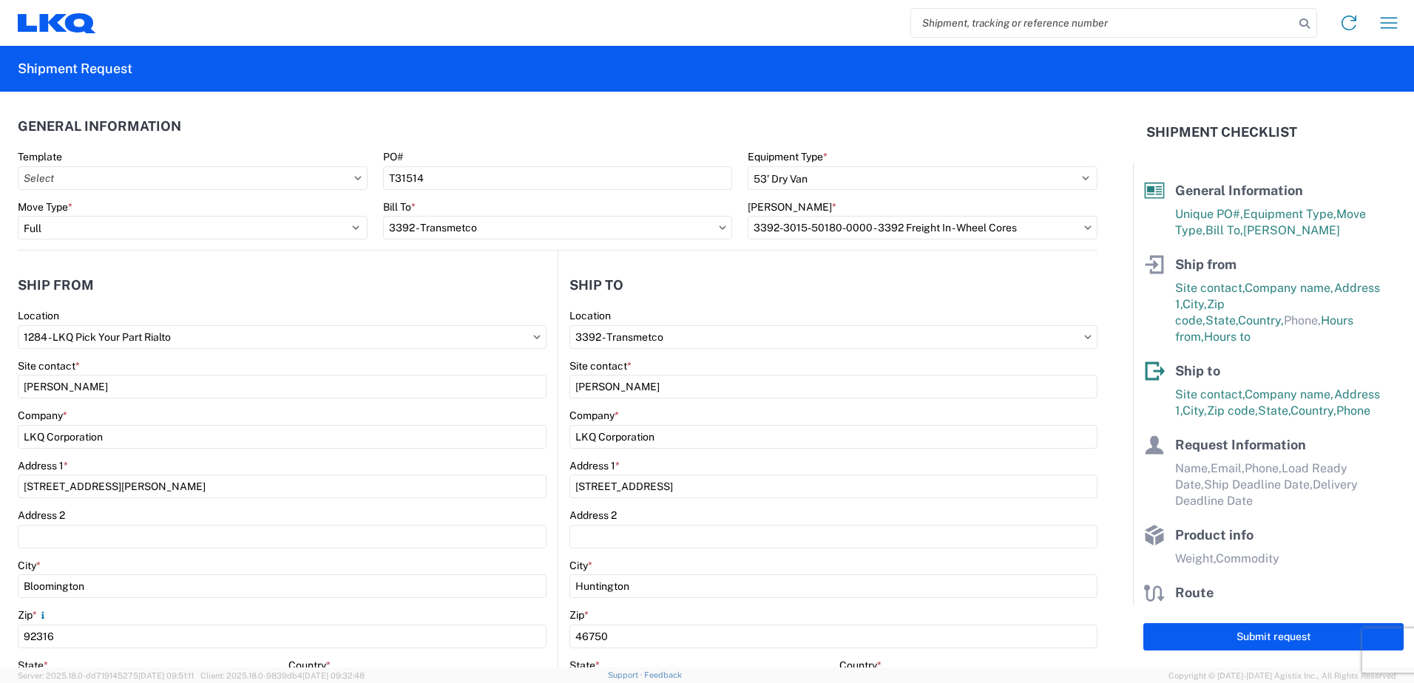
click at [433, 285] on header "Ship from" at bounding box center [288, 284] width 540 height 33
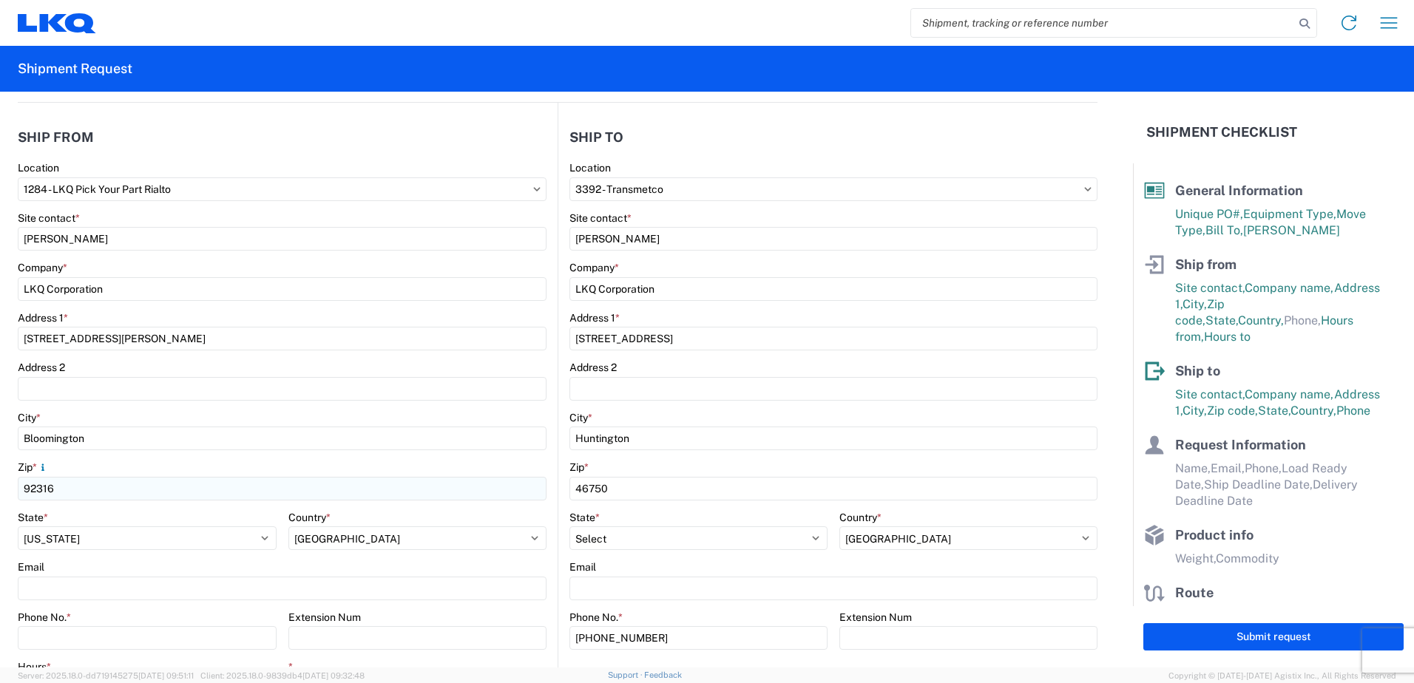
scroll to position [222, 0]
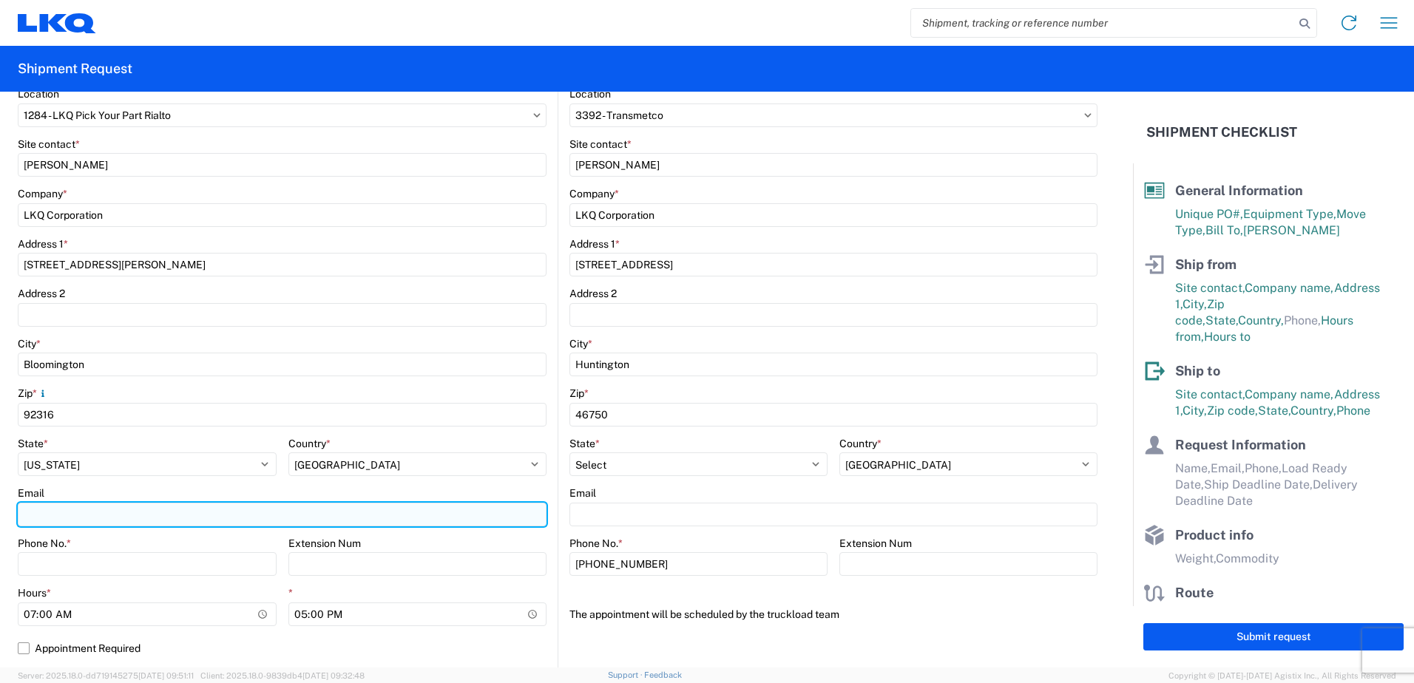
click at [142, 513] on input "Email" at bounding box center [282, 515] width 529 height 24
type input "vxchavez@lkqcorp.com"
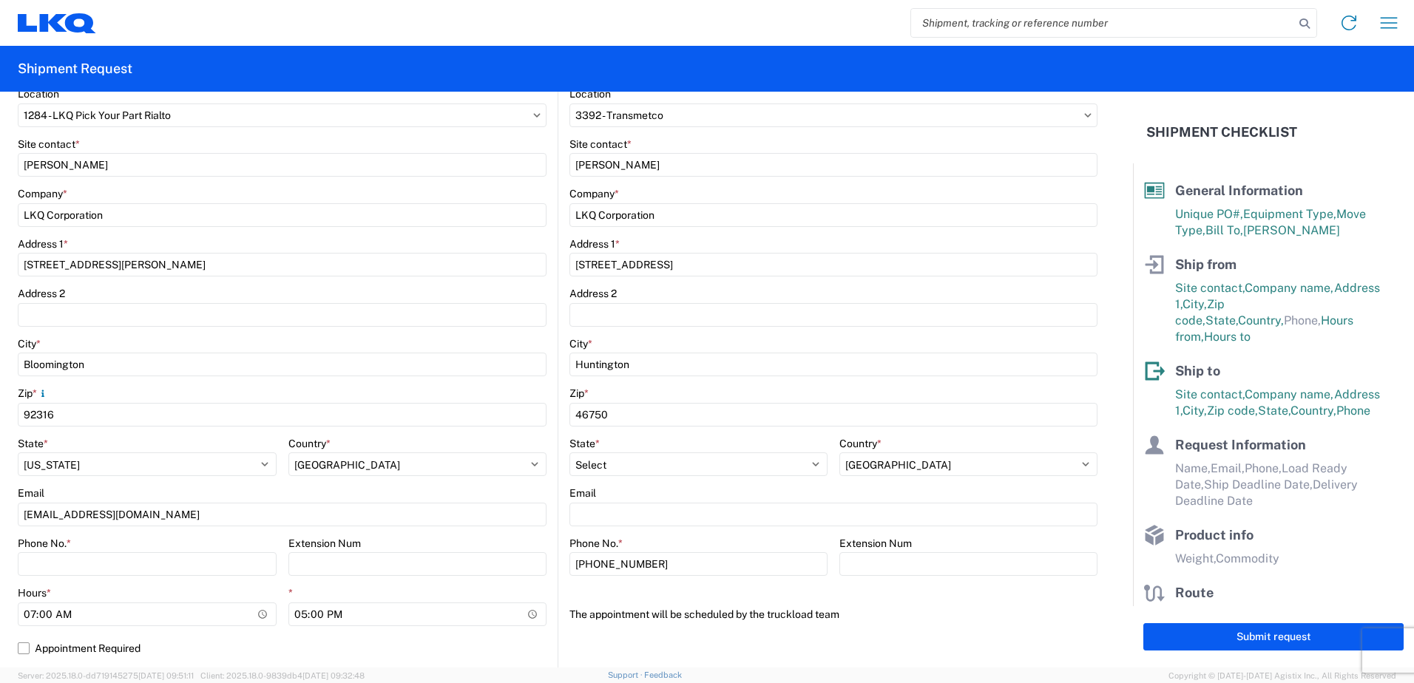
click at [474, 388] on div "Zip *" at bounding box center [282, 393] width 529 height 13
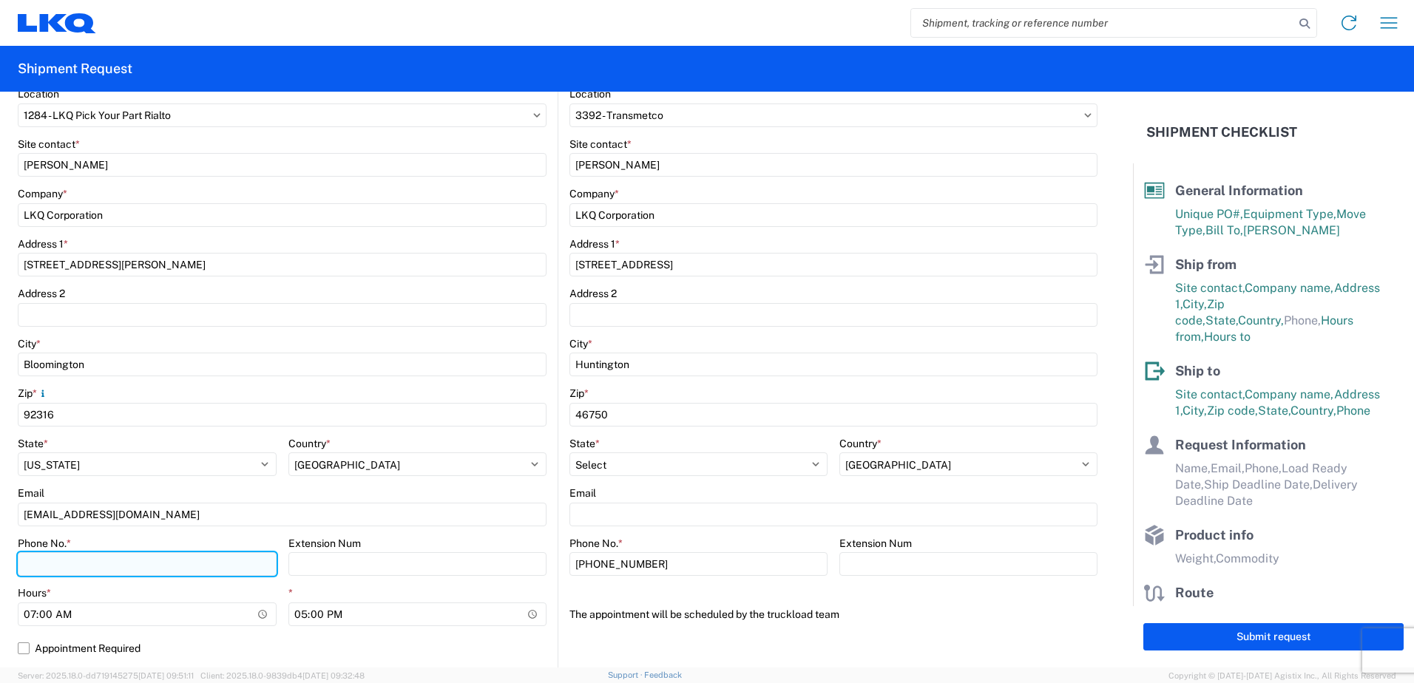
click at [111, 568] on input "Phone No. *" at bounding box center [147, 564] width 259 height 24
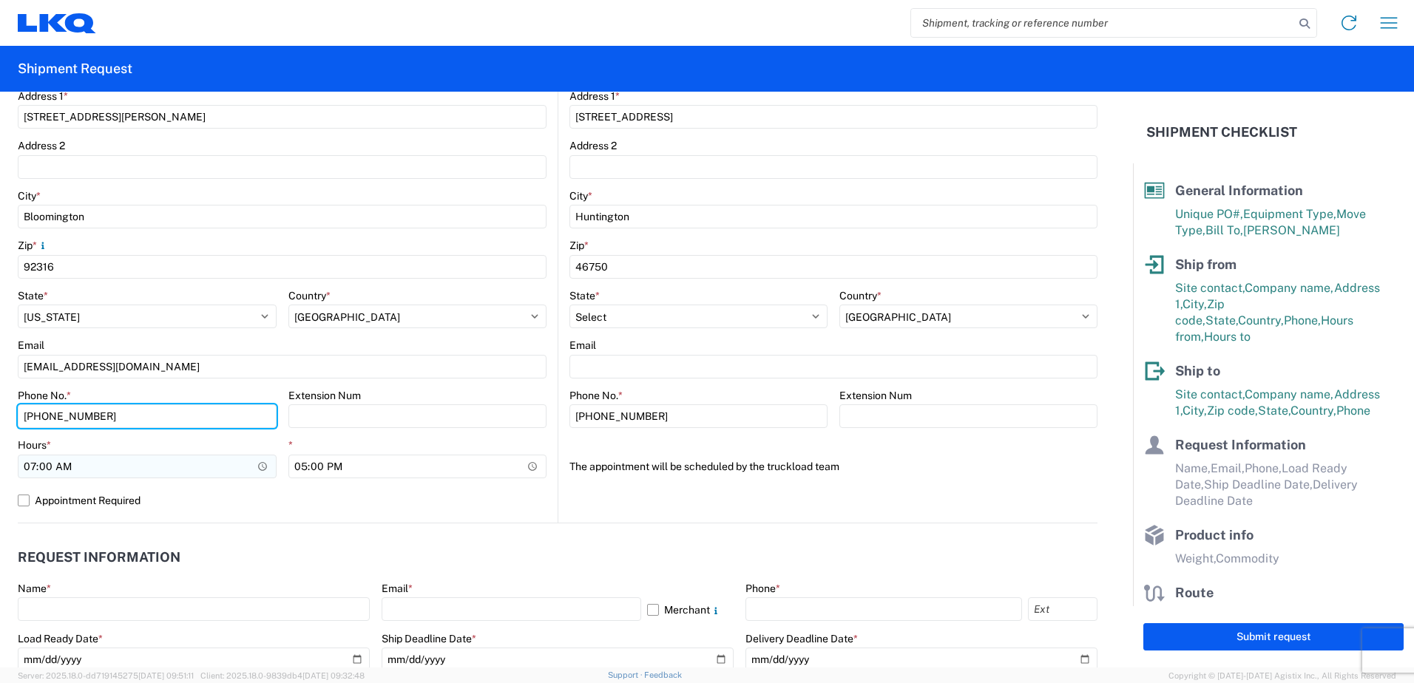
type input "442-262-7489"
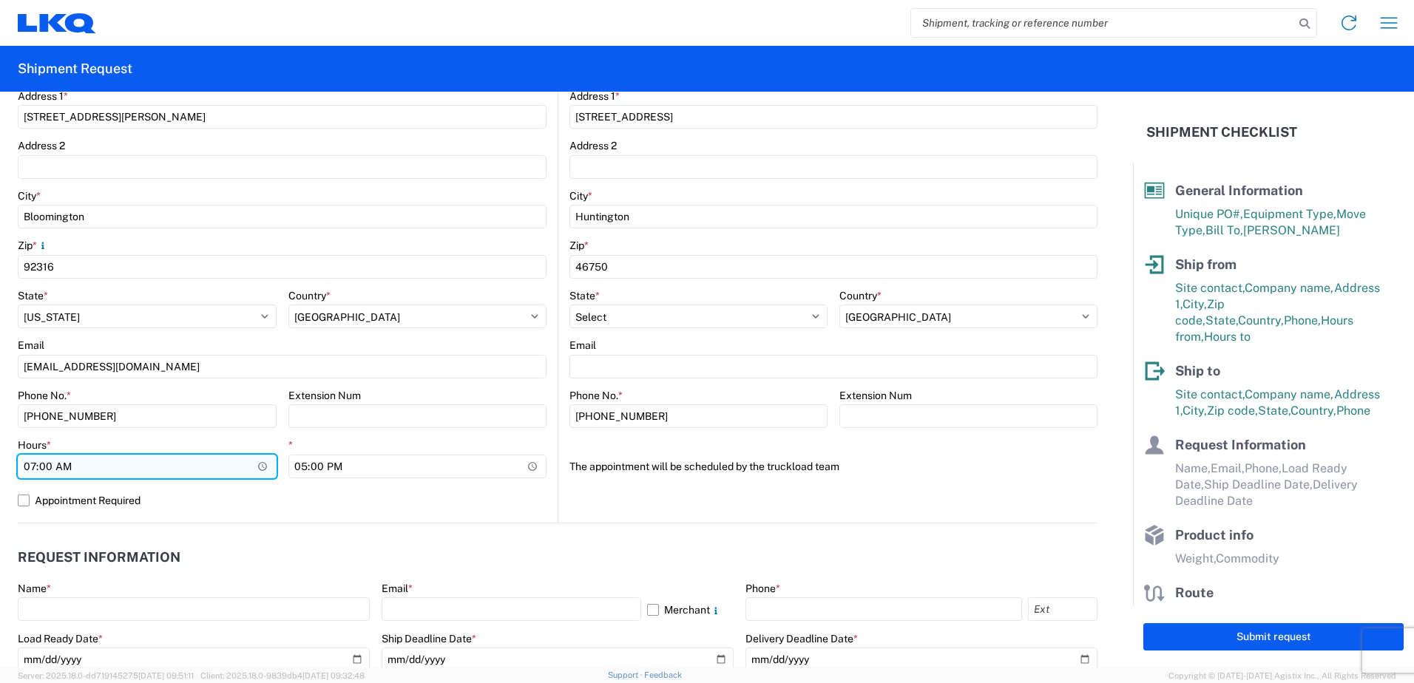
click at [259, 461] on input "07:00" at bounding box center [147, 467] width 259 height 24
type input "07:30"
drag, startPoint x: 263, startPoint y: 513, endPoint x: 271, endPoint y: 509, distance: 9.9
click at [263, 513] on div "1284 Location 1284 - LKQ Pick Your Part Rialto Site contact * Veronica Chavez C…" at bounding box center [282, 231] width 529 height 584
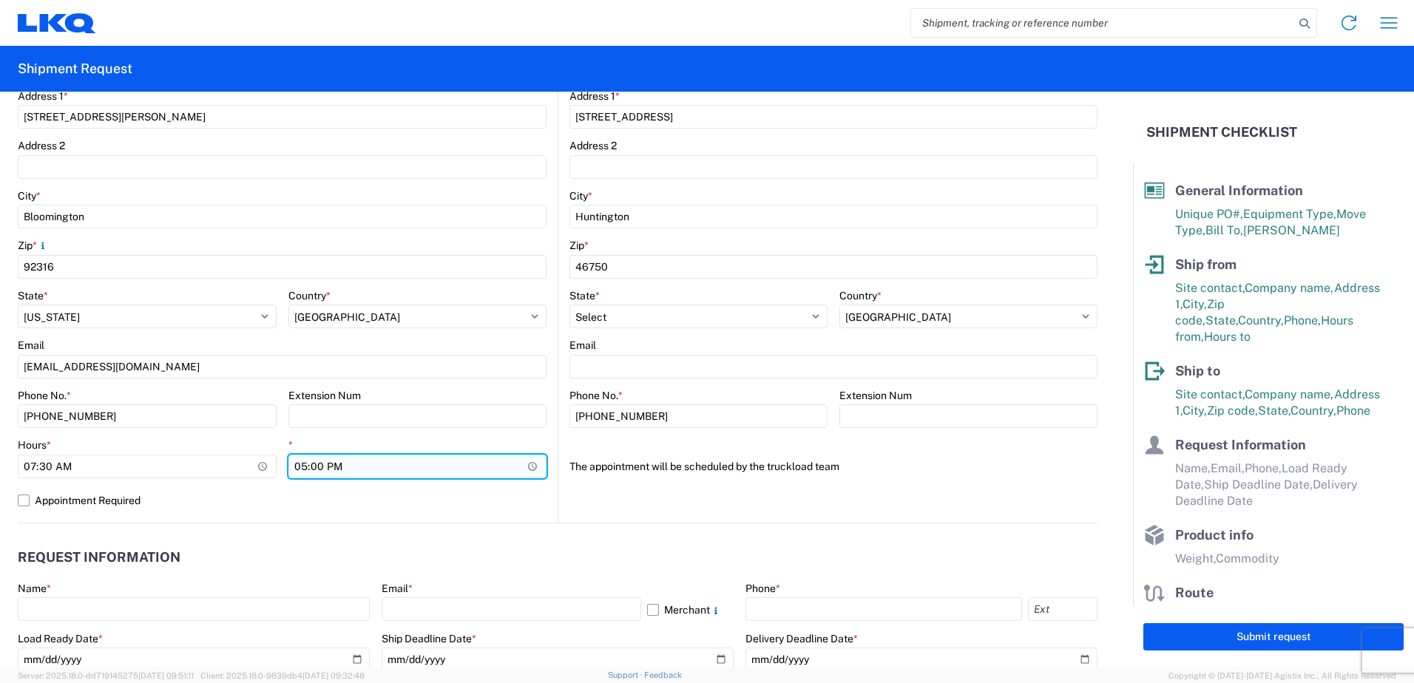
click at [527, 467] on input "17:00" at bounding box center [417, 467] width 259 height 24
type input "12:00"
click at [490, 501] on label "Appointment Required" at bounding box center [282, 501] width 529 height 24
click at [0, 0] on input "Appointment Required" at bounding box center [0, 0] width 0 height 0
select select "US"
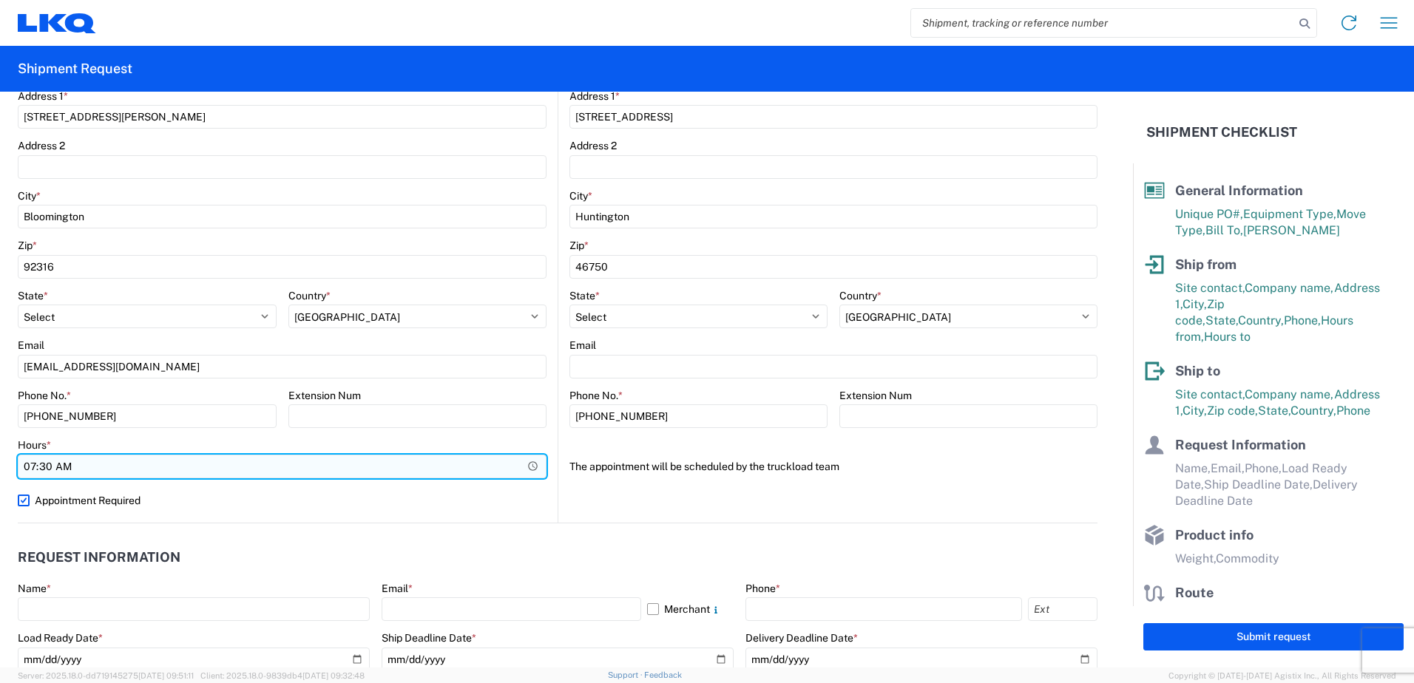
click at [530, 464] on input "07:30" at bounding box center [282, 467] width 529 height 24
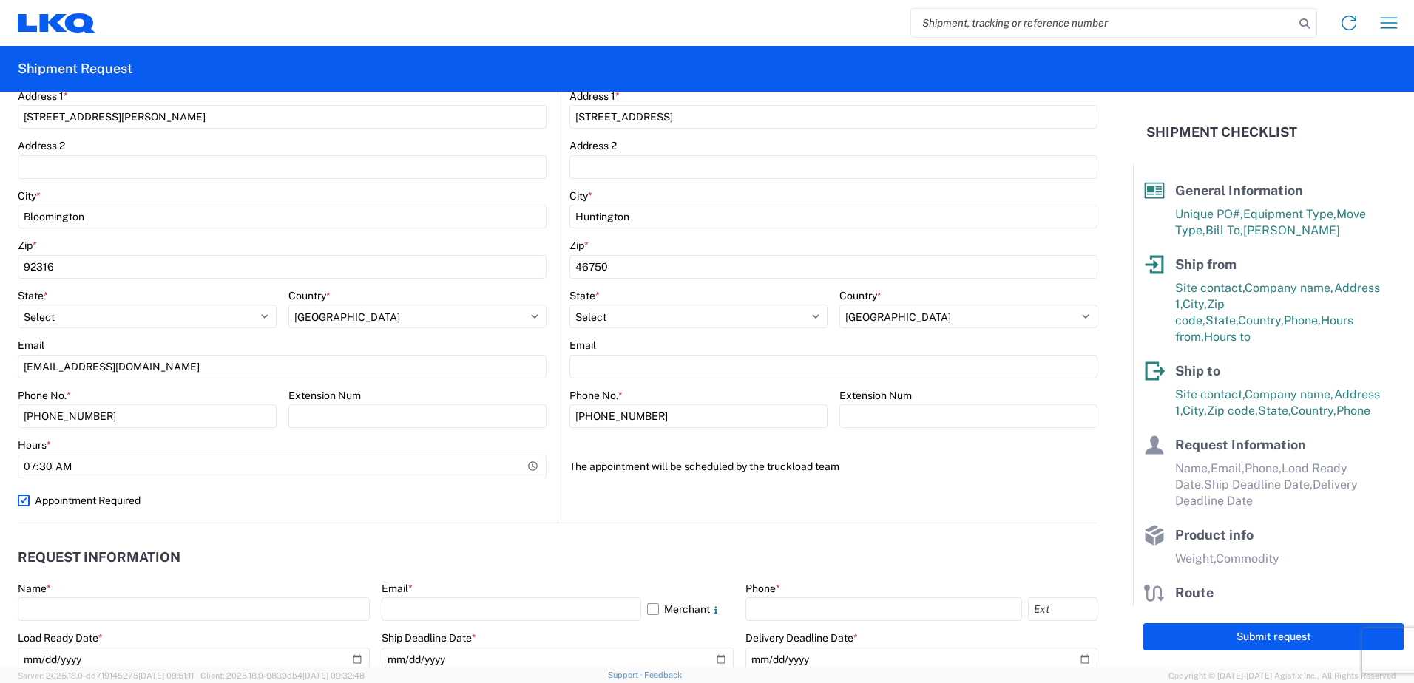
click at [234, 502] on label "Appointment Required" at bounding box center [282, 501] width 529 height 24
click at [0, 0] on input "Appointment Required" at bounding box center [0, 0] width 0 height 0
select select "US"
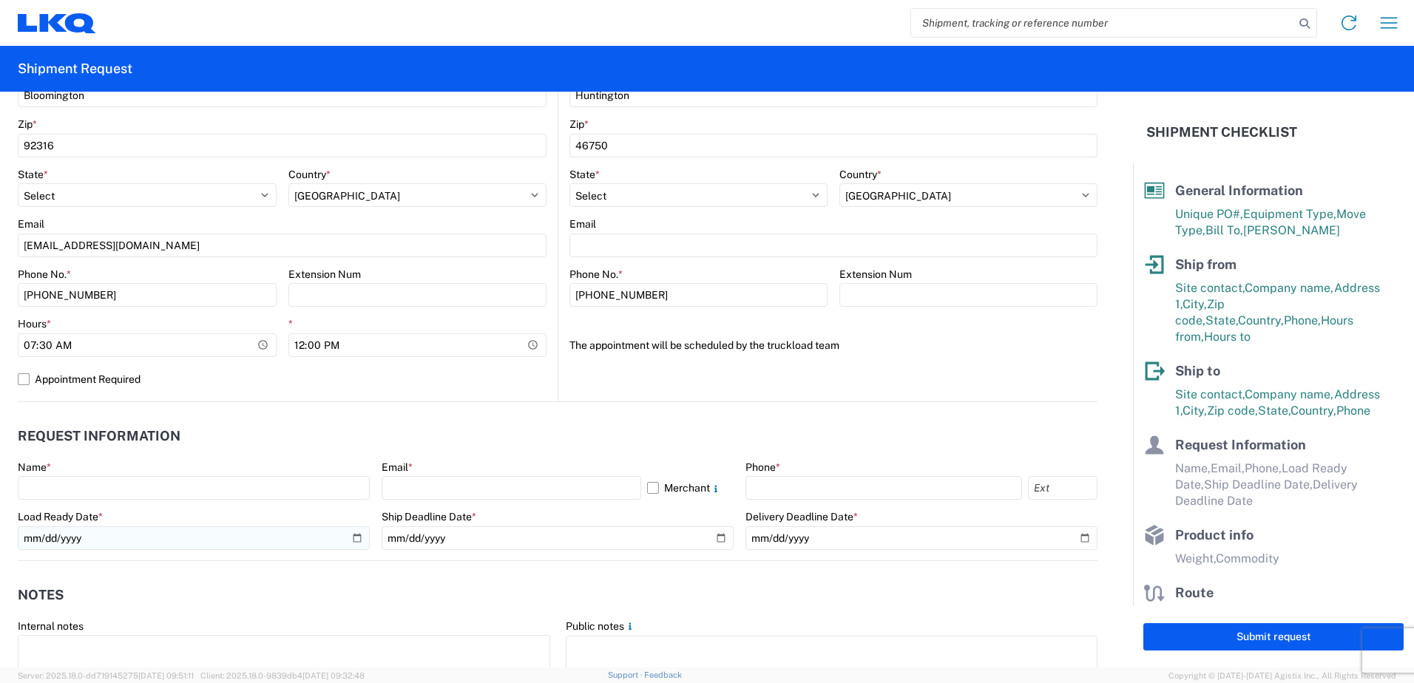
scroll to position [518, 0]
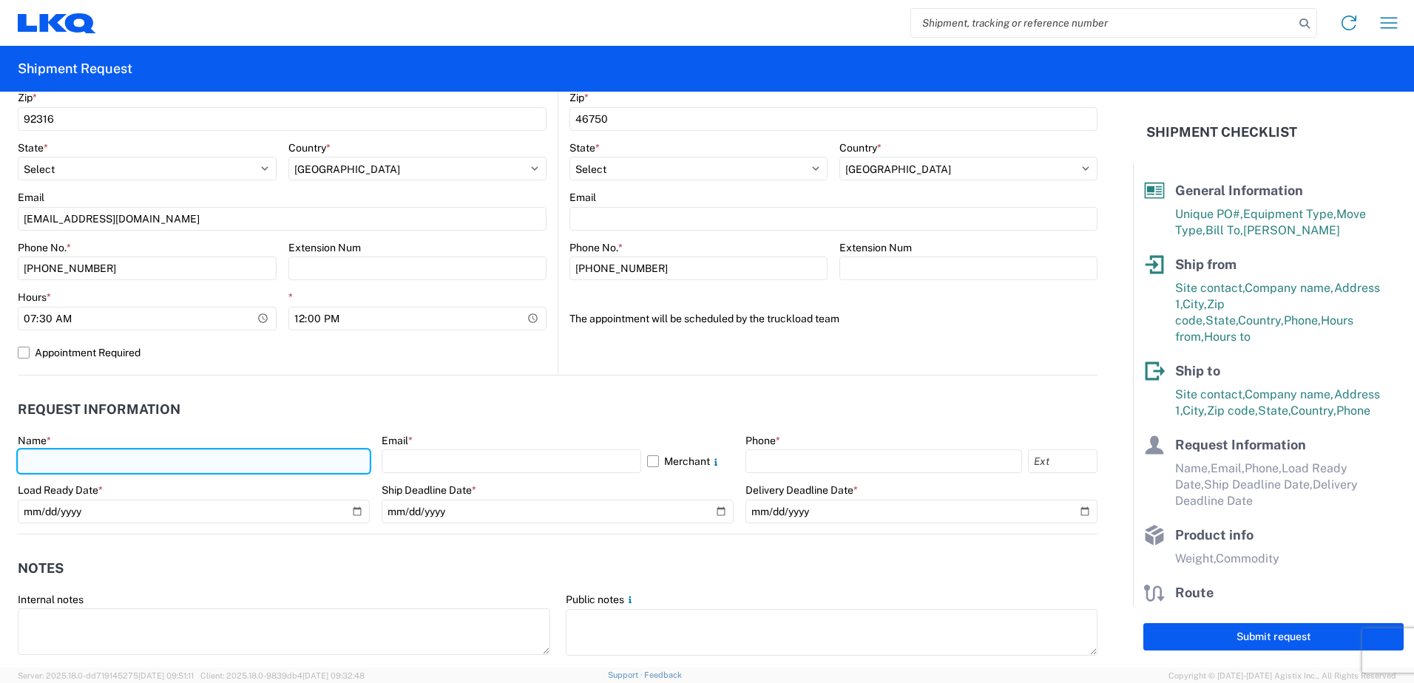
click at [96, 459] on input "text" at bounding box center [194, 462] width 352 height 24
type input "Veronica Chavez"
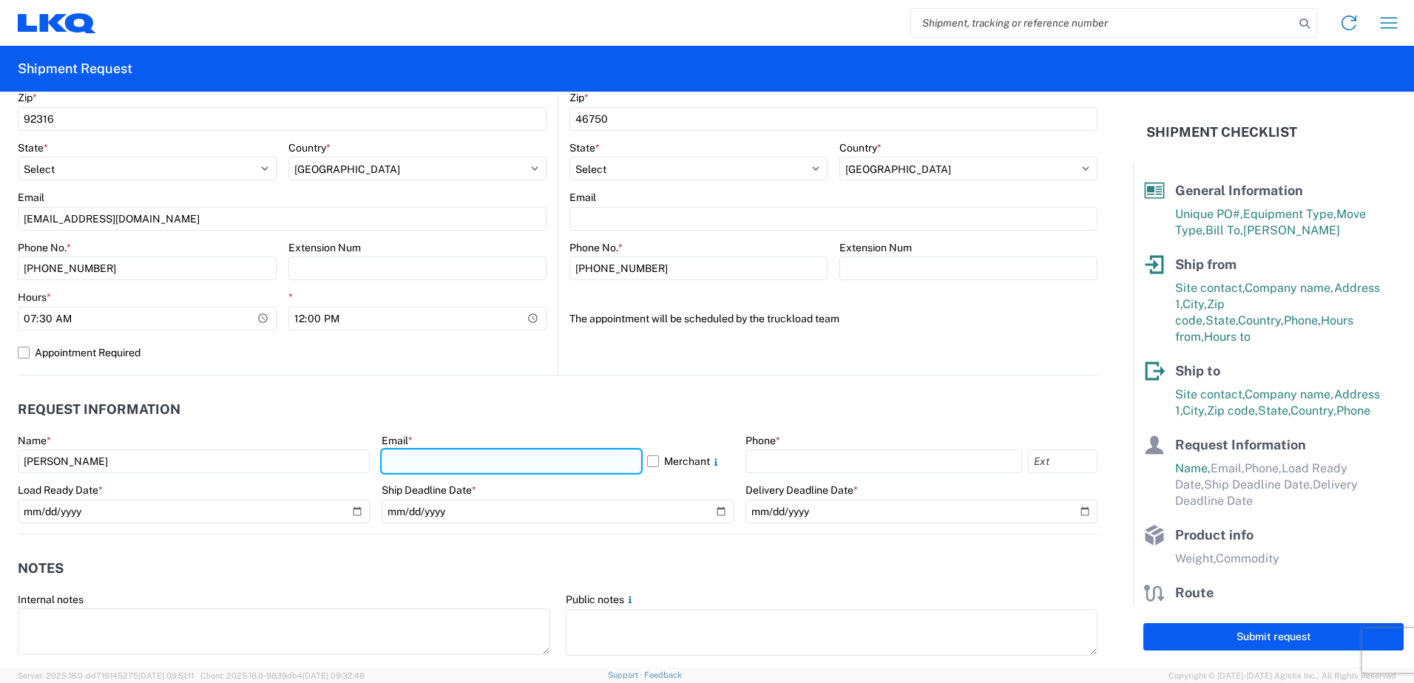
click at [425, 457] on input "text" at bounding box center [512, 462] width 260 height 24
type input "vxchavez@lkqcorp.com"
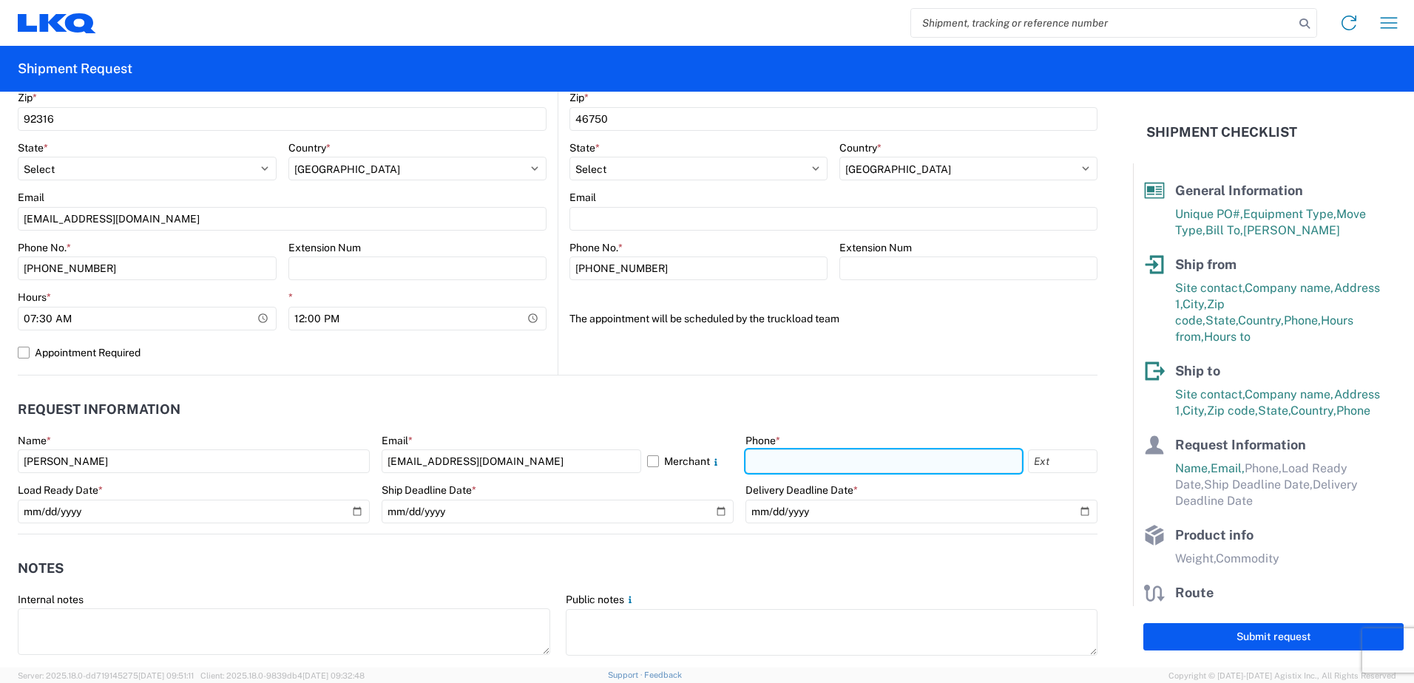
click at [815, 459] on input "text" at bounding box center [884, 462] width 277 height 24
type input "442-262-7489"
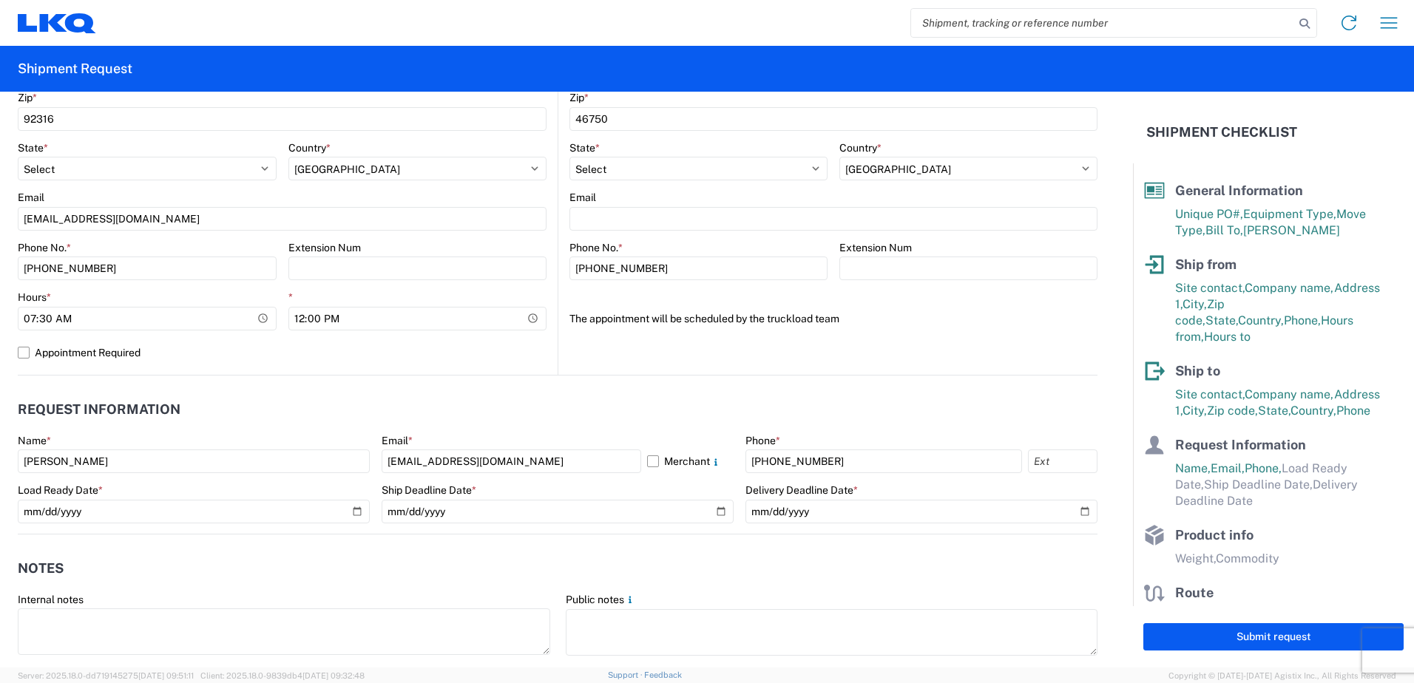
click at [676, 414] on header "Request Information" at bounding box center [558, 409] width 1080 height 33
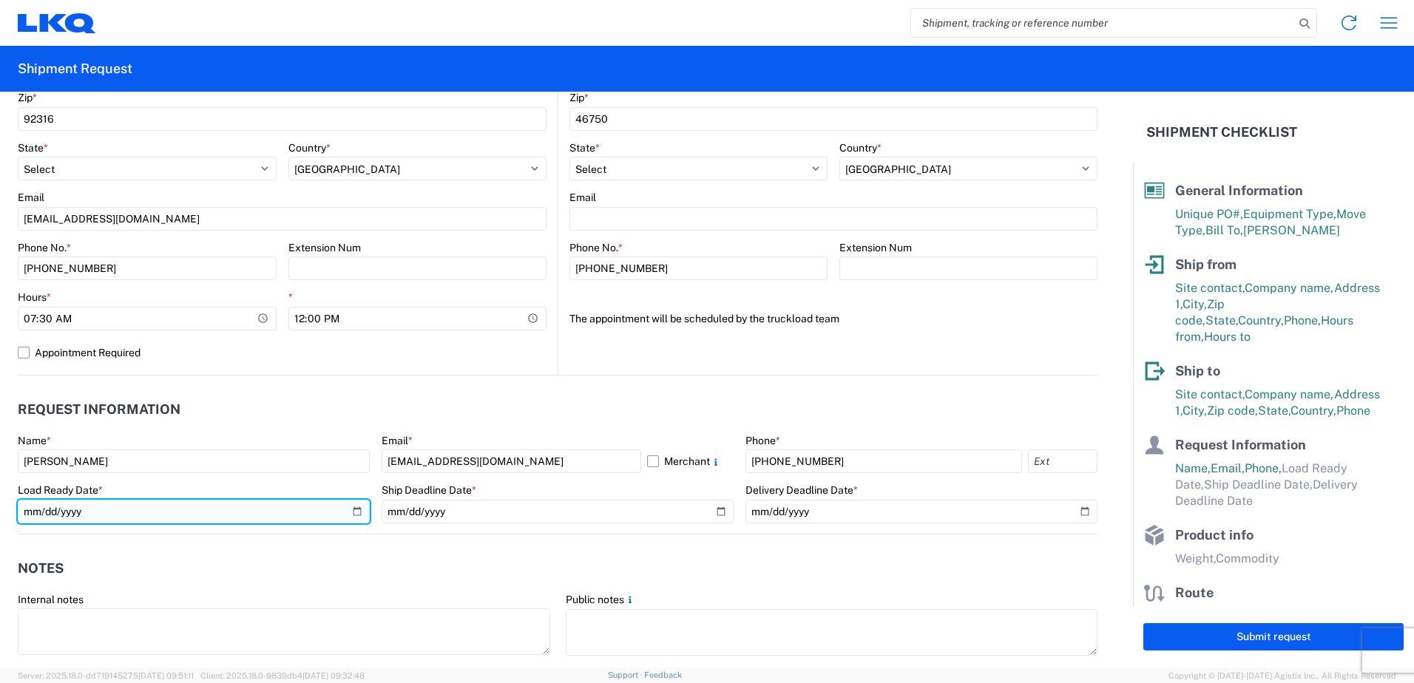
click at [354, 513] on input "date" at bounding box center [194, 512] width 352 height 24
type input "2025-09-13"
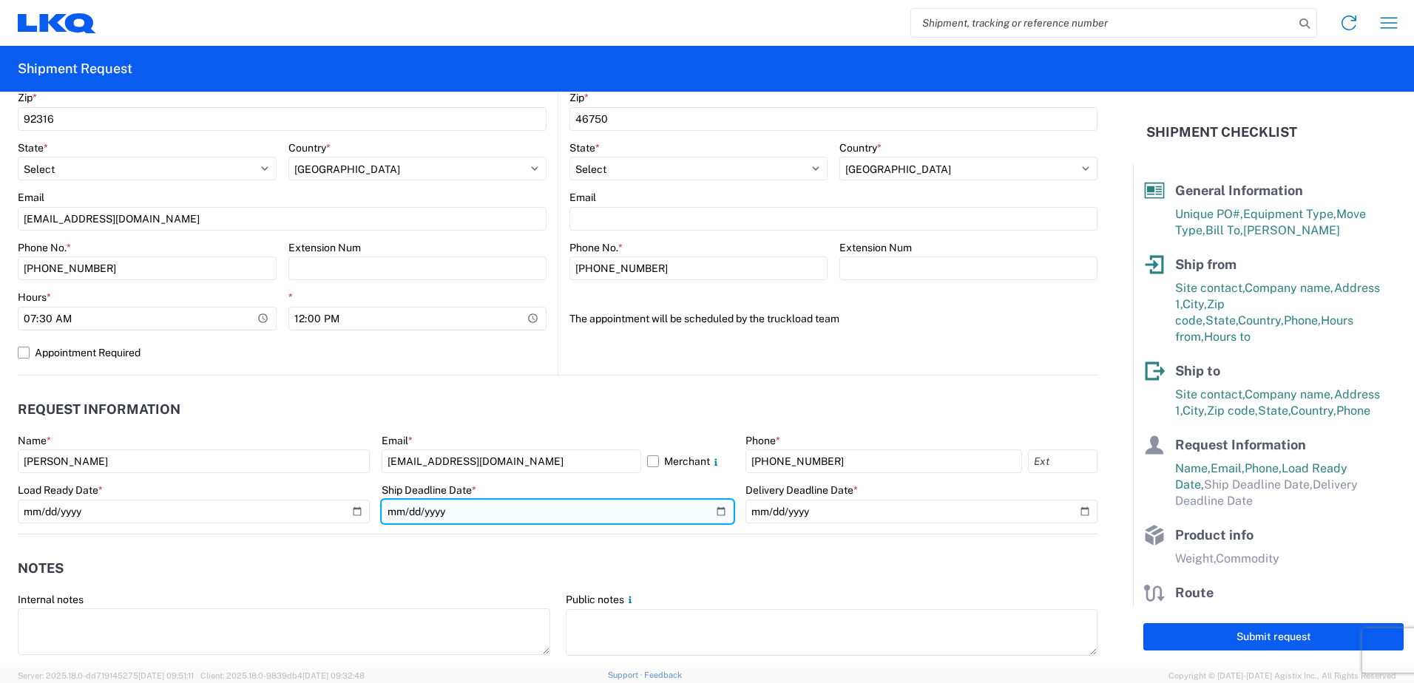
click at [714, 508] on input "date" at bounding box center [558, 512] width 352 height 24
type input "2025-09-17"
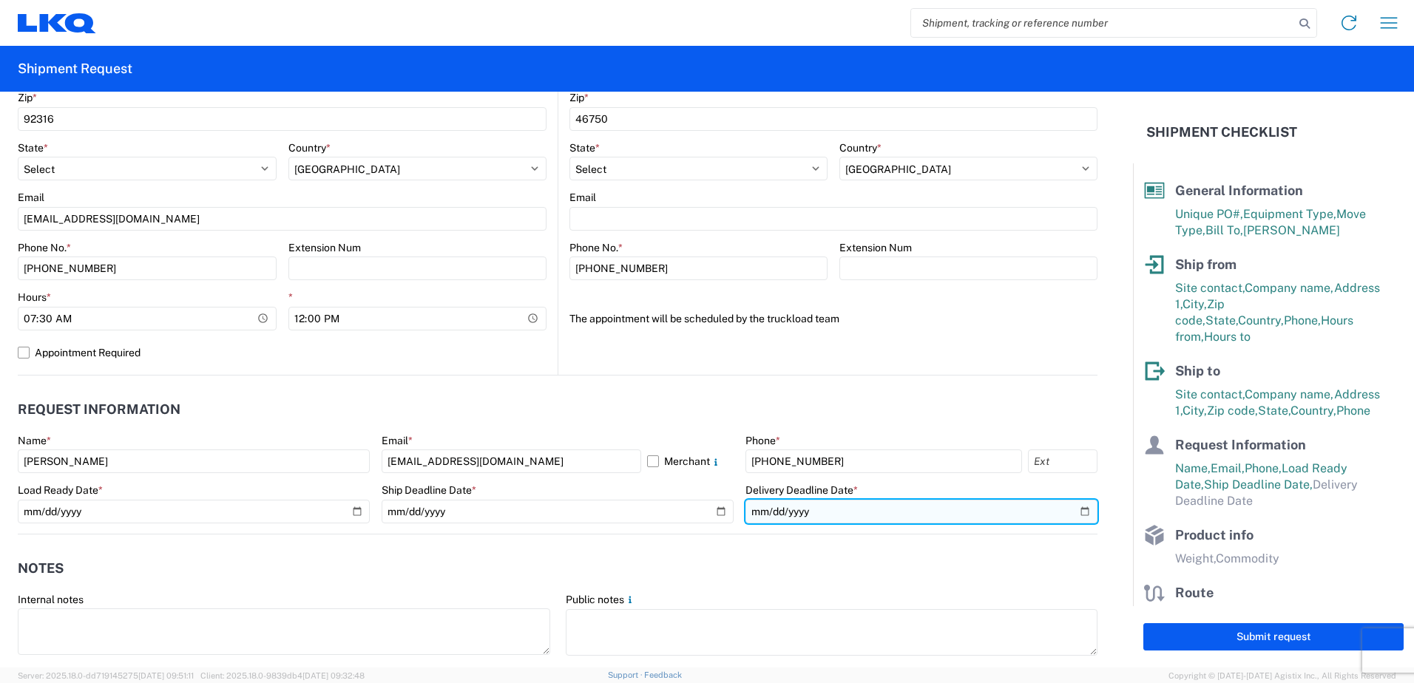
click at [1069, 510] on input "date" at bounding box center [922, 512] width 352 height 24
type input "2025-09-22"
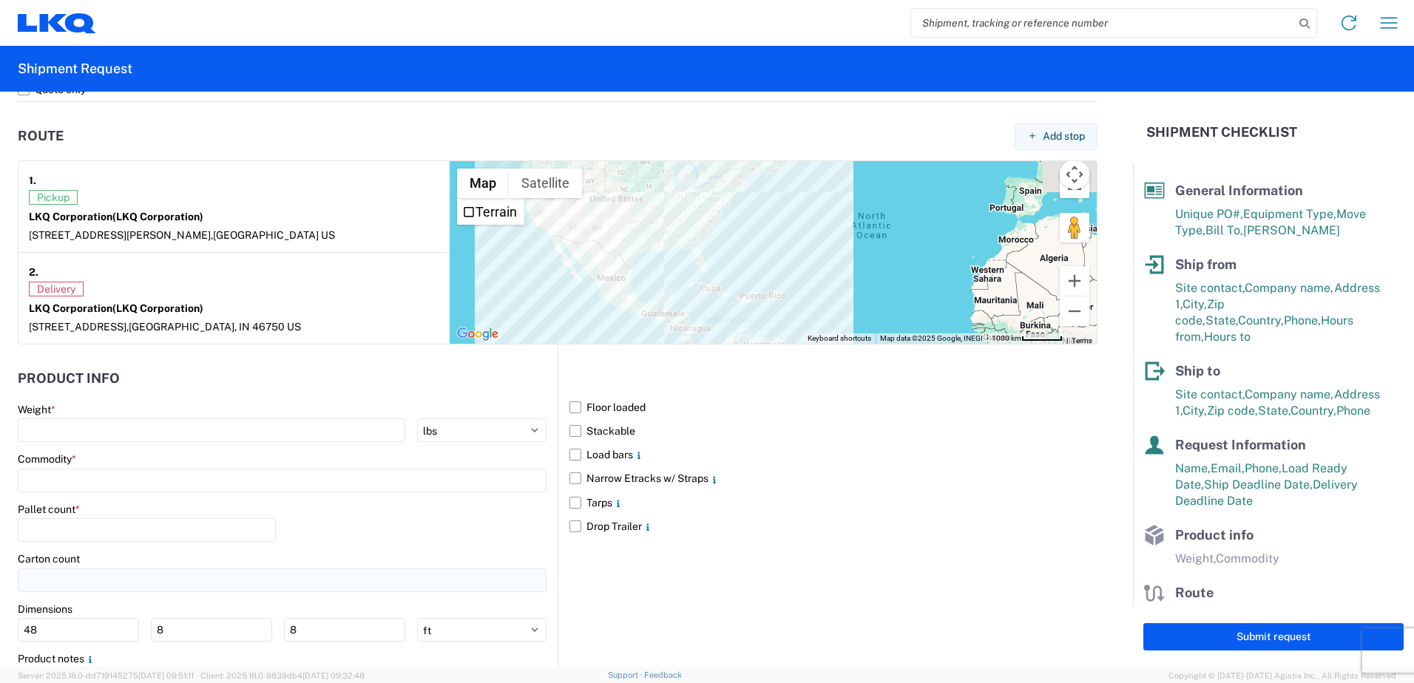
scroll to position [1183, 0]
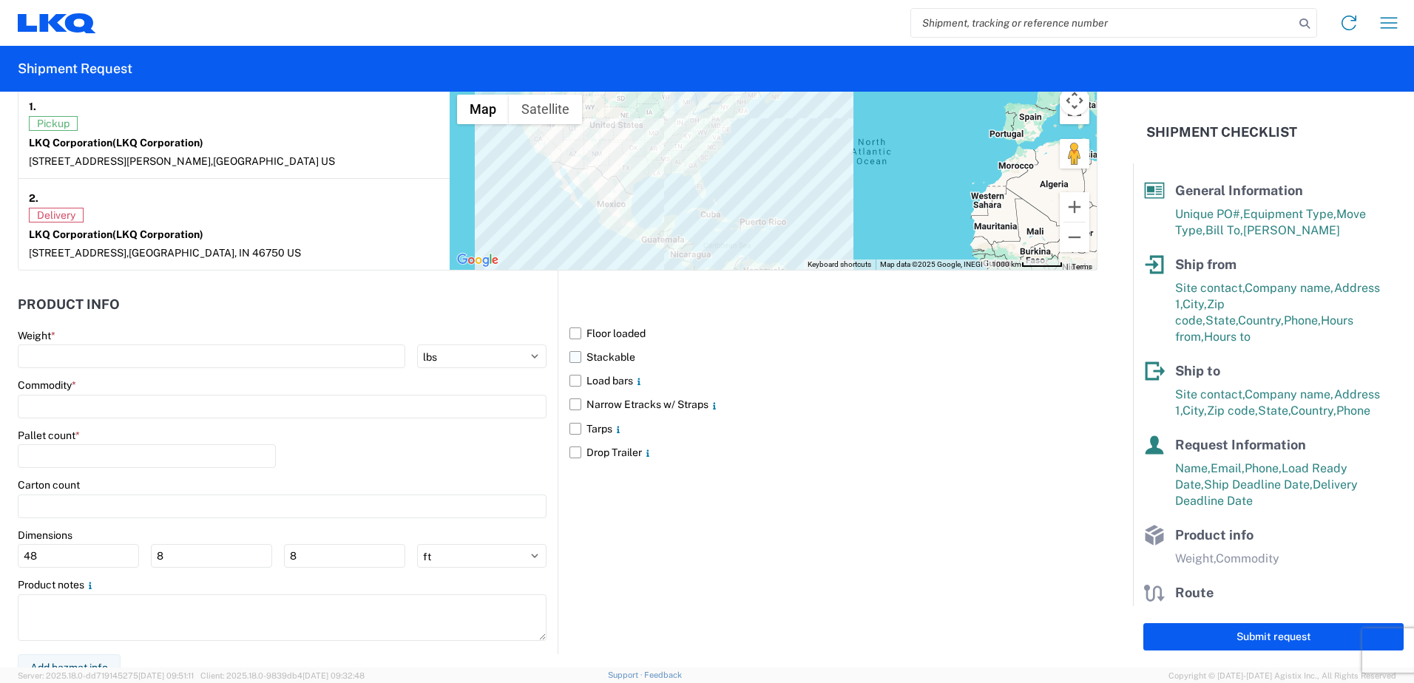
click at [569, 356] on label "Stackable" at bounding box center [833, 357] width 528 height 24
click at [0, 0] on input "Stackable" at bounding box center [0, 0] width 0 height 0
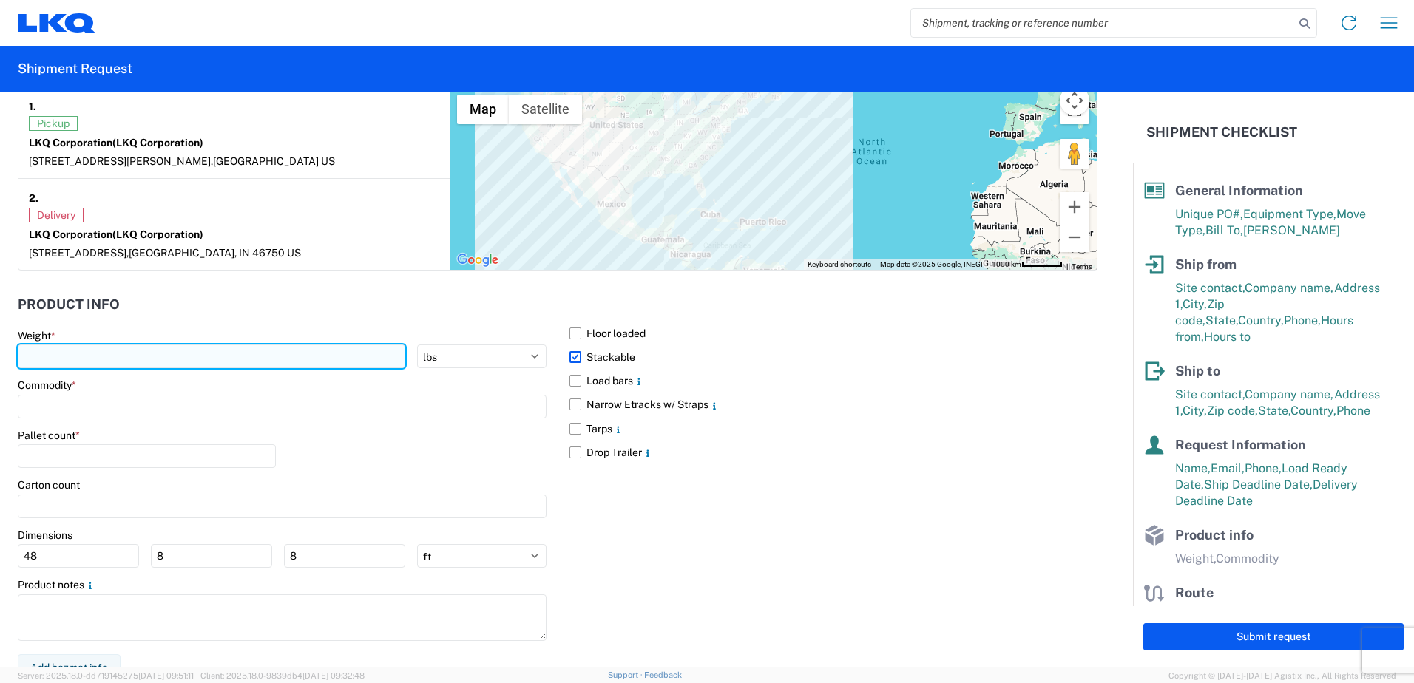
click at [165, 353] on input "number" at bounding box center [212, 357] width 388 height 24
type input "40000"
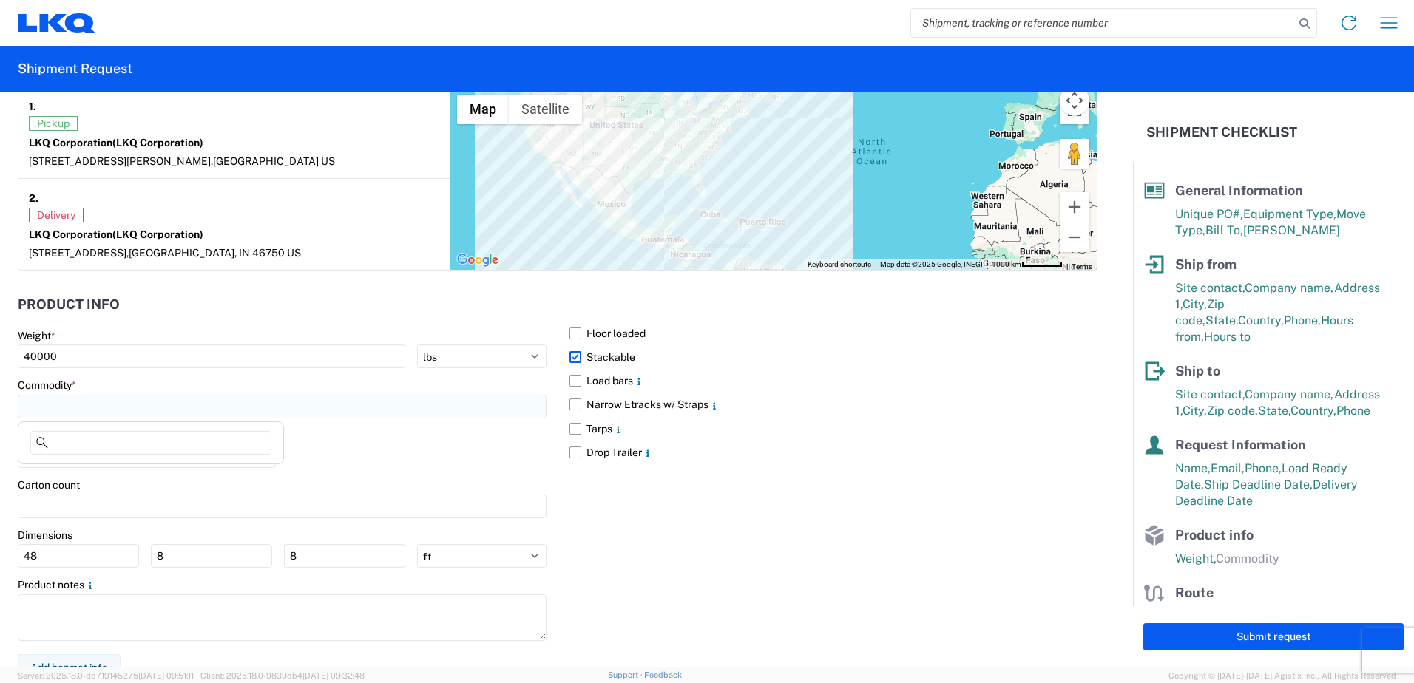
click at [85, 408] on input at bounding box center [282, 407] width 529 height 24
type input "4"
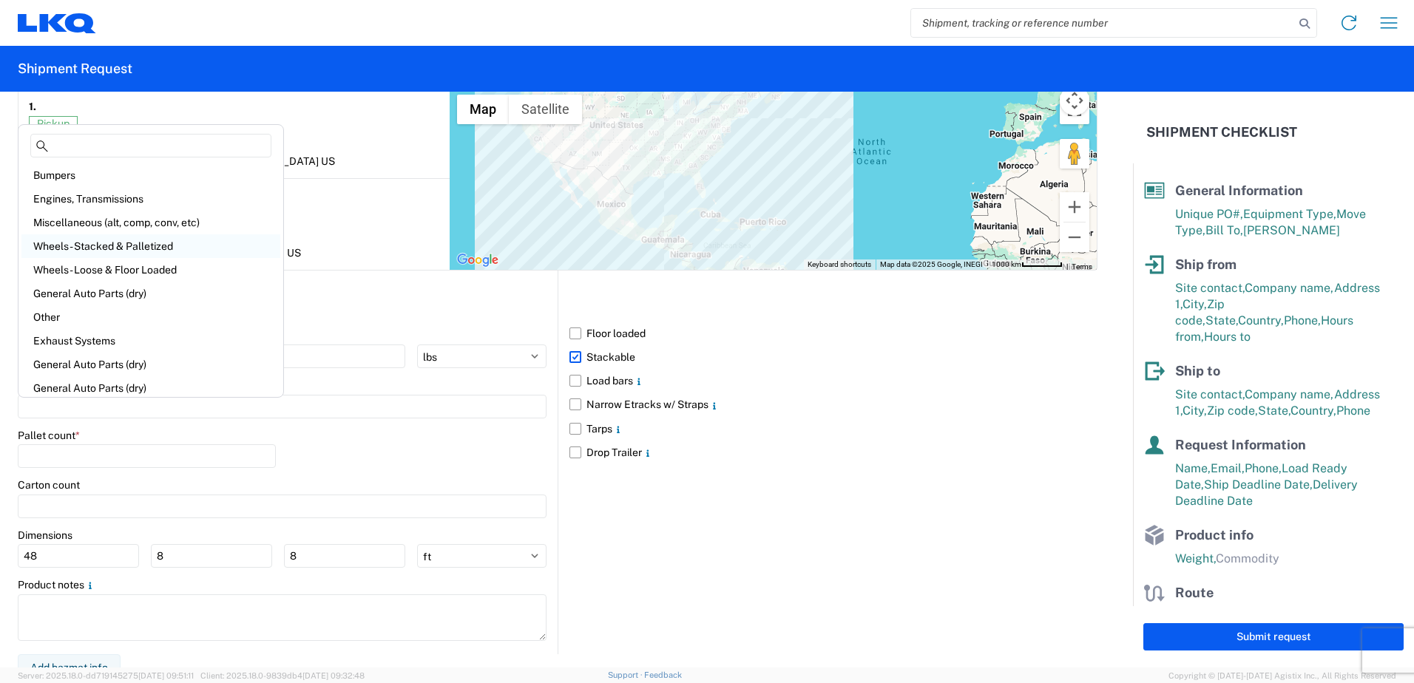
click at [158, 243] on div "Wheels - Stacked & Palletized" at bounding box center [150, 246] width 259 height 24
type input "Wheels - Stacked & Palletized"
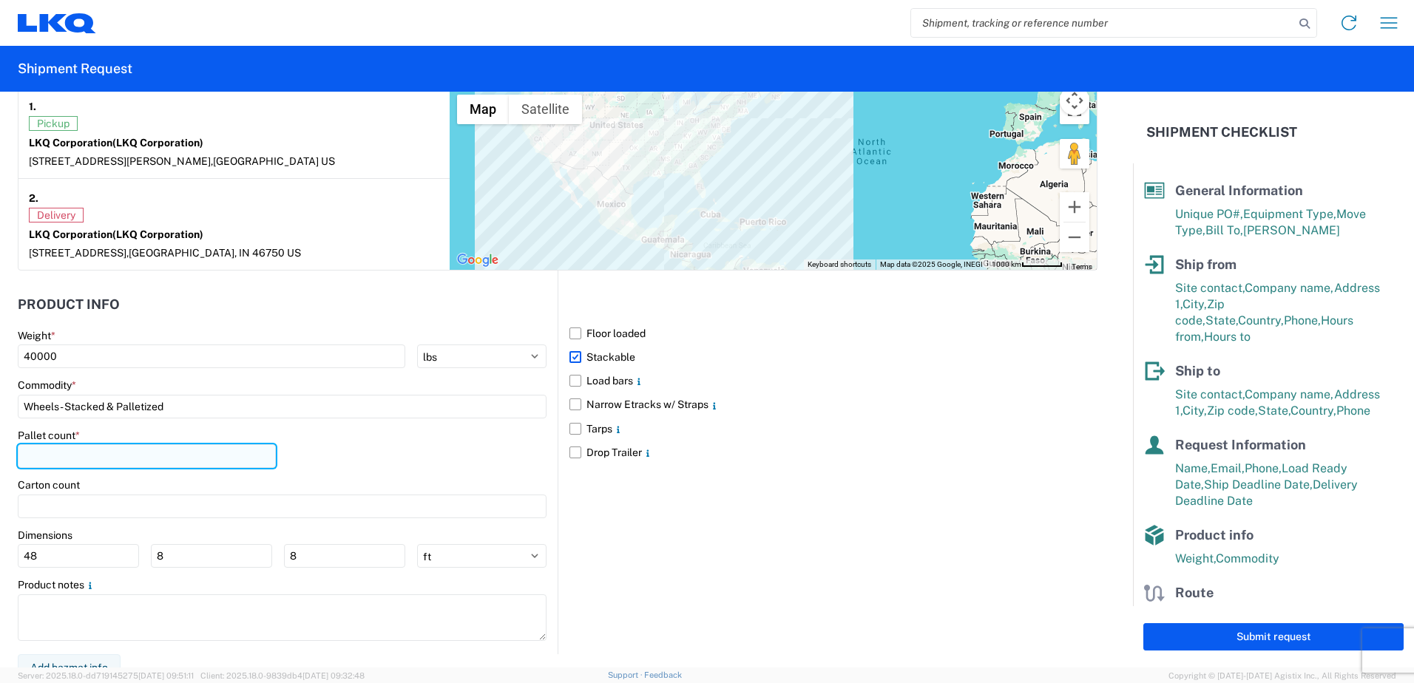
click at [112, 459] on input "number" at bounding box center [147, 457] width 258 height 24
type input "44"
click at [362, 470] on div "Pallet count * 44" at bounding box center [282, 454] width 529 height 50
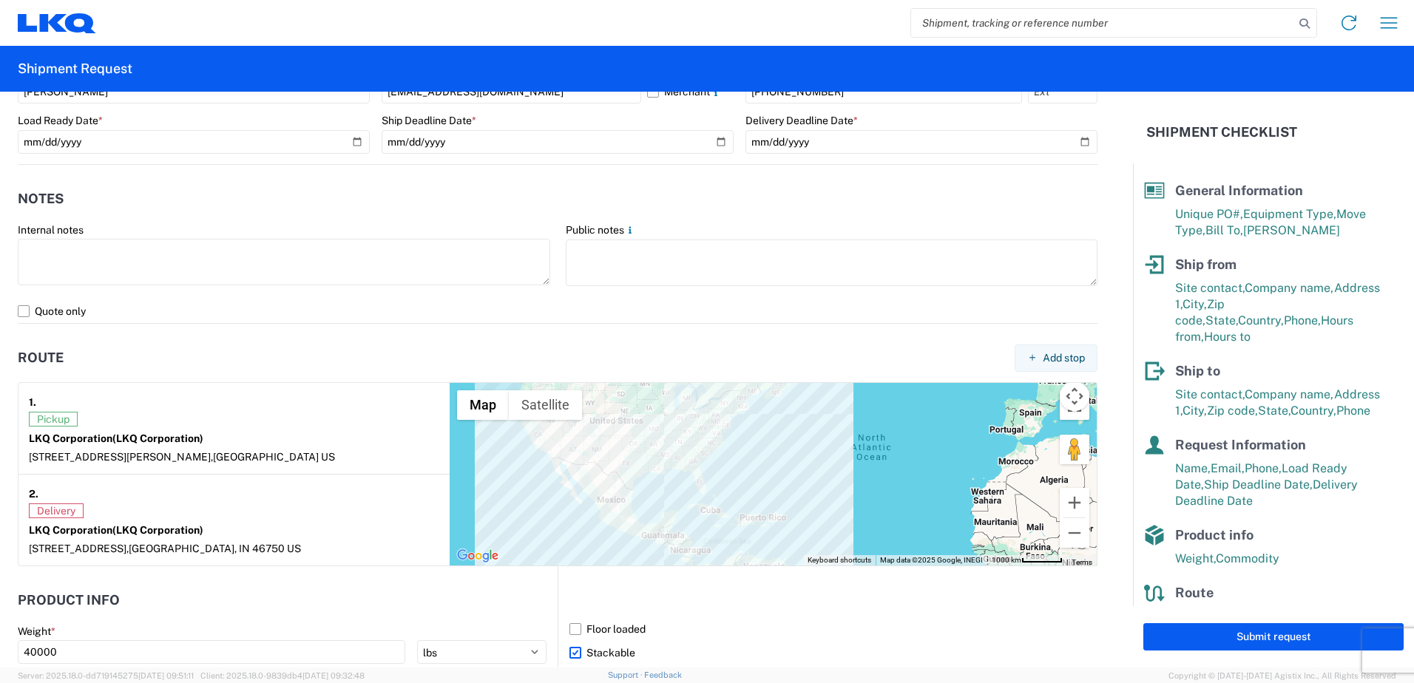
scroll to position [961, 0]
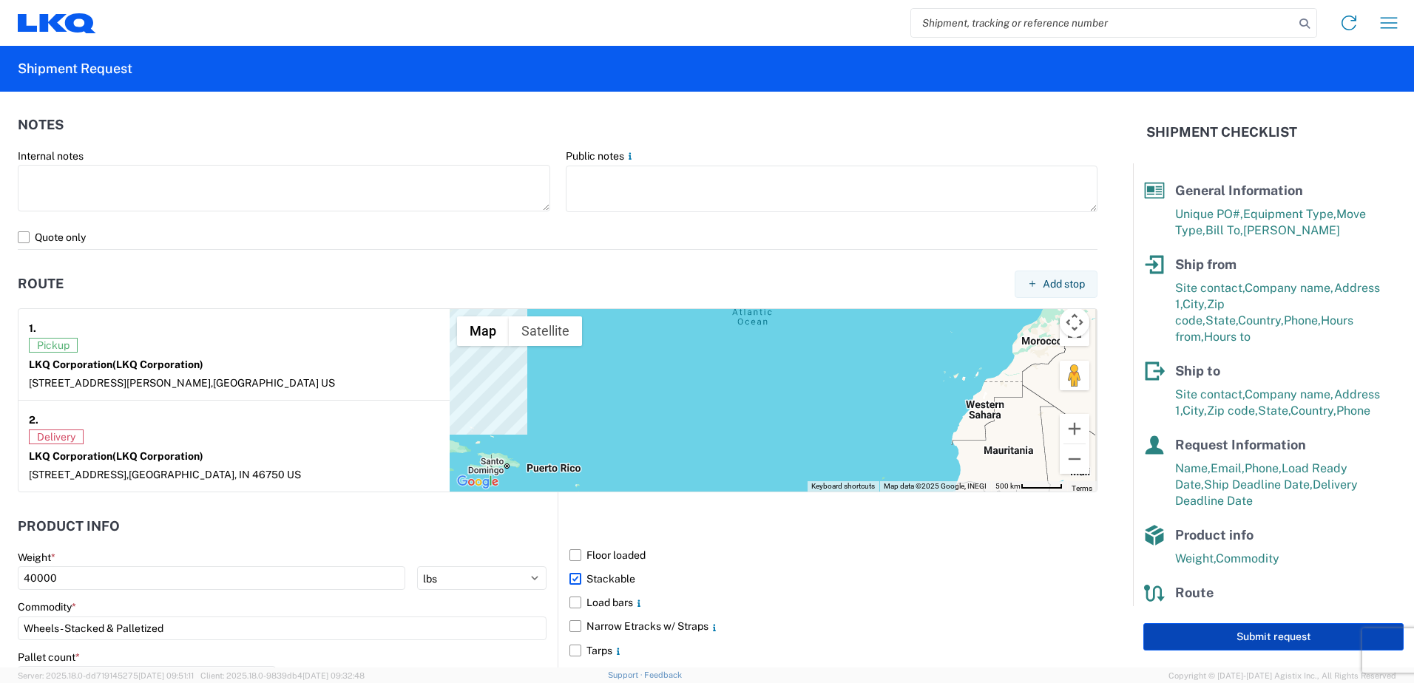
click at [1211, 640] on button "Submit request" at bounding box center [1273, 636] width 260 height 27
select select "US"
